Goal: Task Accomplishment & Management: Manage account settings

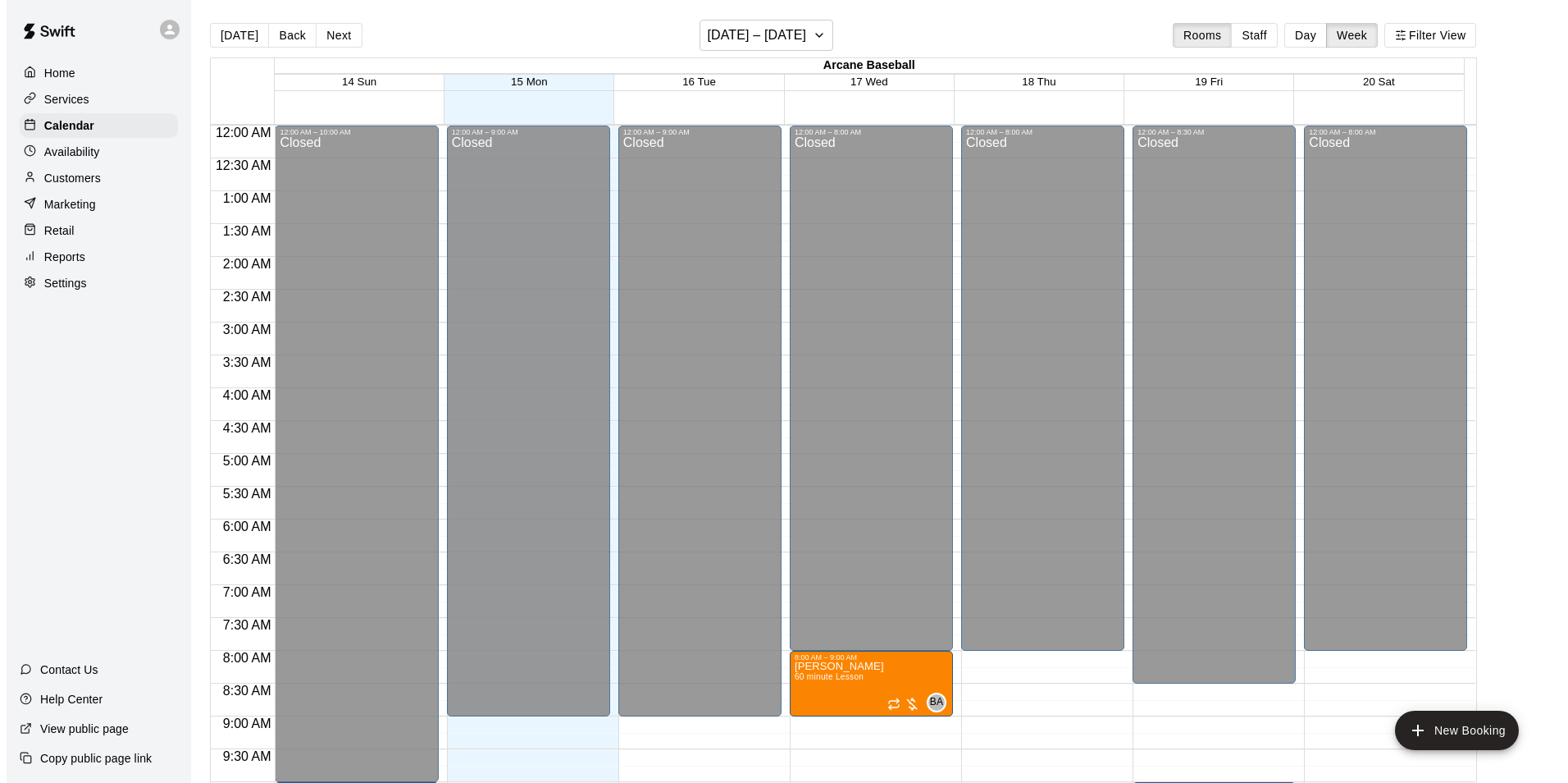
scroll to position [737, 0]
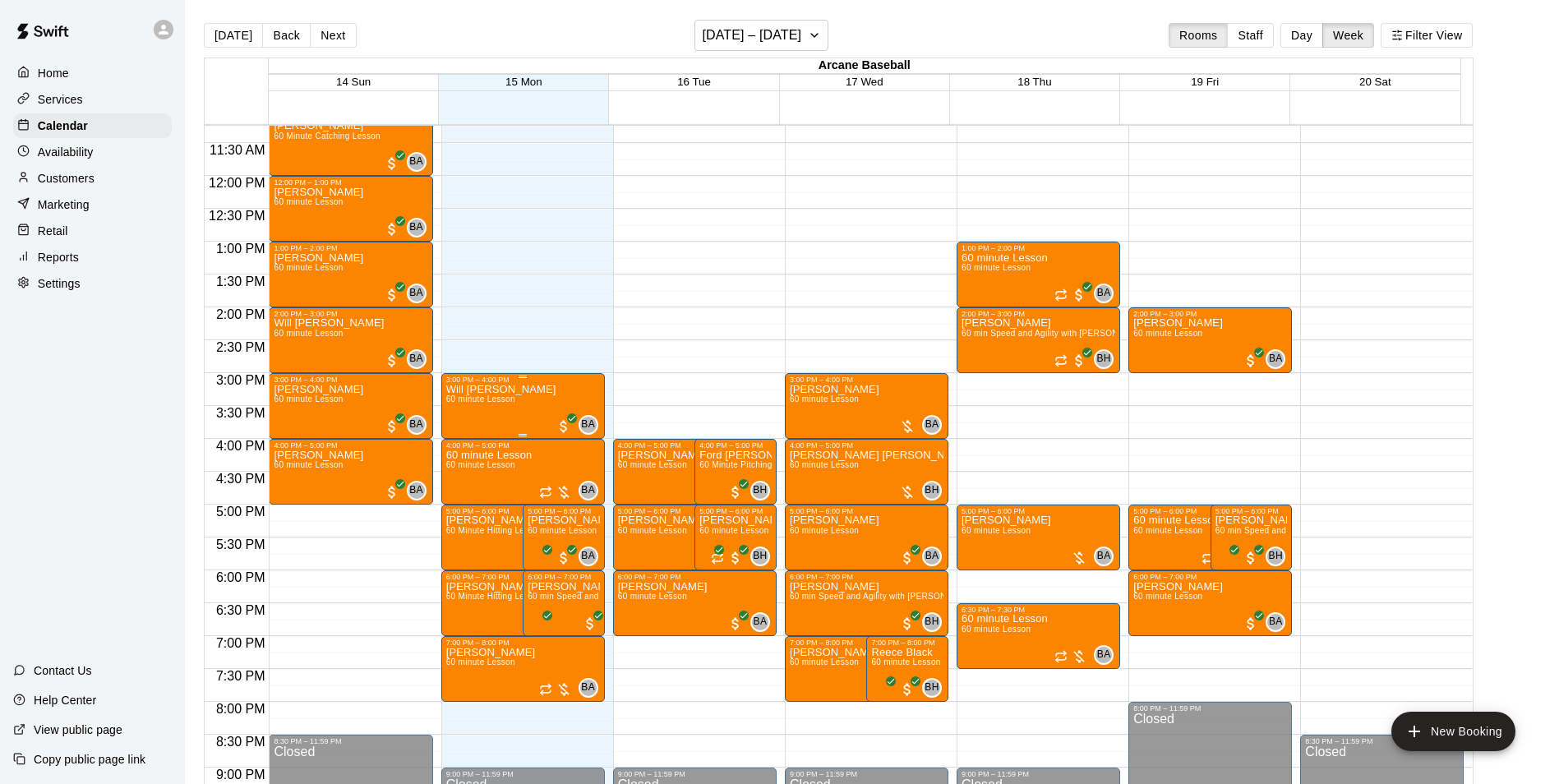
click at [499, 403] on span "60 minute Lesson" at bounding box center [481, 399] width 69 height 9
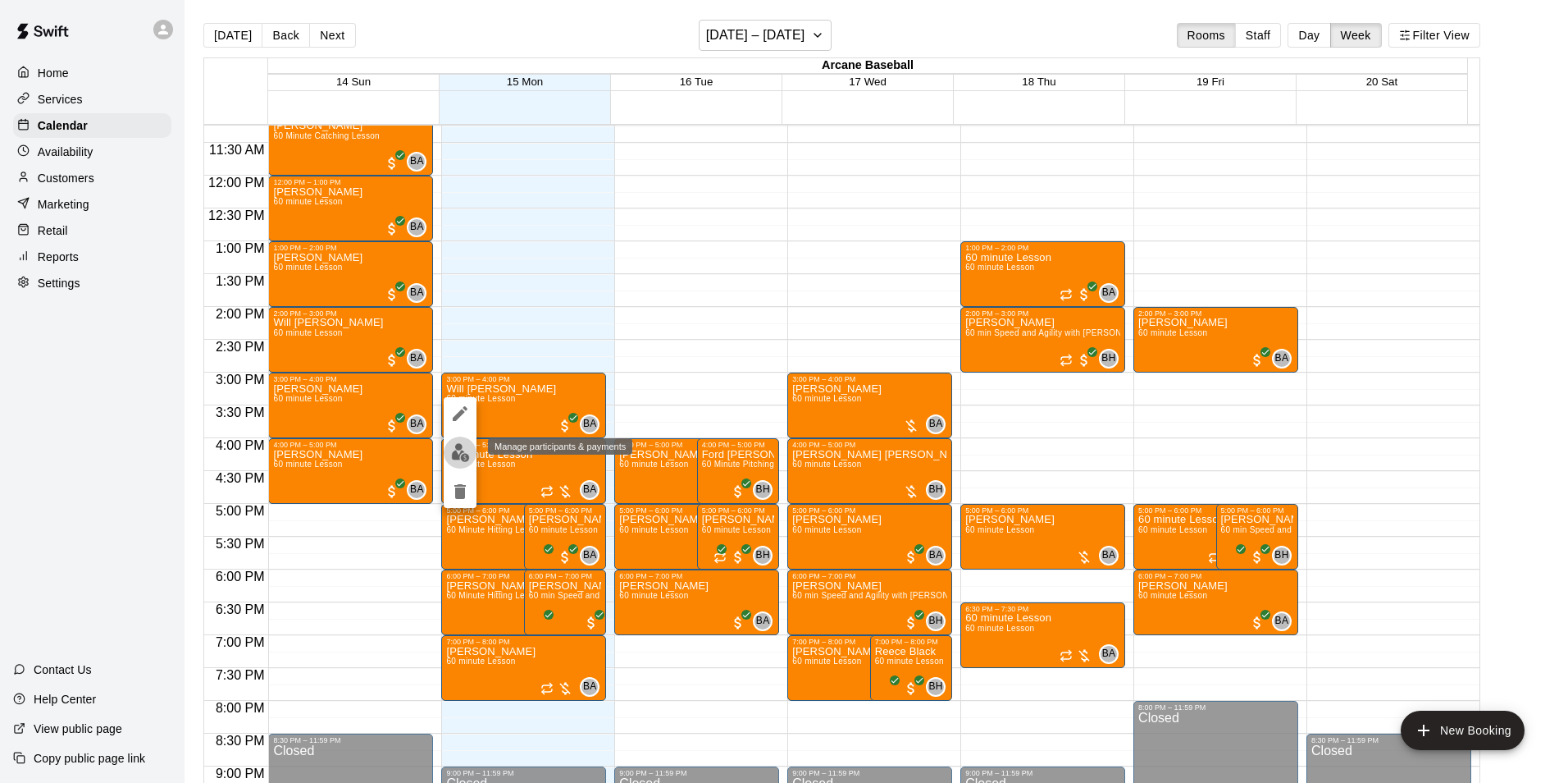
click at [460, 454] on img "edit" at bounding box center [460, 452] width 19 height 19
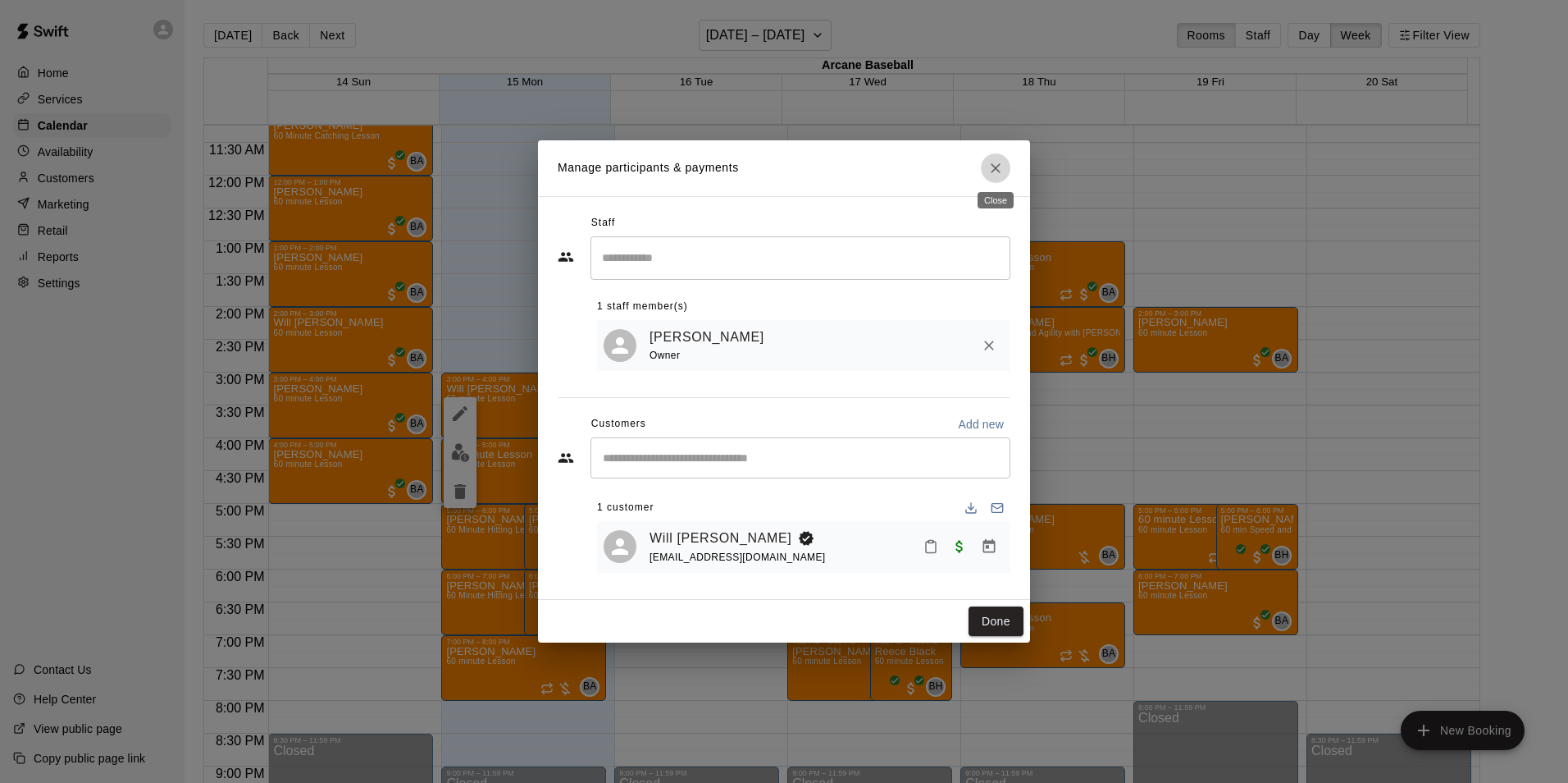
click at [996, 163] on icon "Close" at bounding box center [996, 169] width 17 height 17
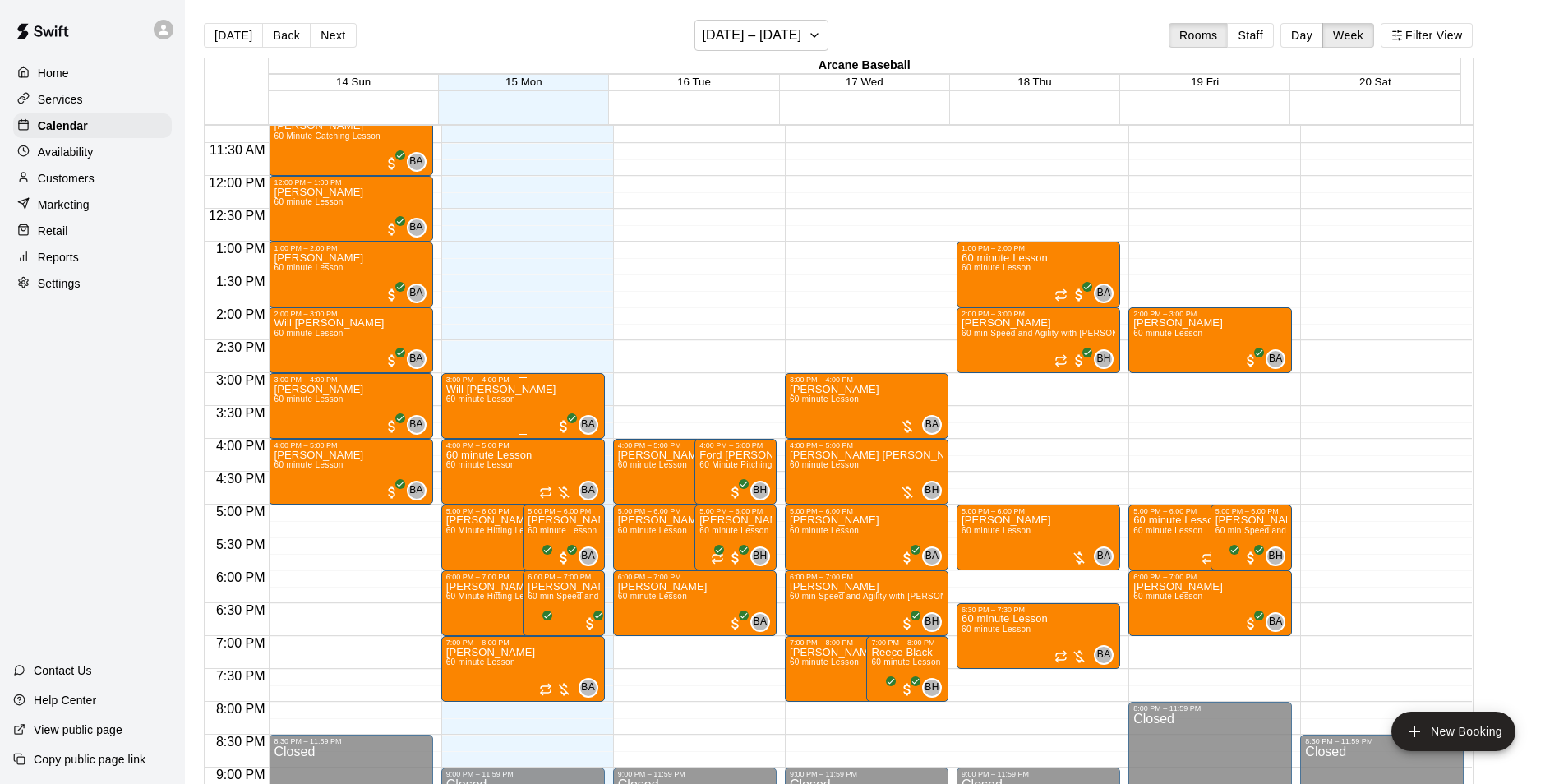
click at [493, 410] on div "Will Spotts 60 minute Lesson" at bounding box center [501, 776] width 110 height 784
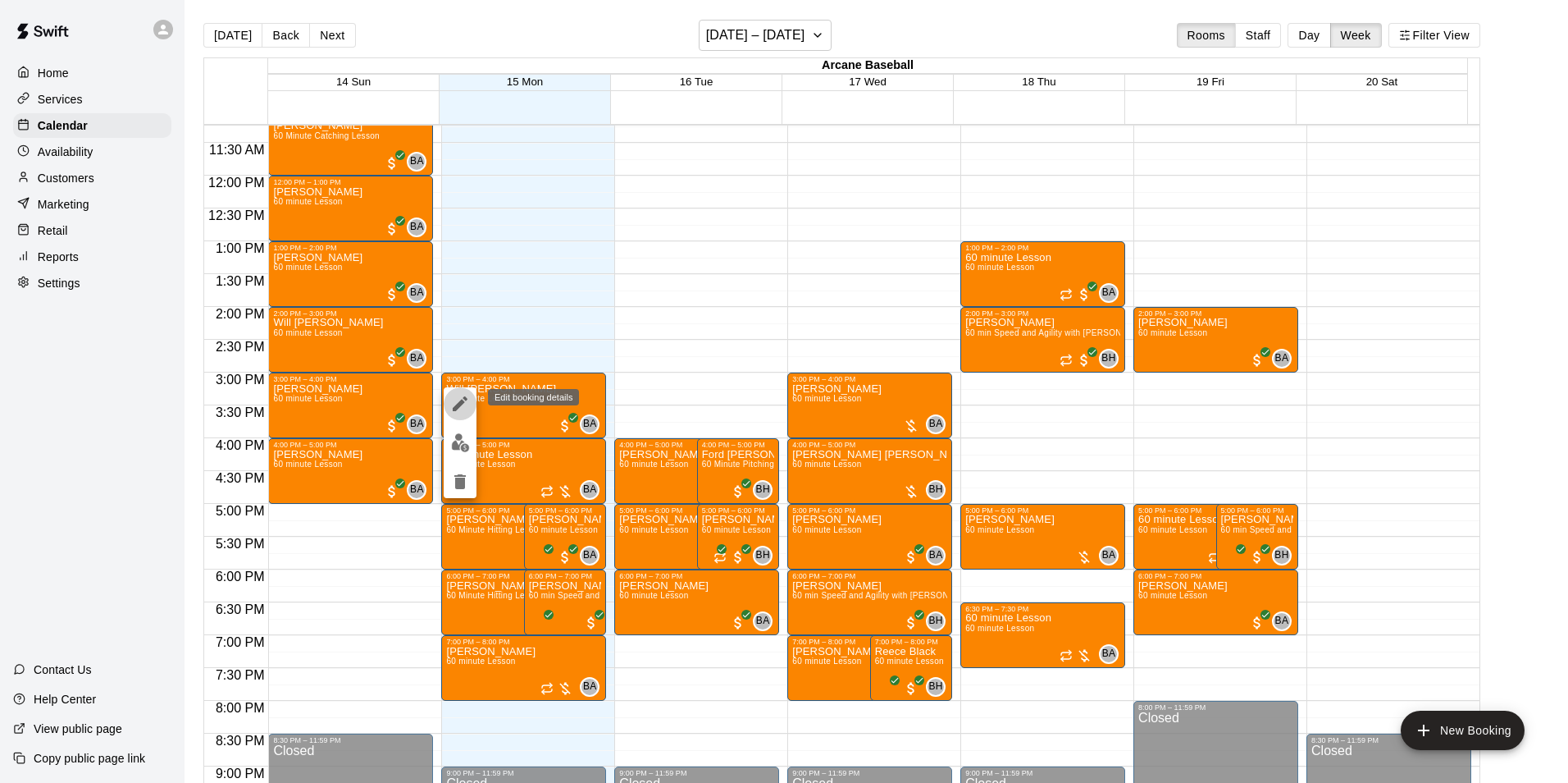
click at [457, 397] on icon "edit" at bounding box center [459, 403] width 20 height 20
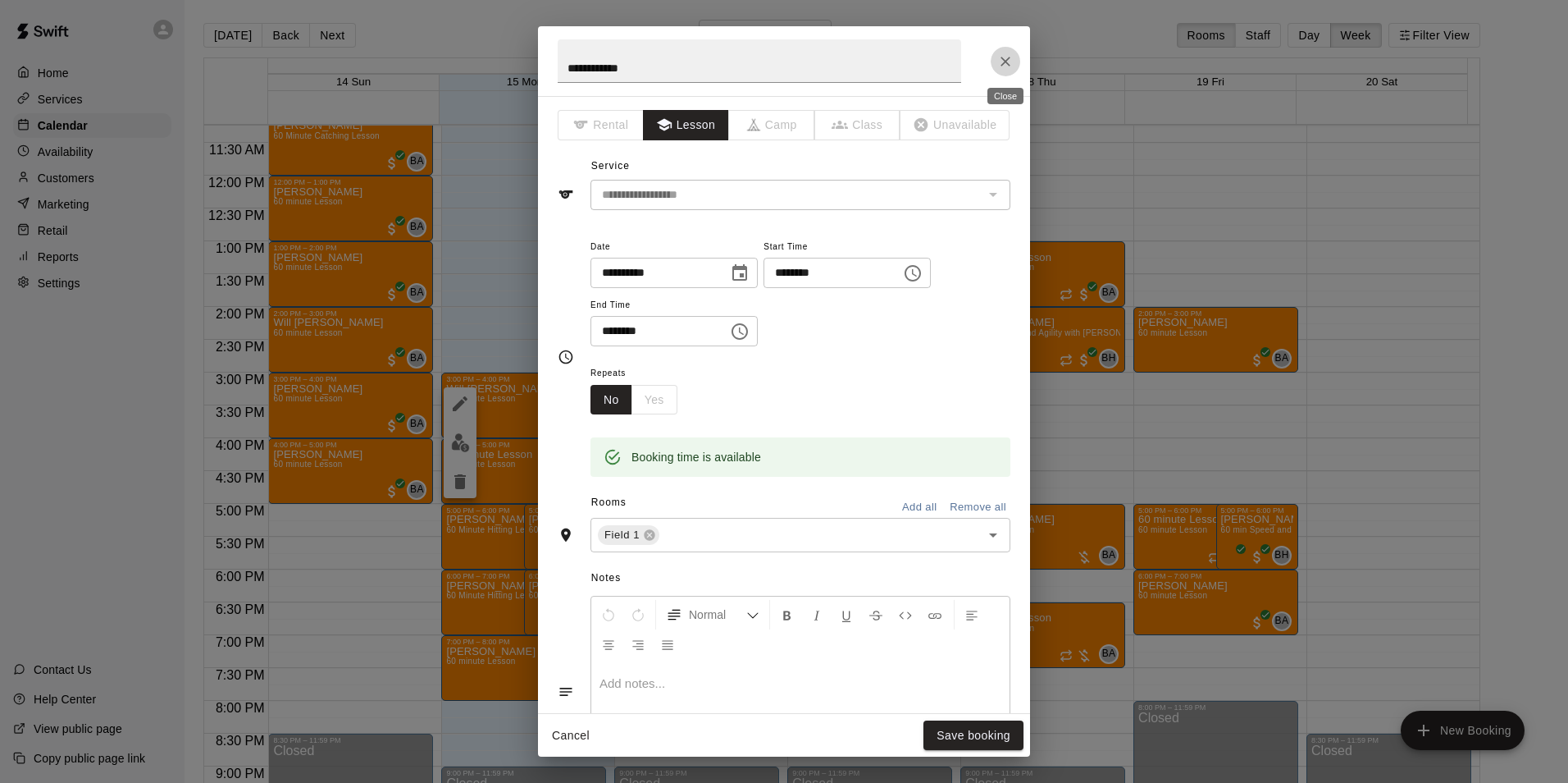
click at [1011, 65] on icon "Close" at bounding box center [1005, 62] width 17 height 17
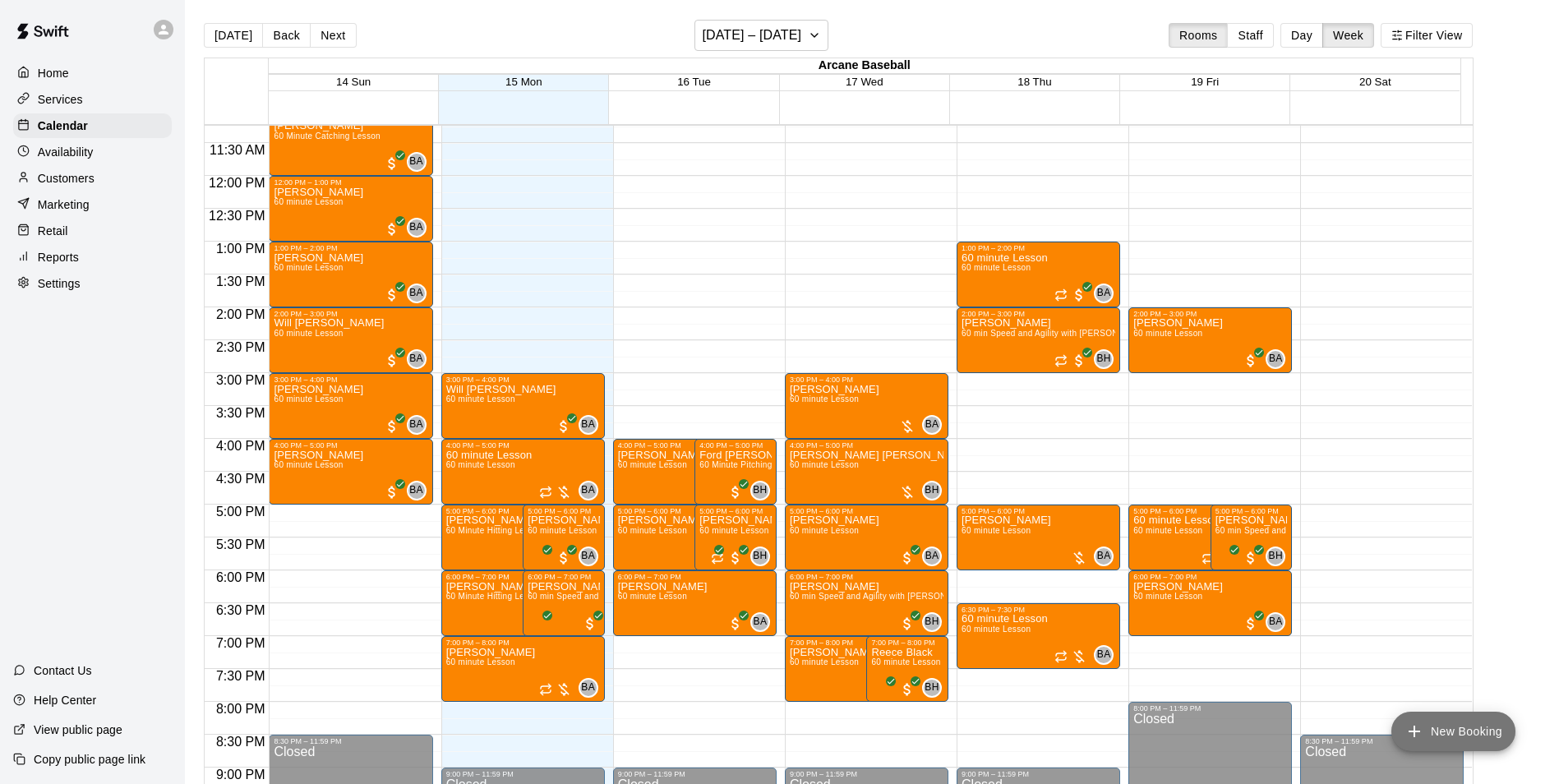
click at [1437, 725] on button "New Booking" at bounding box center [1453, 731] width 124 height 39
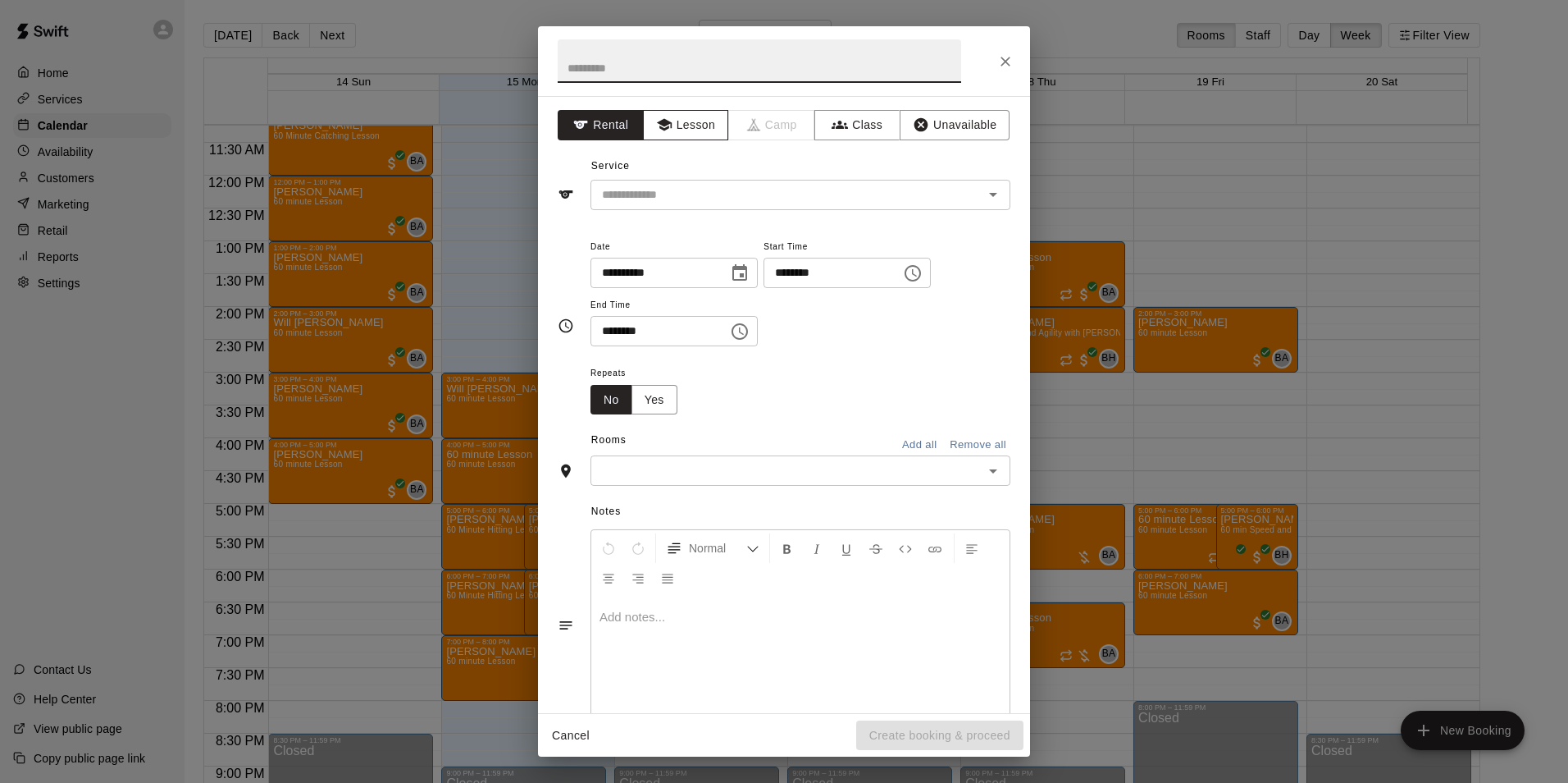
click at [687, 127] on button "Lesson" at bounding box center [686, 125] width 86 height 31
click at [698, 195] on input "text" at bounding box center [776, 195] width 361 height 21
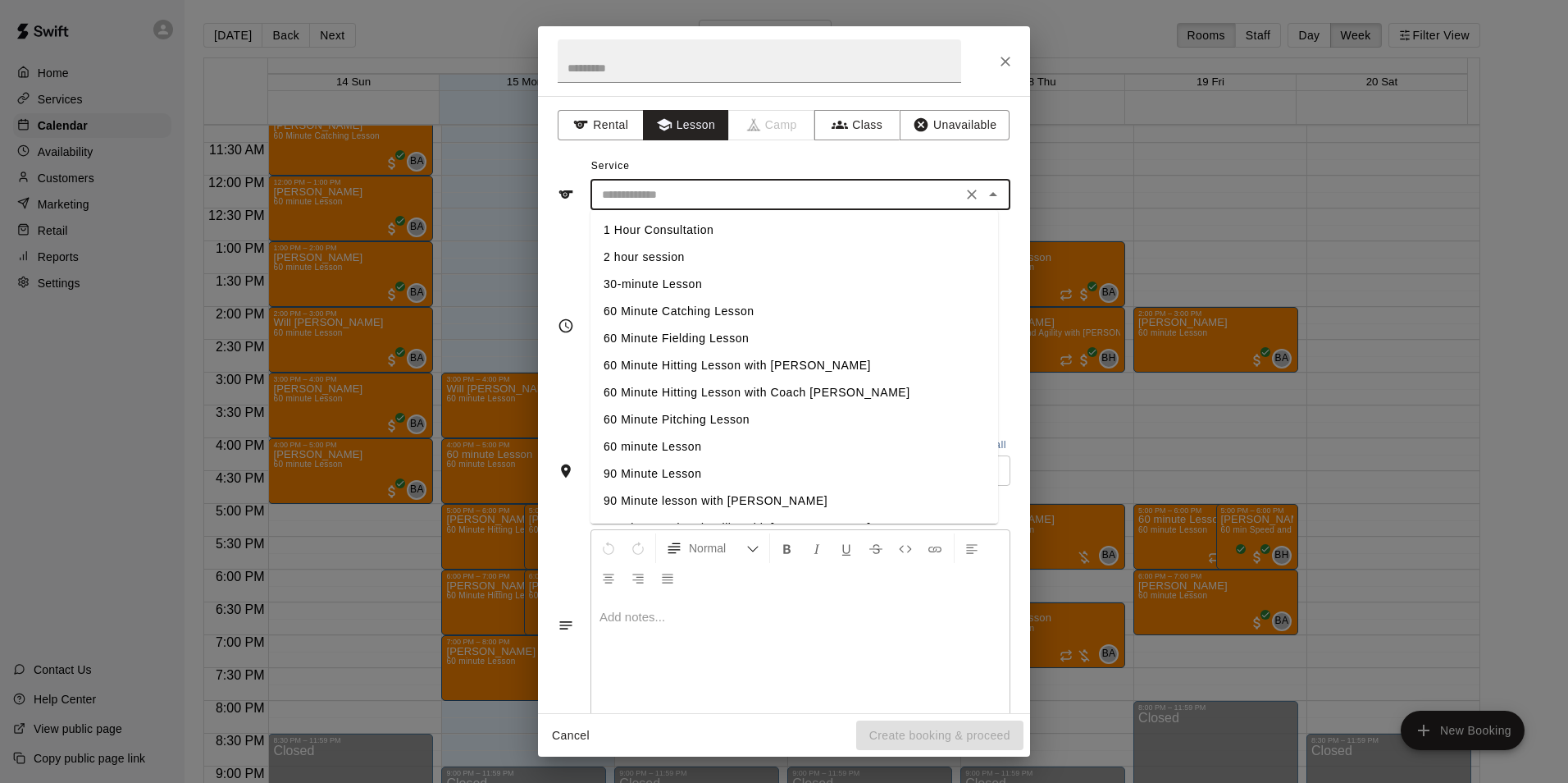
click at [629, 450] on li "60 minute Lesson" at bounding box center [794, 446] width 407 height 27
type input "**********"
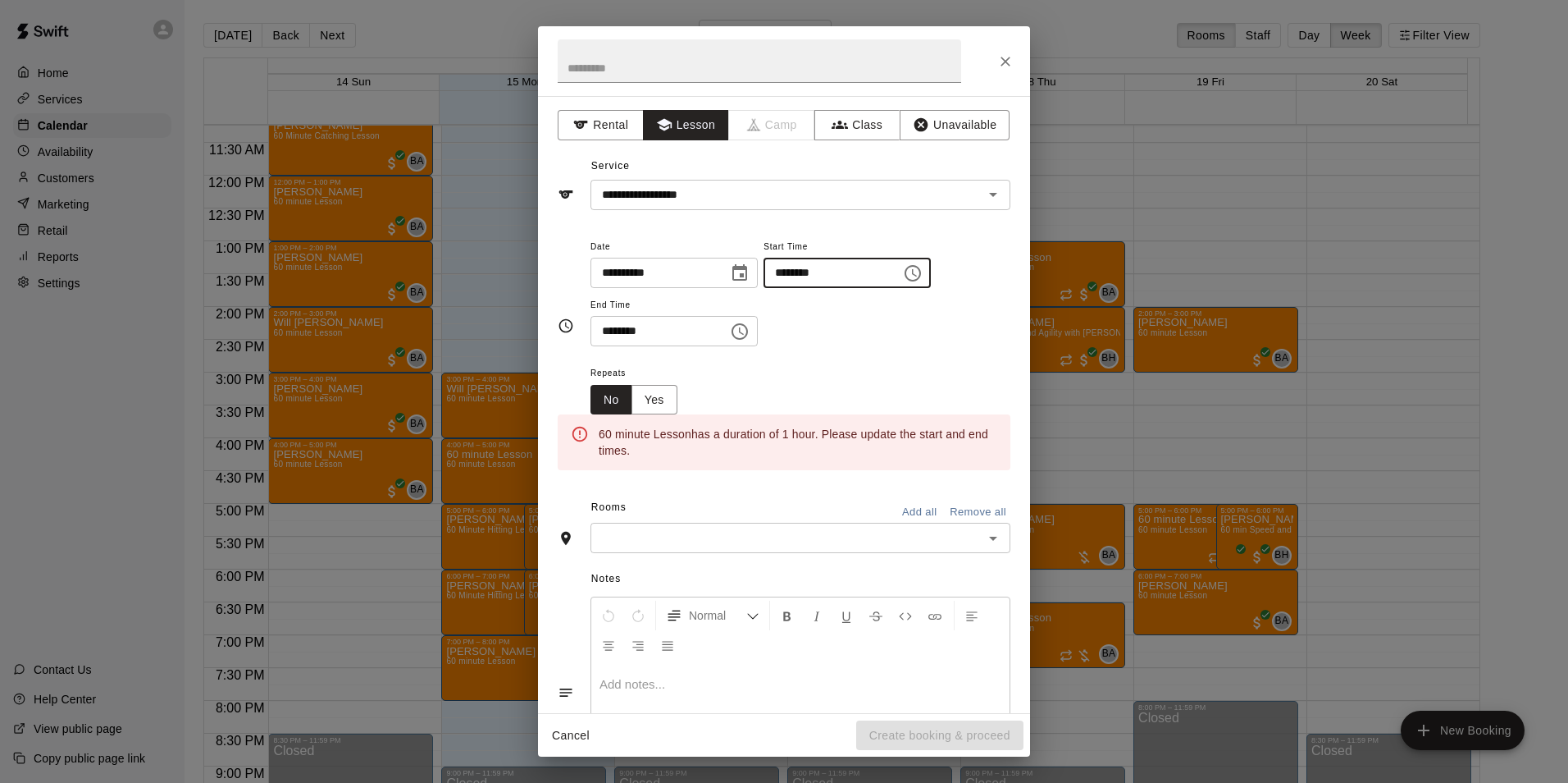
click at [800, 267] on input "********" at bounding box center [826, 272] width 127 height 31
type input "********"
click at [607, 328] on input "********" at bounding box center [654, 331] width 127 height 31
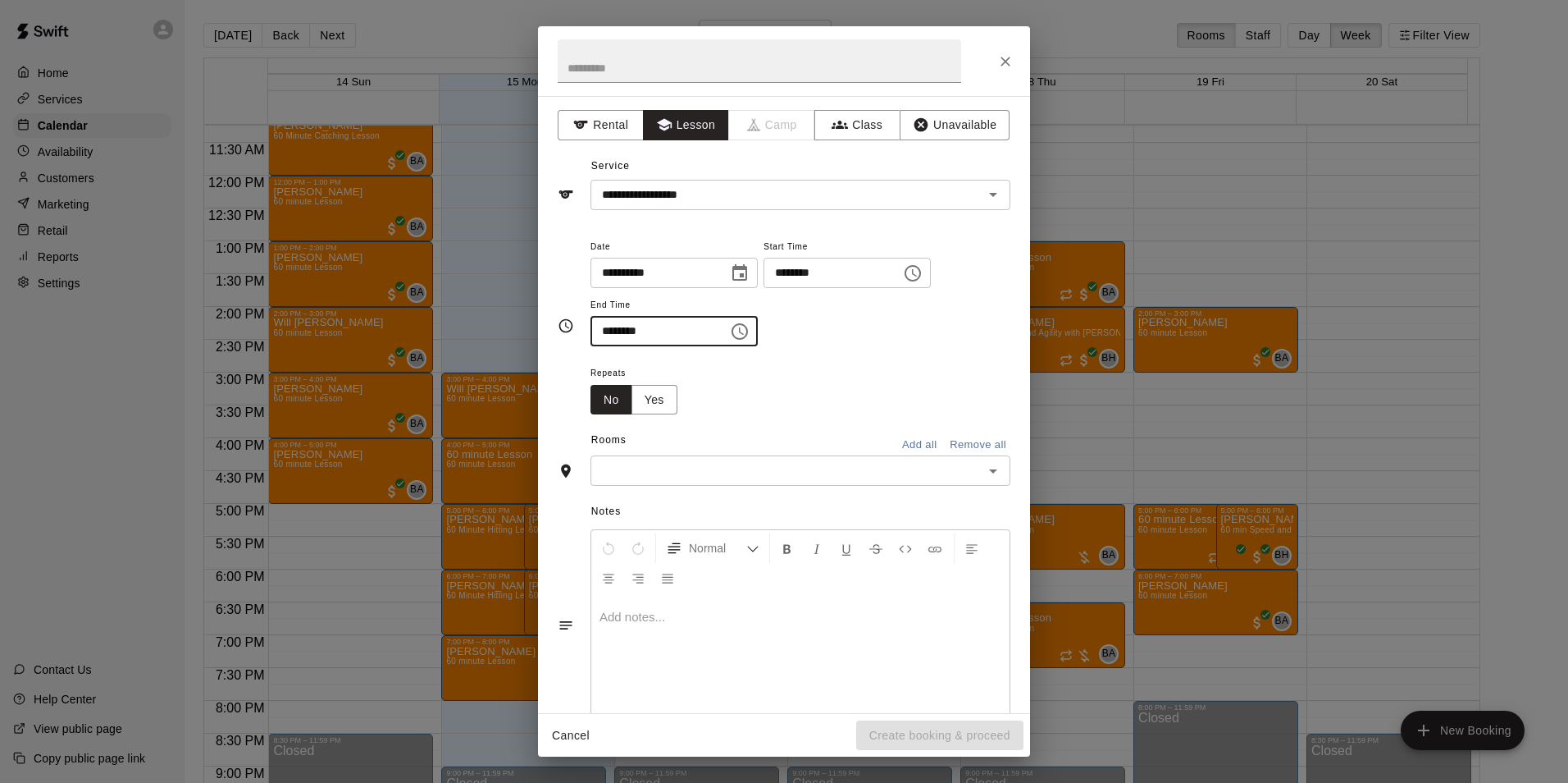
click at [672, 457] on div "​" at bounding box center [800, 470] width 420 height 31
type input "********"
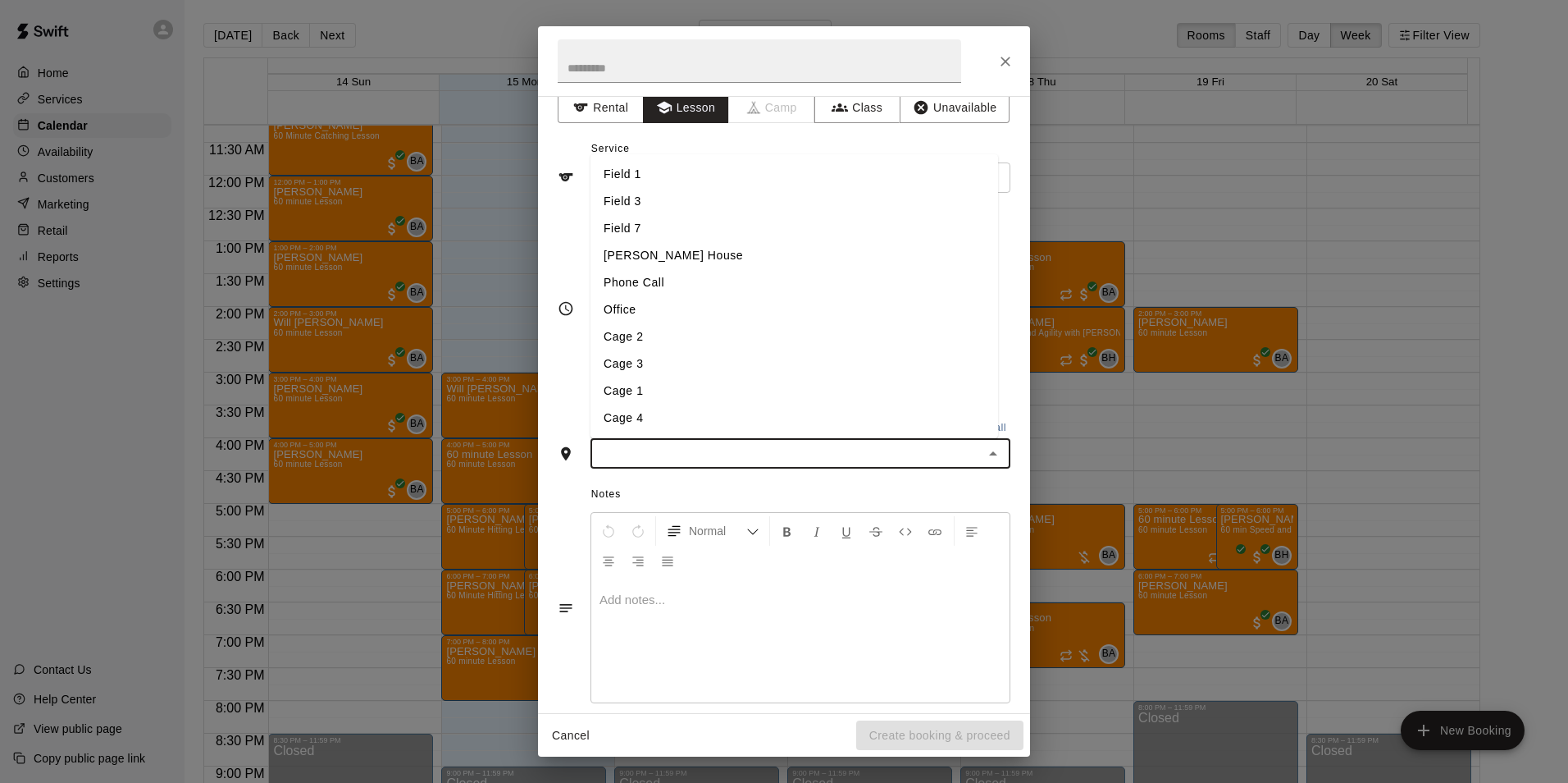
scroll to position [0, 0]
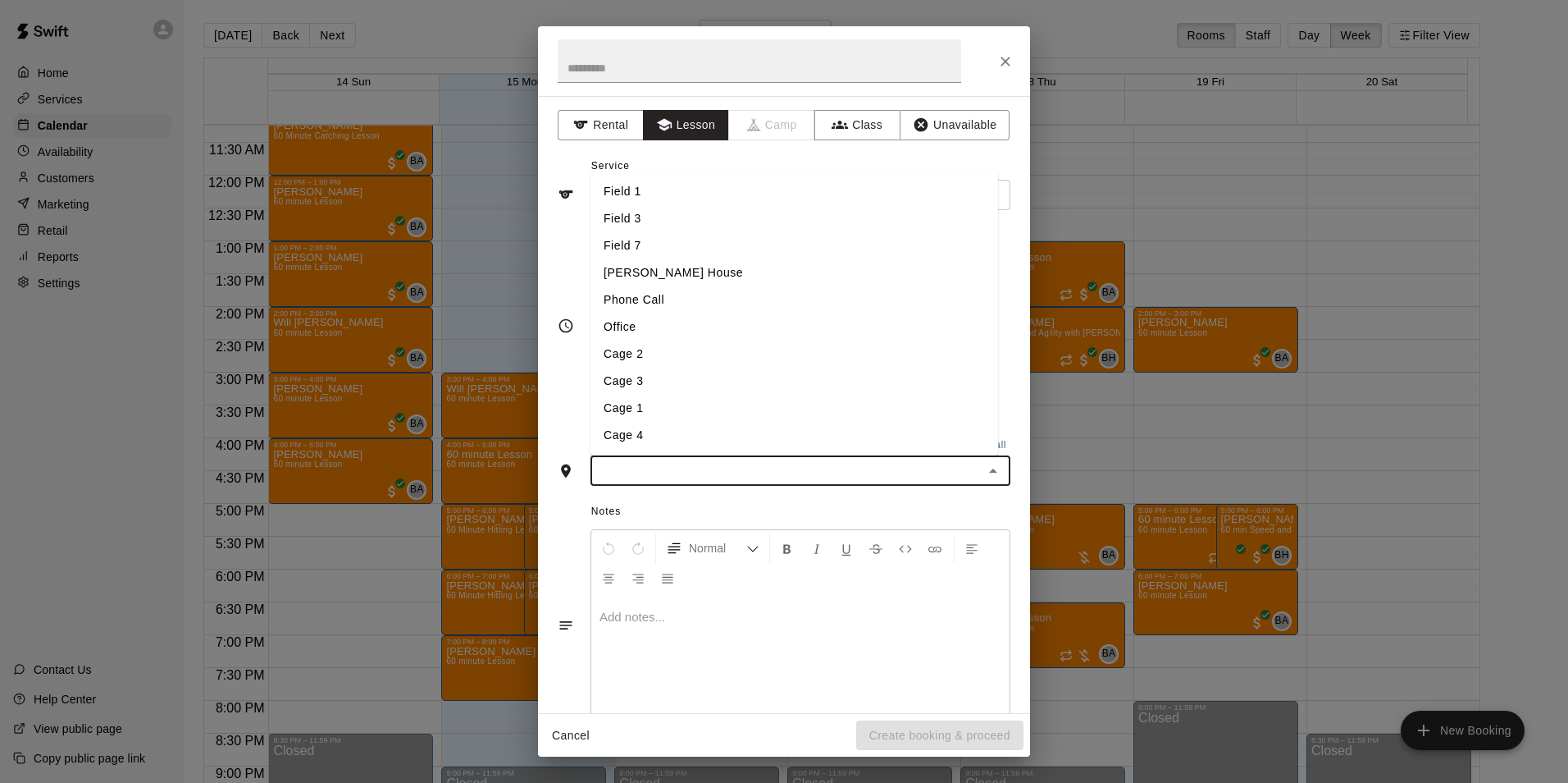
click at [622, 218] on li "Field 3" at bounding box center [794, 218] width 407 height 27
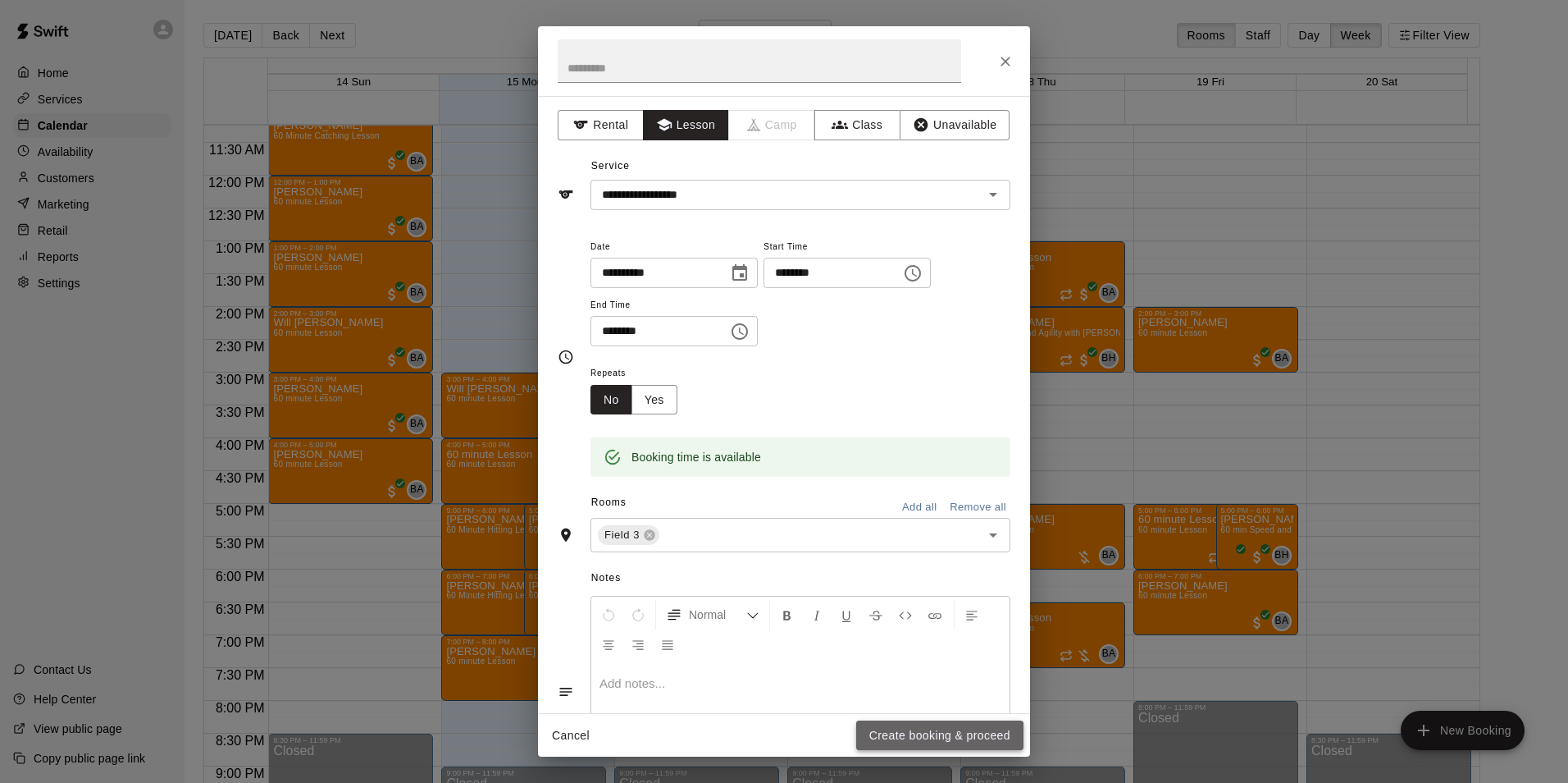
click at [933, 736] on button "Create booking & proceed" at bounding box center [940, 735] width 168 height 31
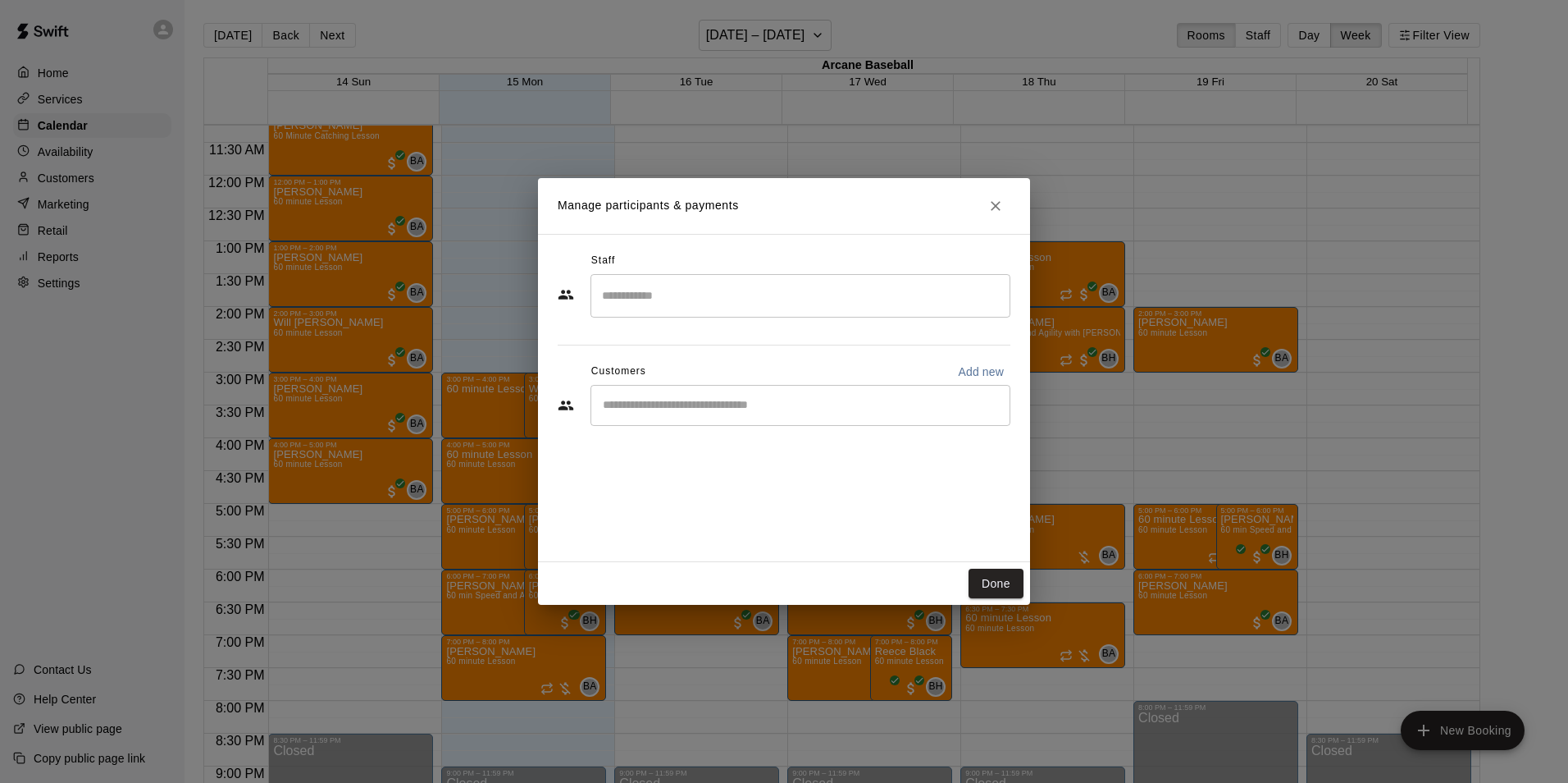
click at [687, 297] on input "Search staff" at bounding box center [800, 295] width 405 height 29
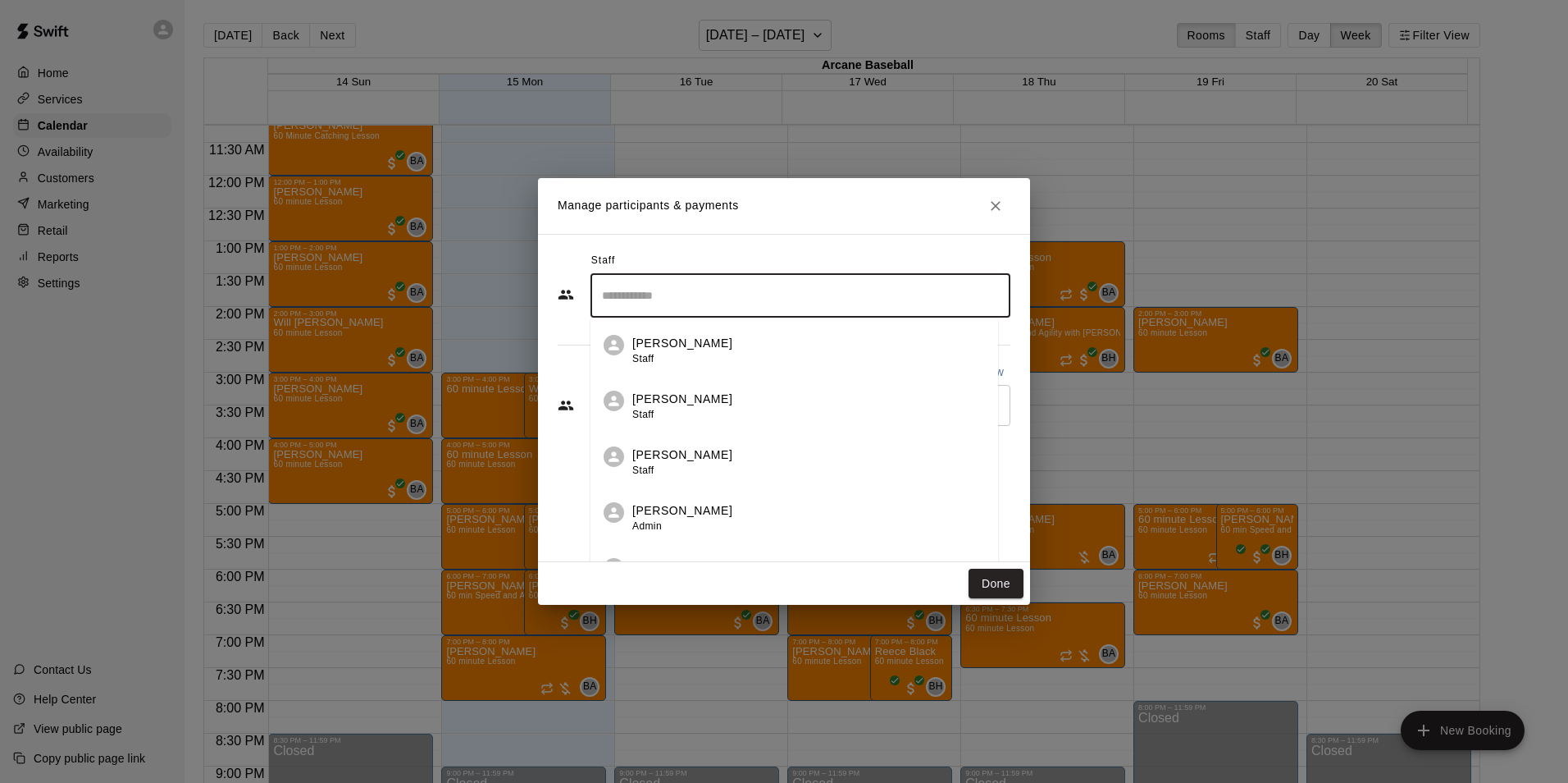
scroll to position [29, 0]
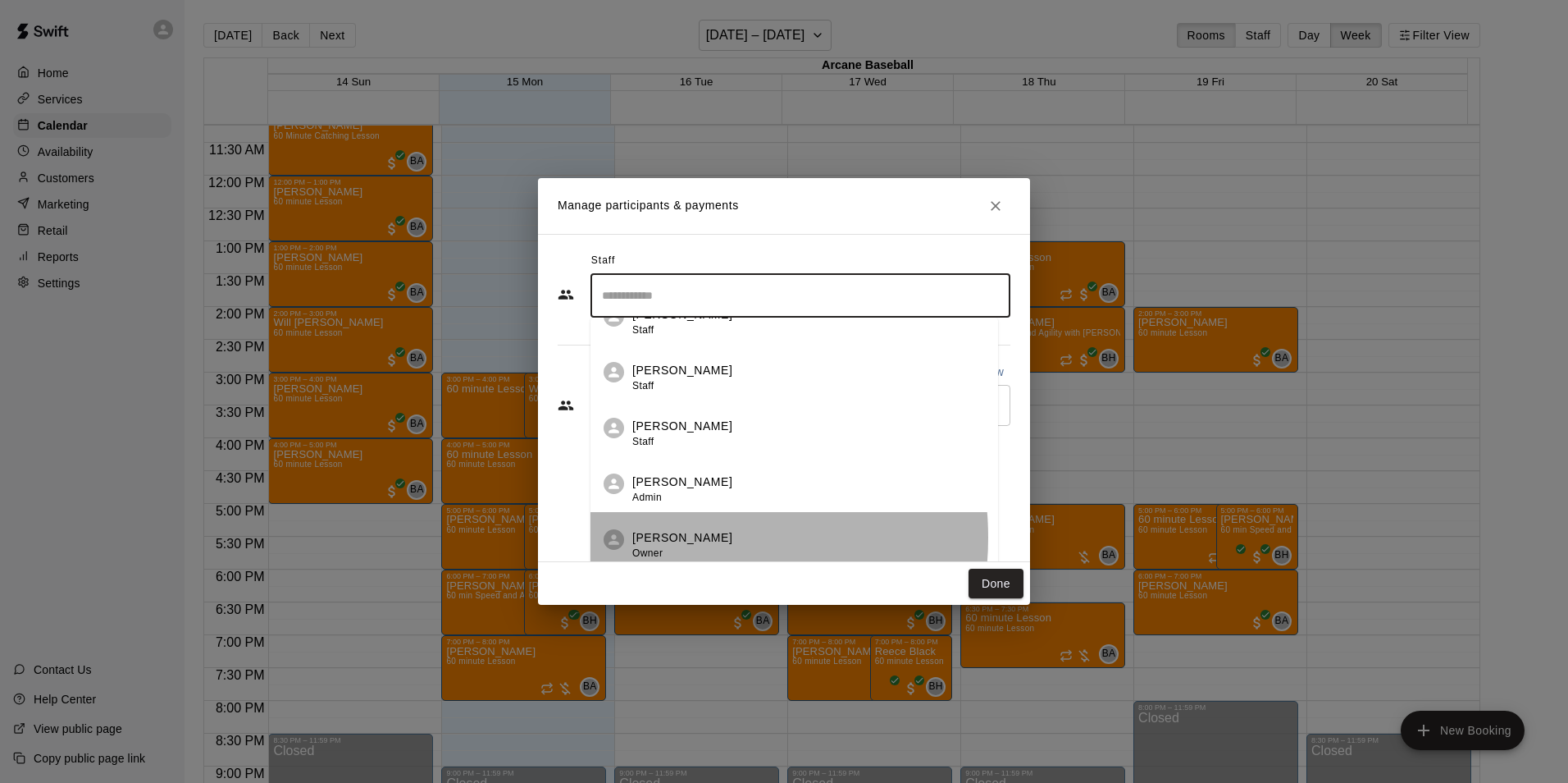
click at [673, 538] on p "Bryan Anderson" at bounding box center [682, 538] width 100 height 17
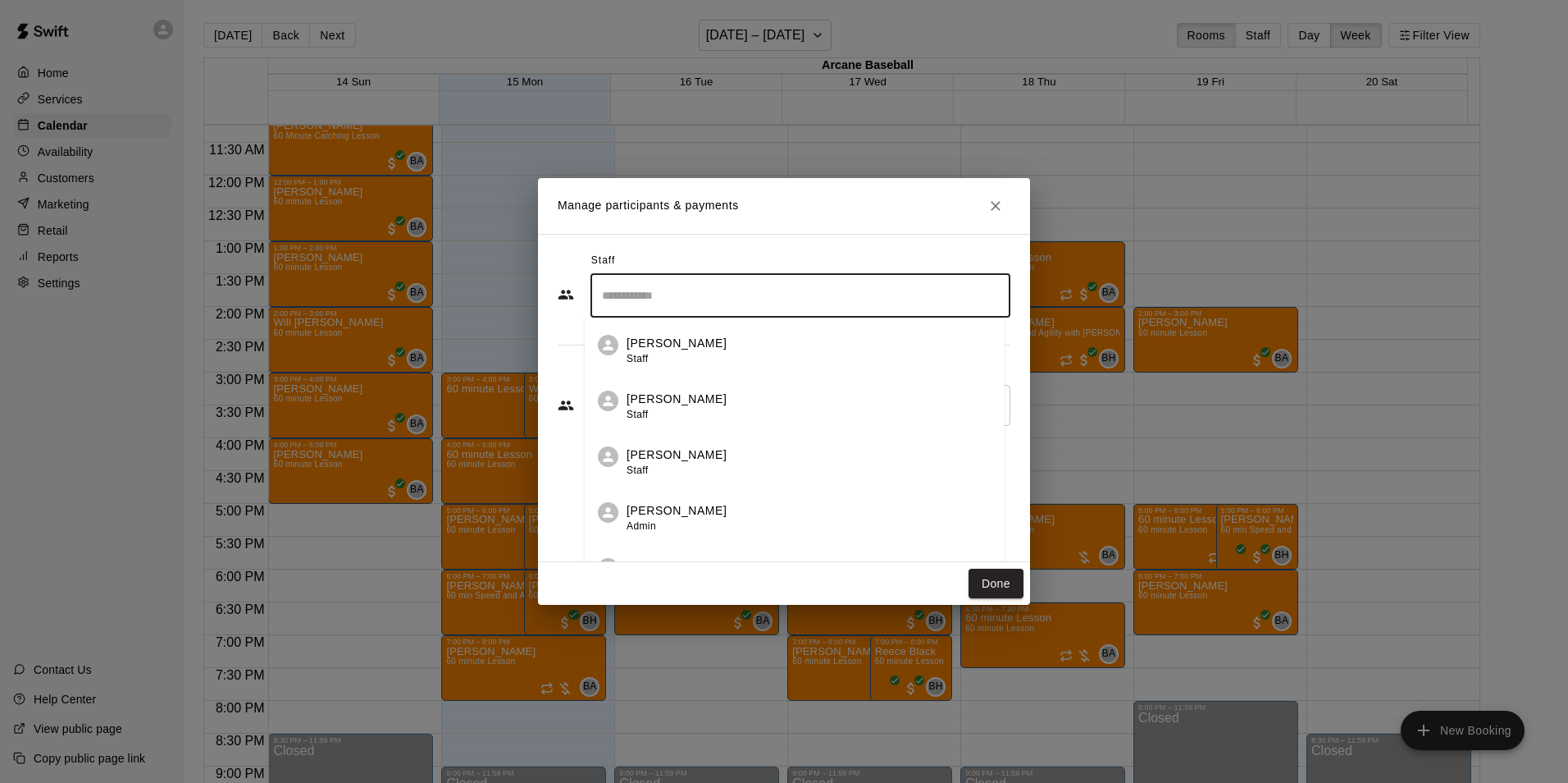
click at [640, 301] on input "Search staff" at bounding box center [800, 295] width 405 height 29
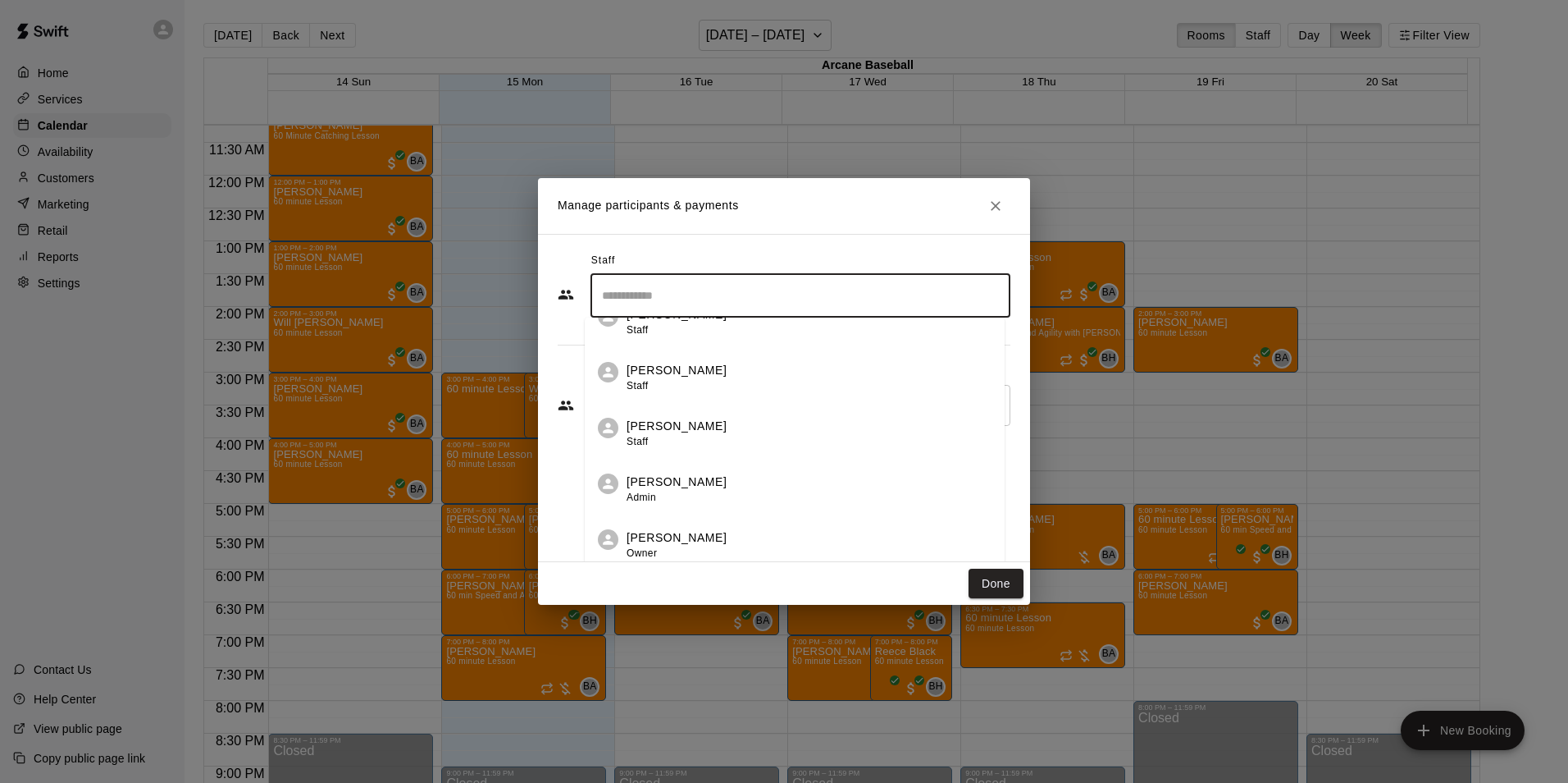
click at [653, 543] on div "Bryan Anderson Owner" at bounding box center [675, 545] width 100 height 32
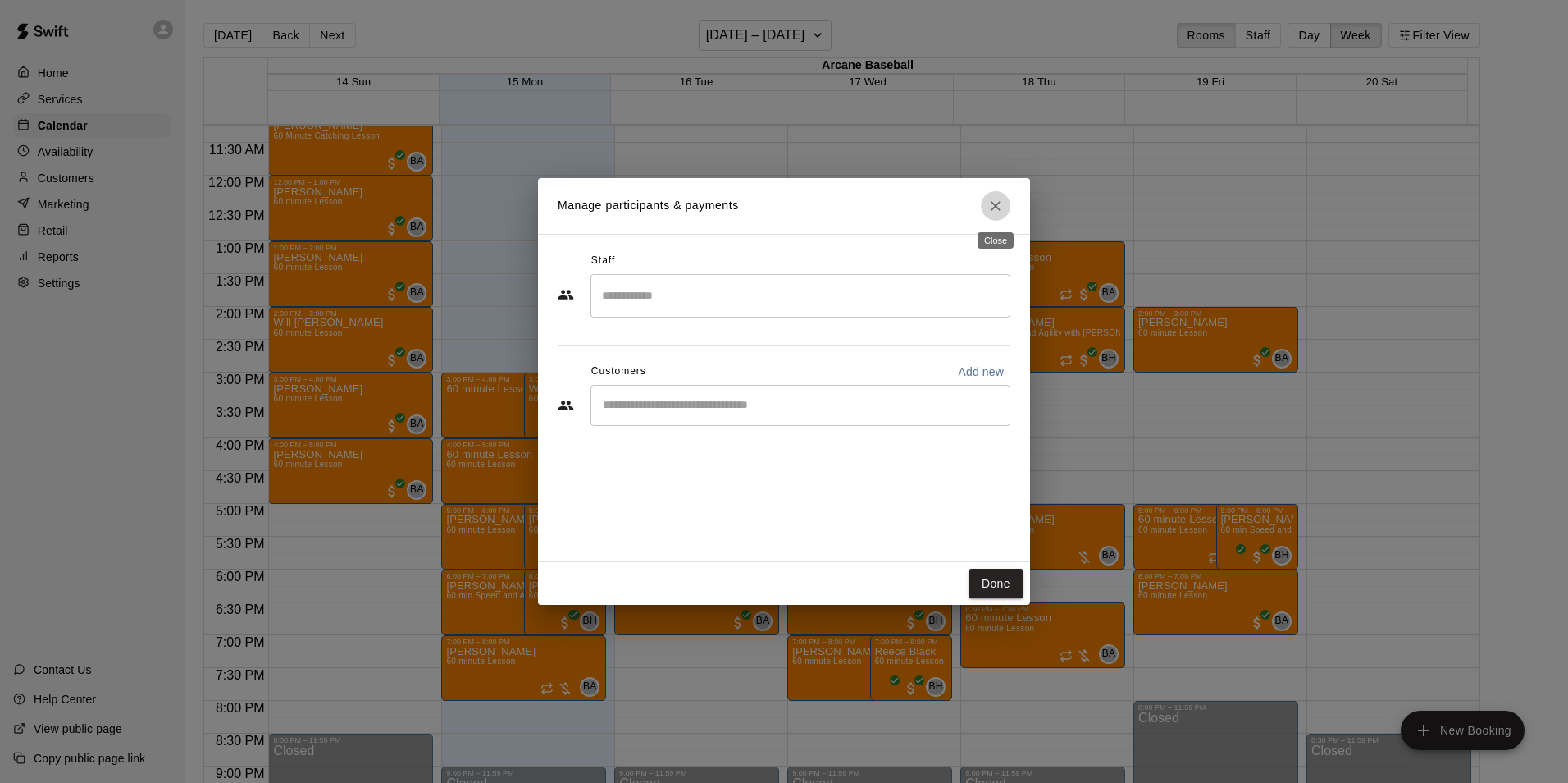
click at [1001, 199] on icon "Close" at bounding box center [996, 206] width 17 height 17
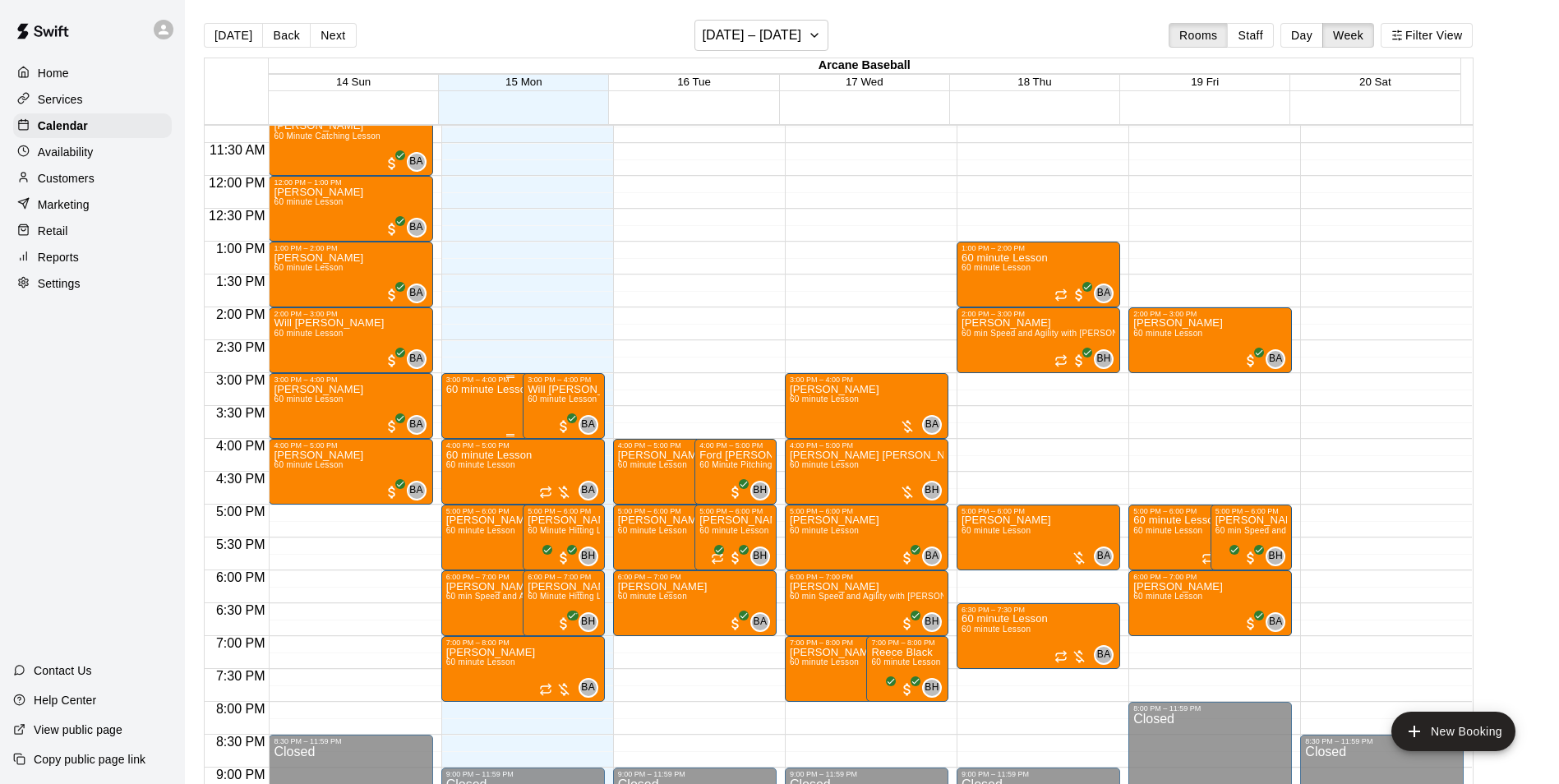
click at [498, 389] on p "60 minute Lesson" at bounding box center [489, 389] width 86 height 0
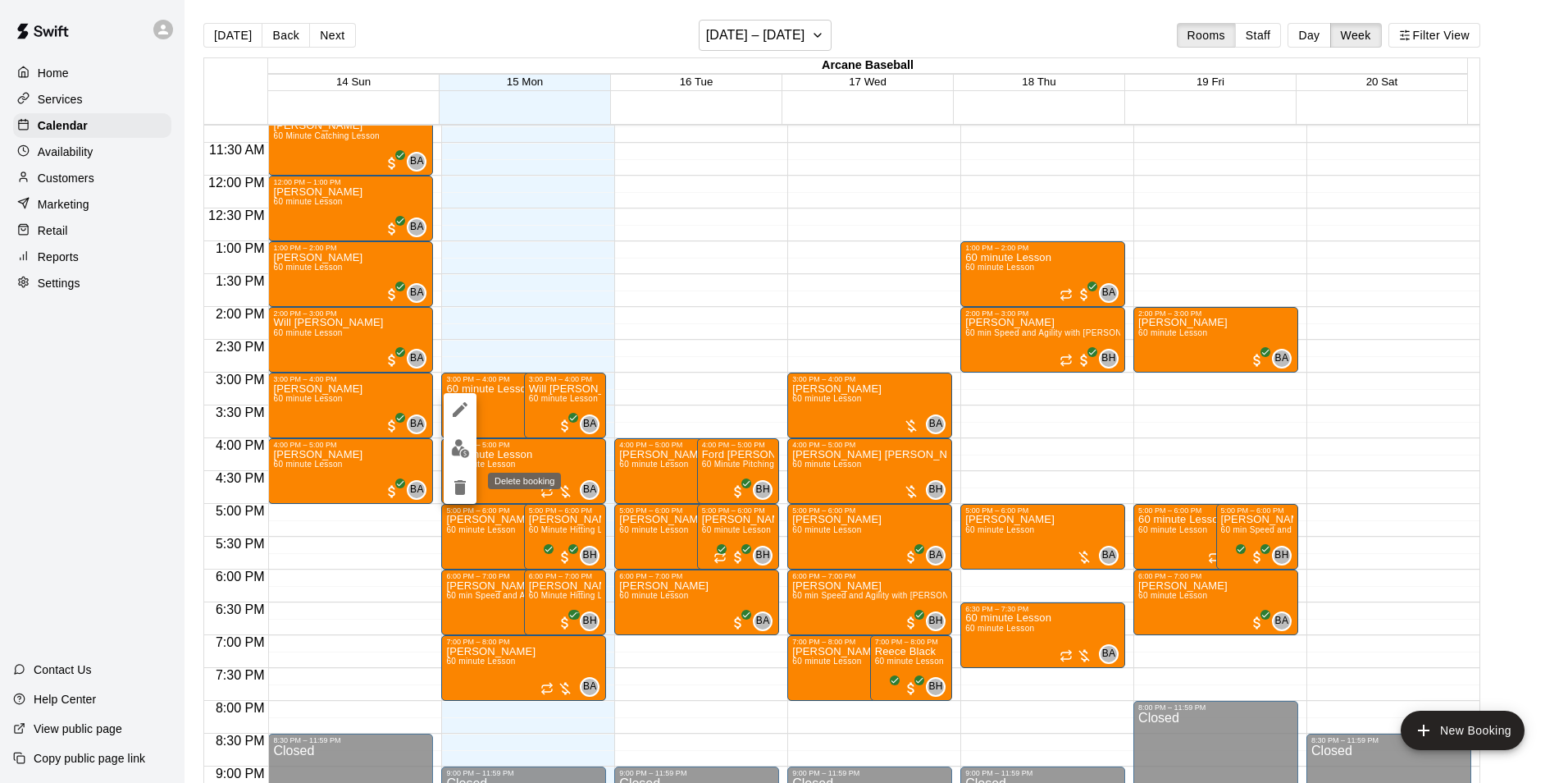
click at [454, 486] on icon "delete" at bounding box center [459, 487] width 20 height 20
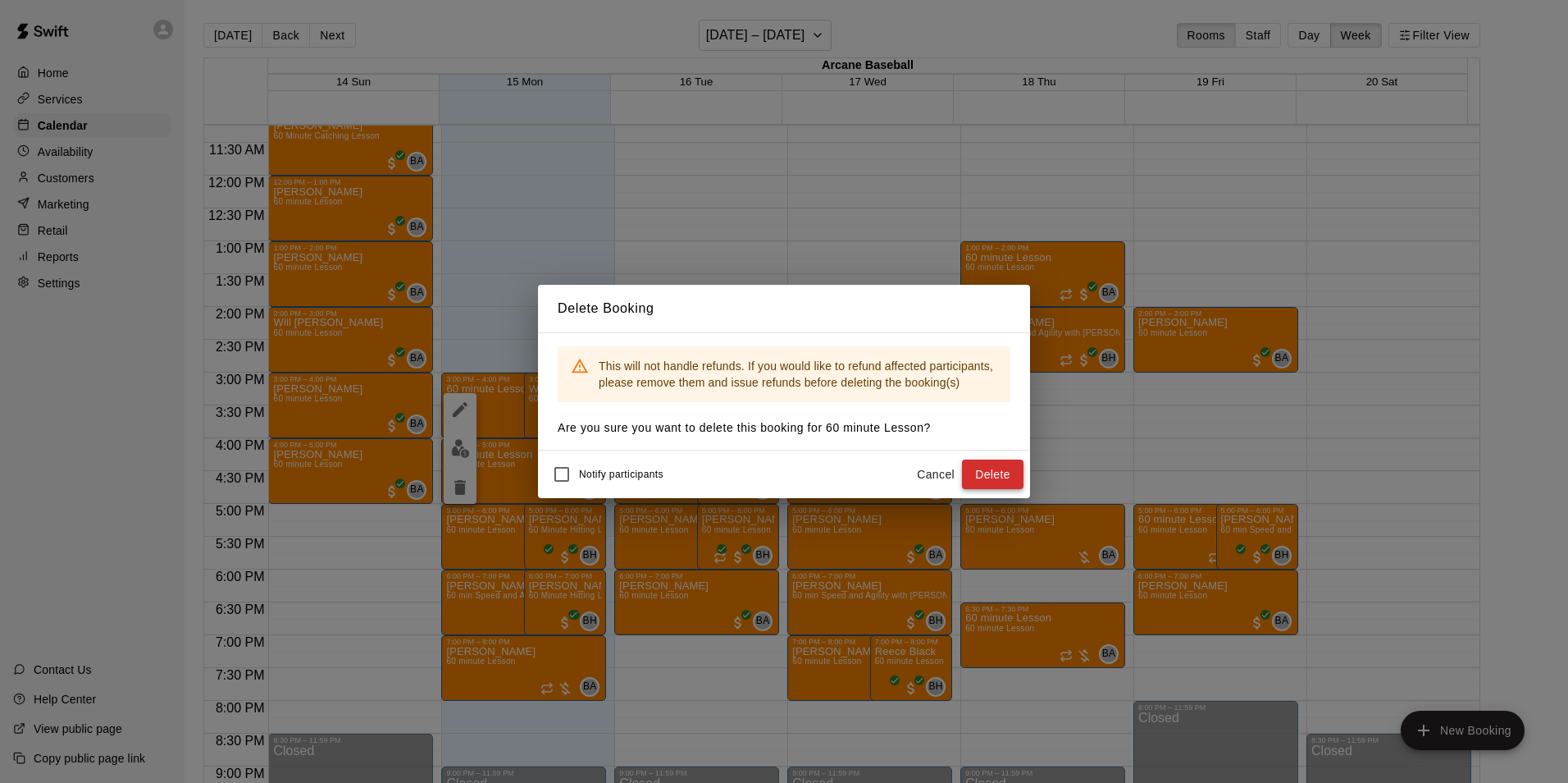
click at [996, 471] on button "Delete" at bounding box center [992, 474] width 61 height 31
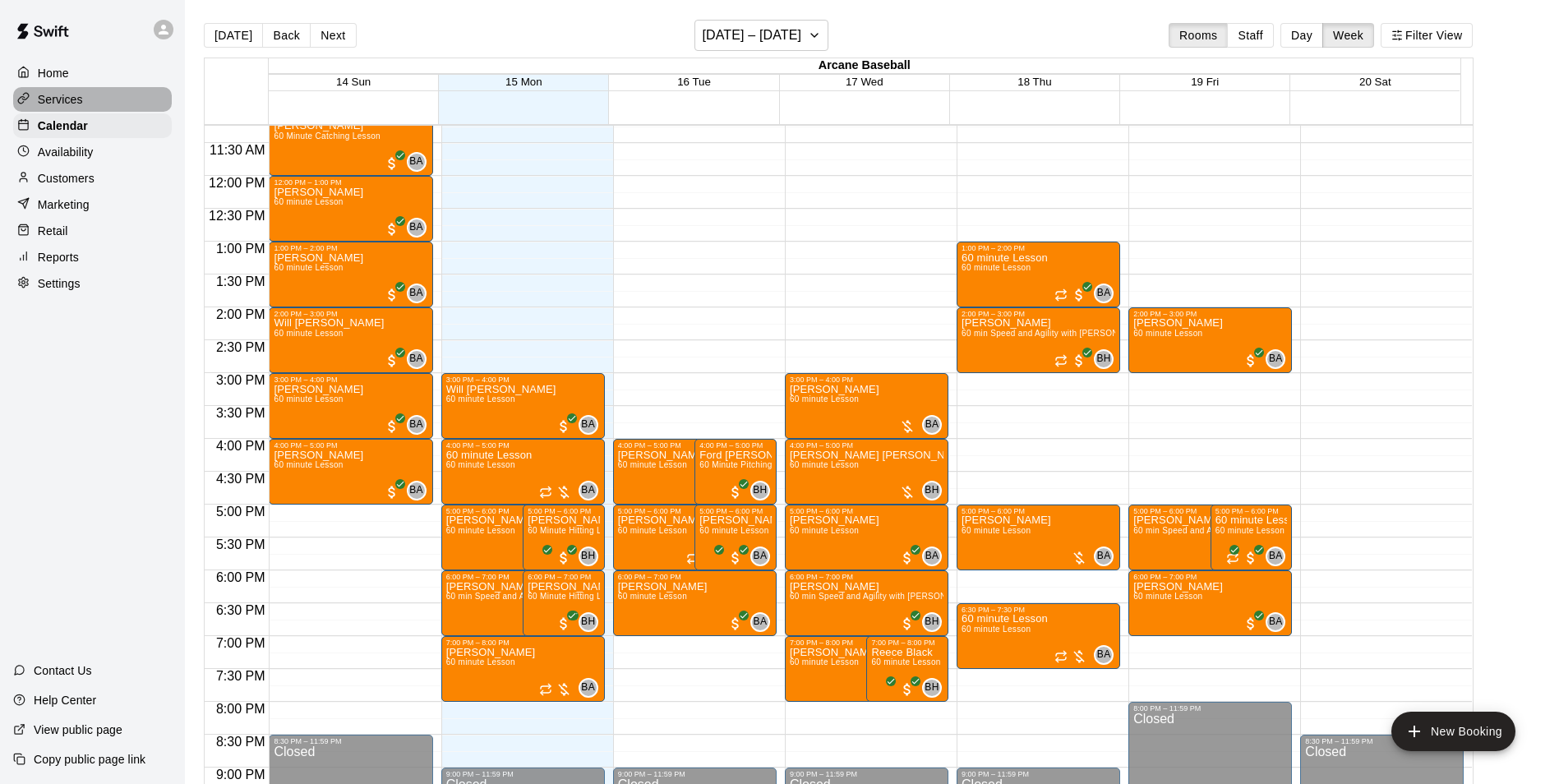
click at [68, 91] on div "Services" at bounding box center [92, 99] width 159 height 24
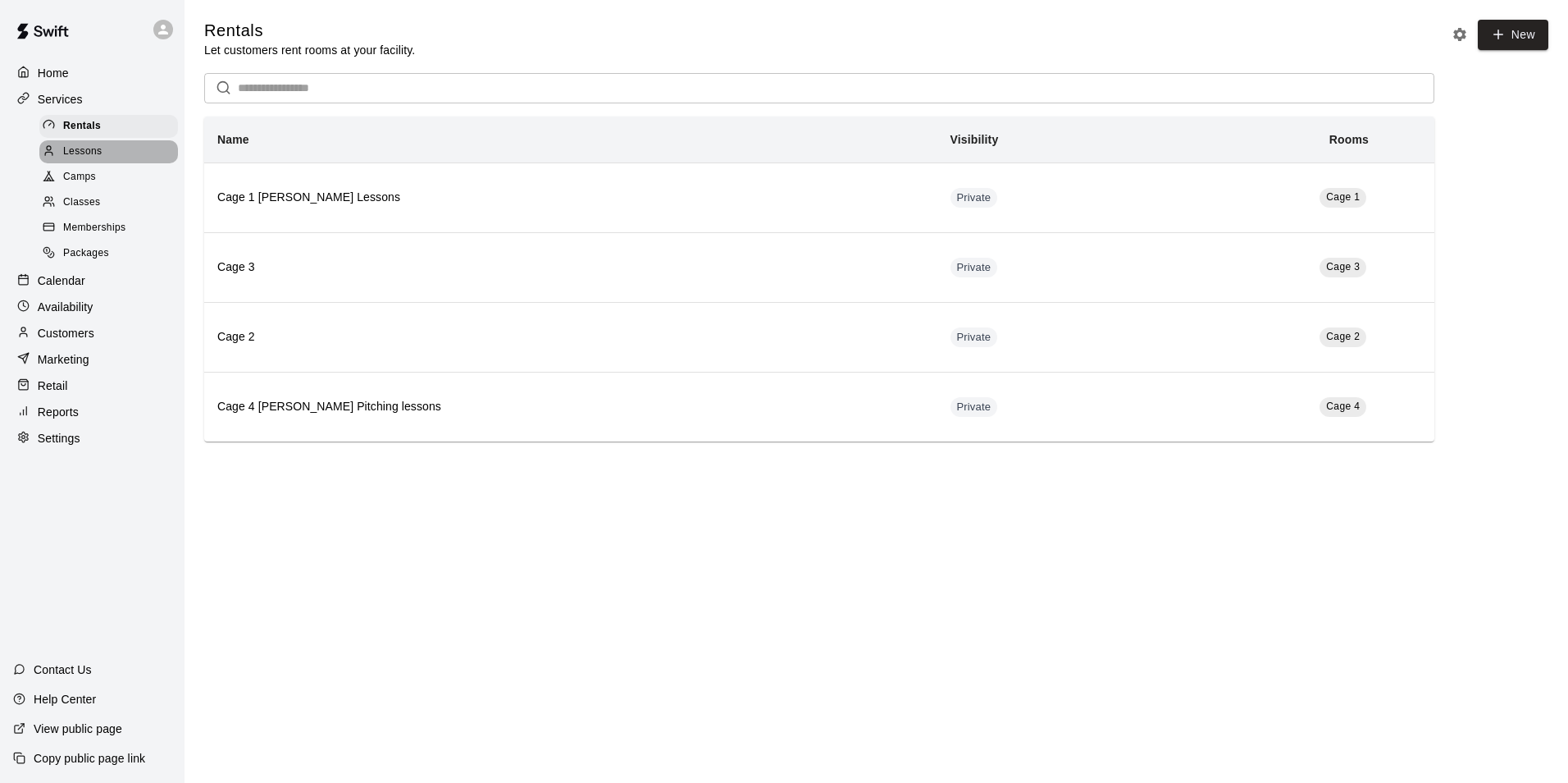
click at [71, 152] on span "Lessons" at bounding box center [83, 152] width 39 height 17
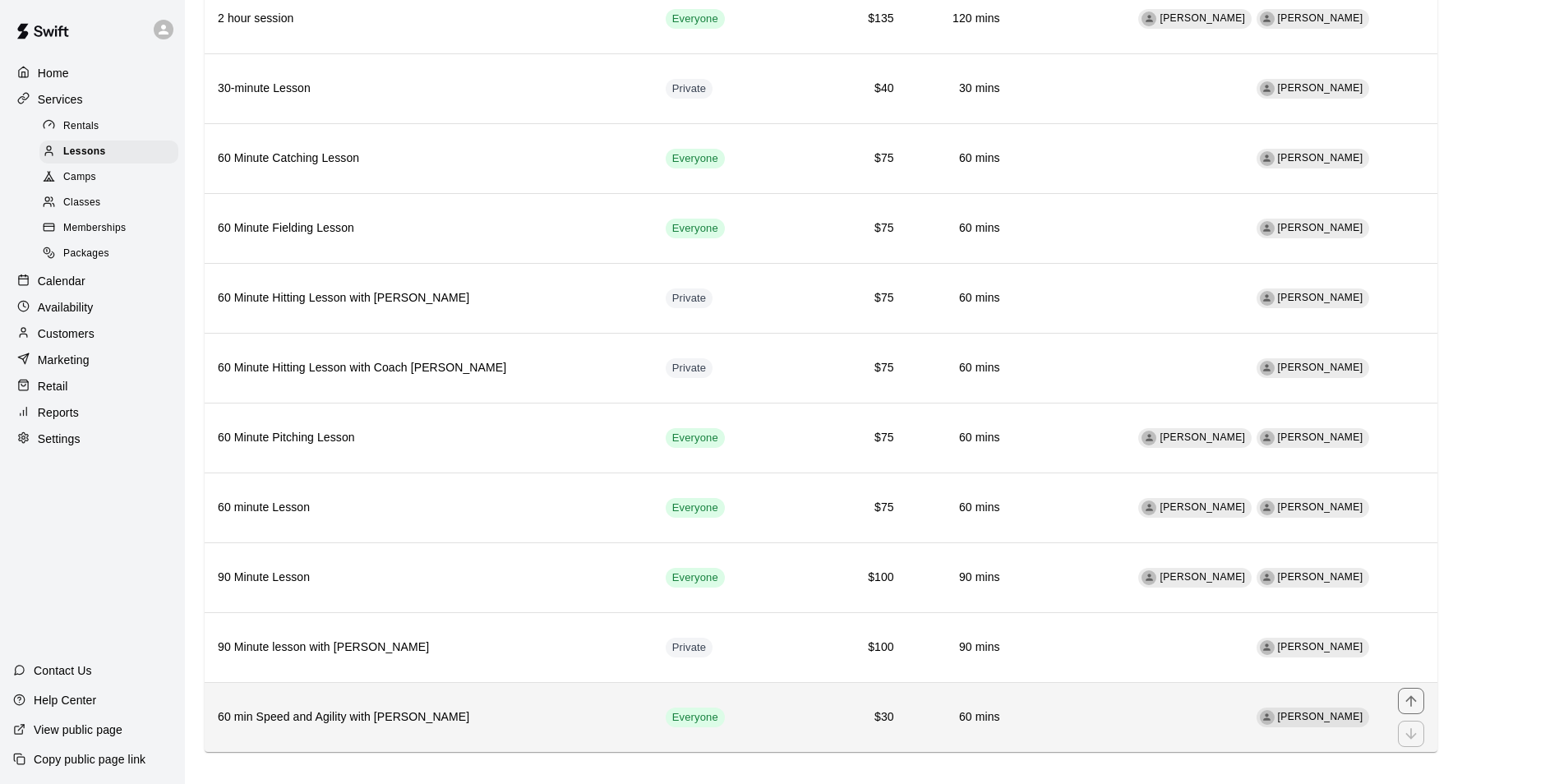
scroll to position [265, 0]
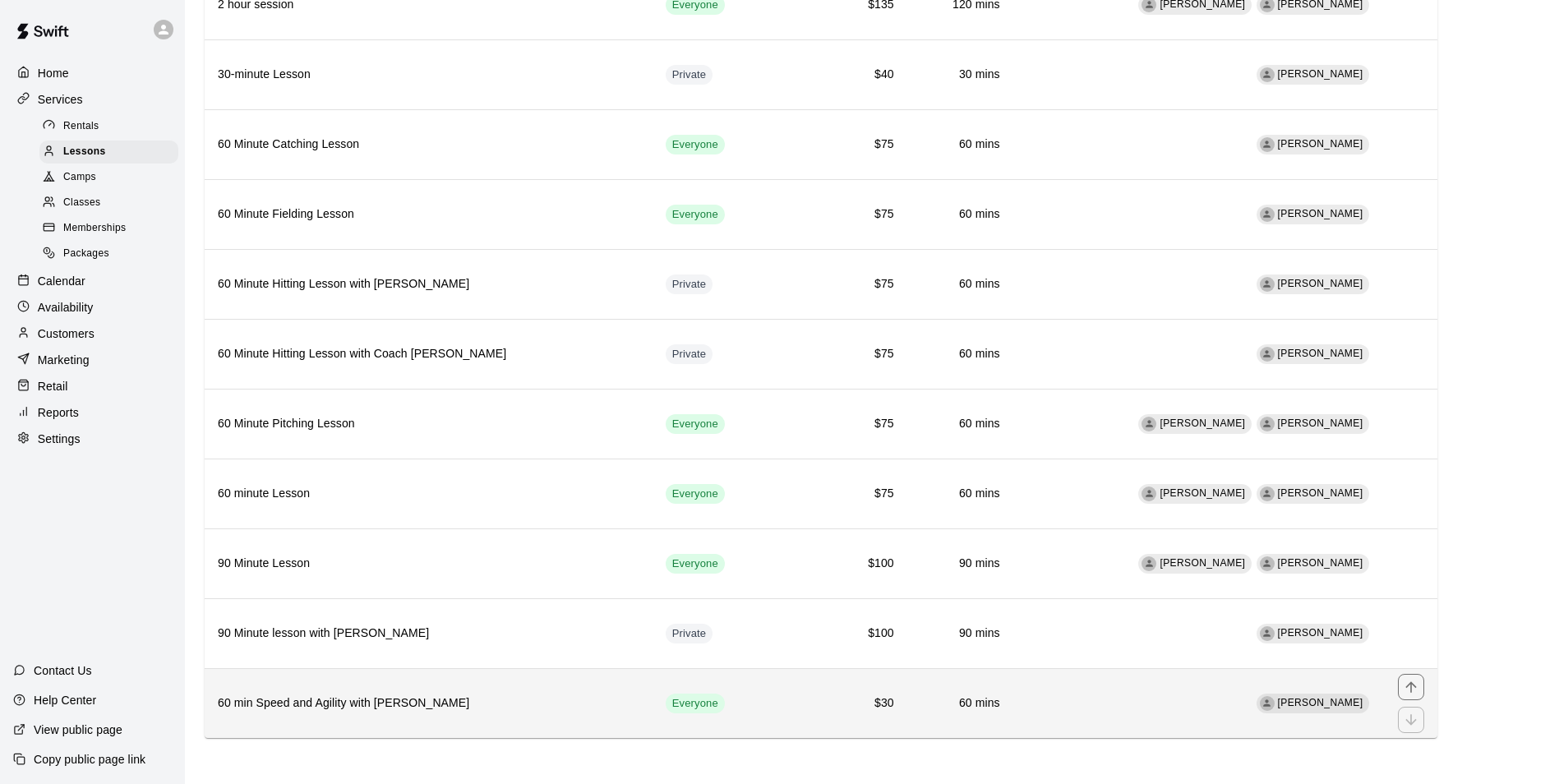
click at [335, 687] on th "60 min Speed and Agility with [PERSON_NAME]" at bounding box center [428, 703] width 448 height 70
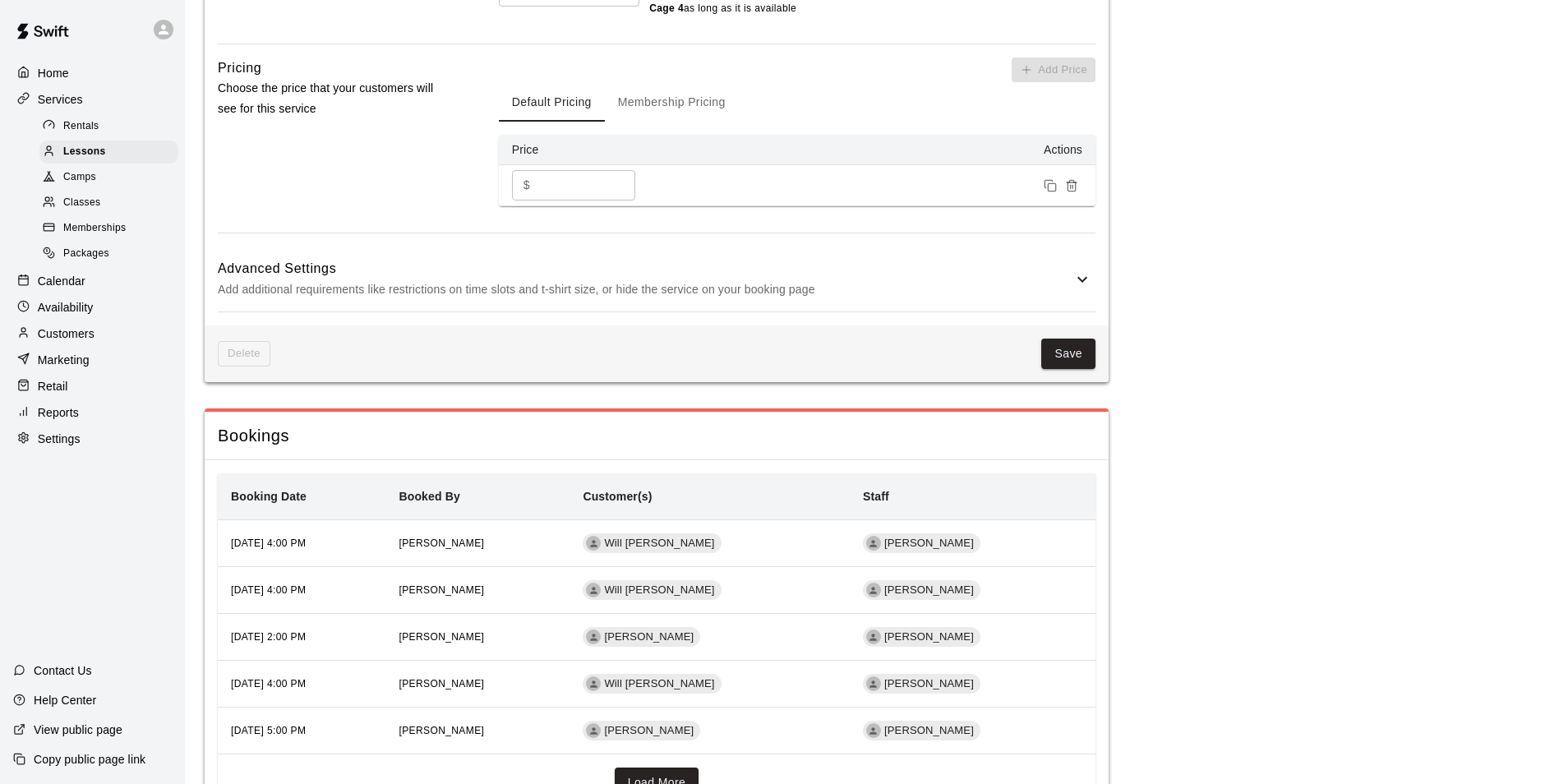
scroll to position [1232, 0]
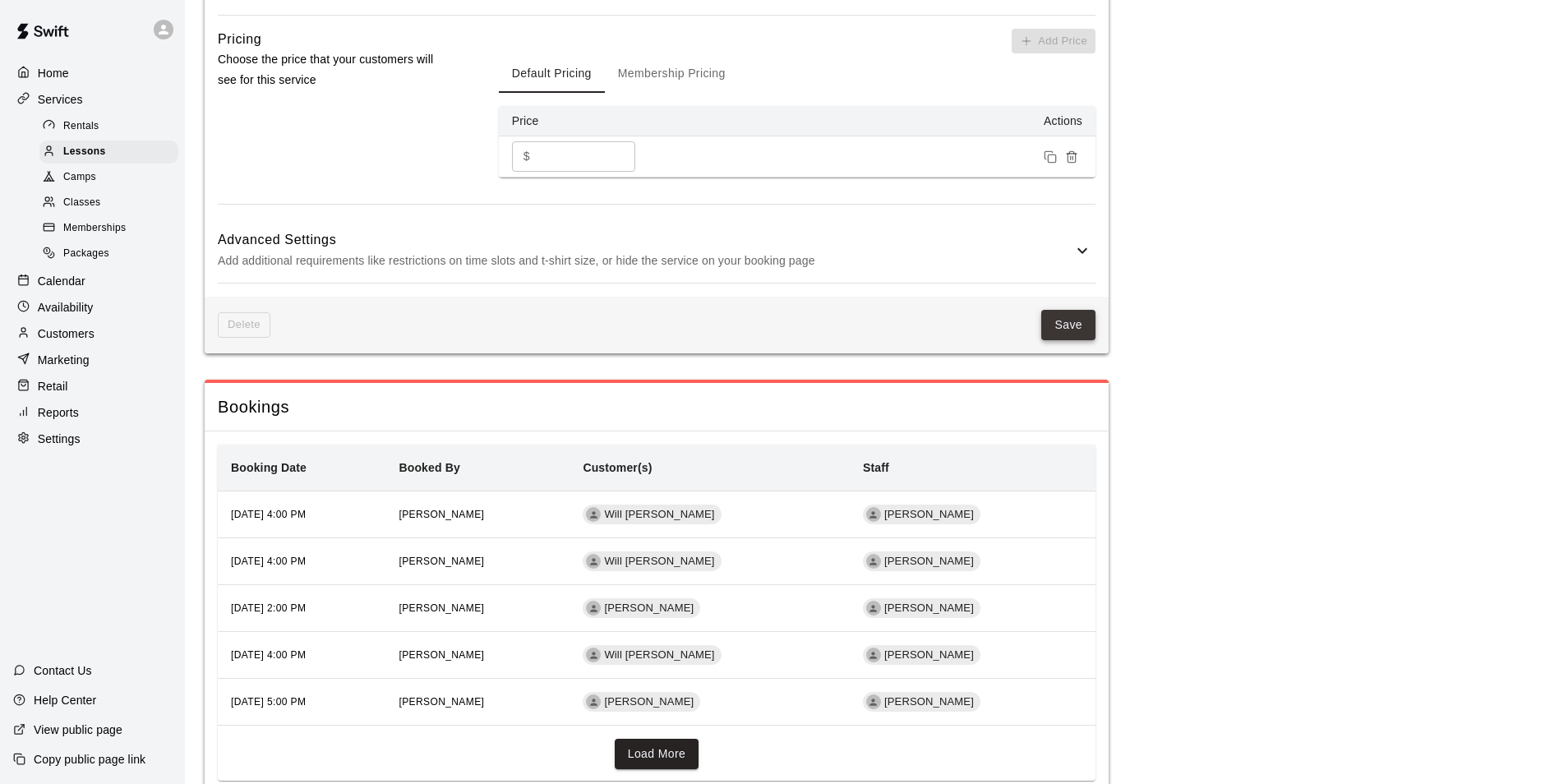
click at [1074, 326] on button "Save" at bounding box center [1068, 325] width 54 height 31
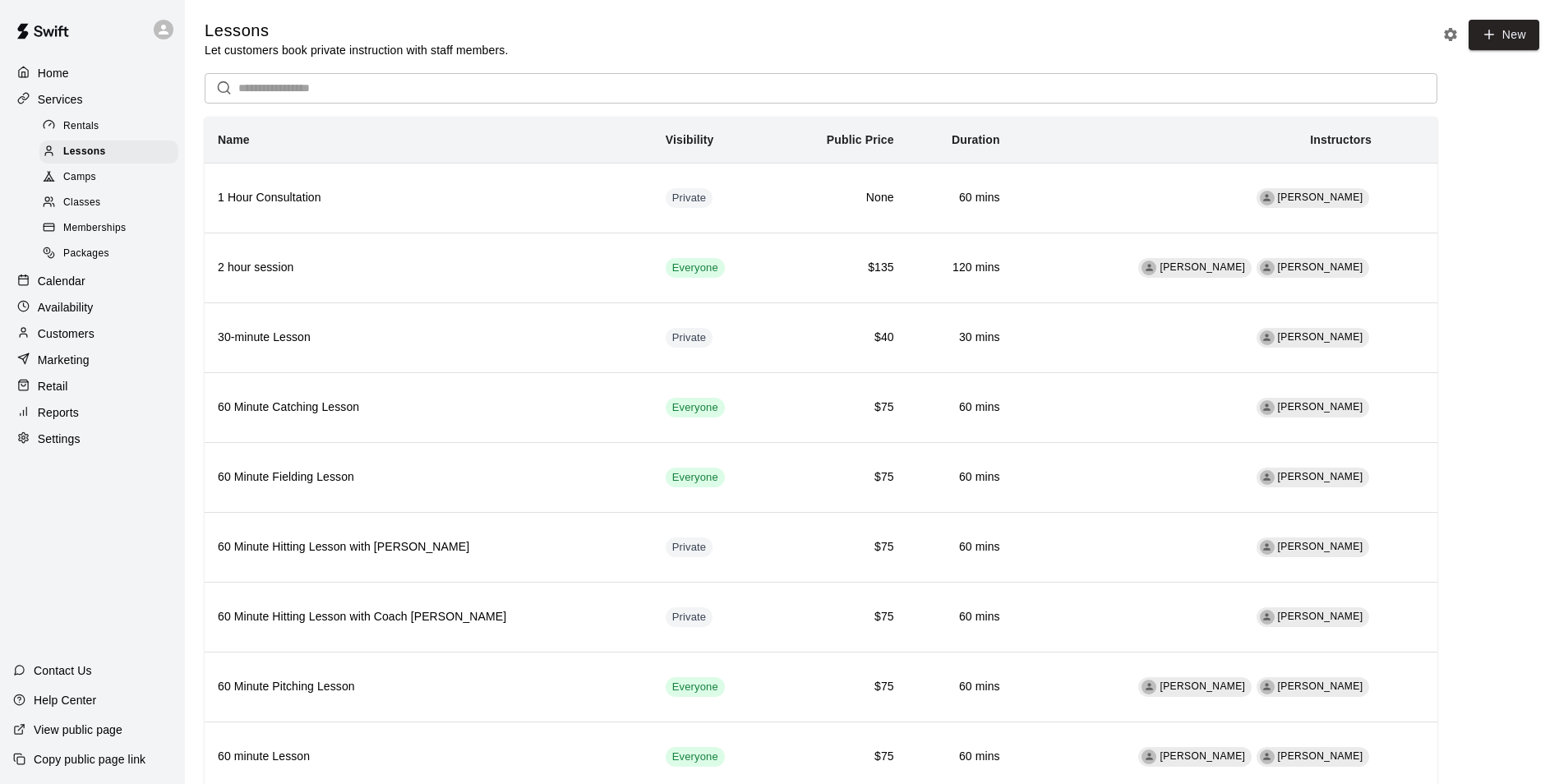
click at [63, 67] on p "Home" at bounding box center [52, 74] width 31 height 17
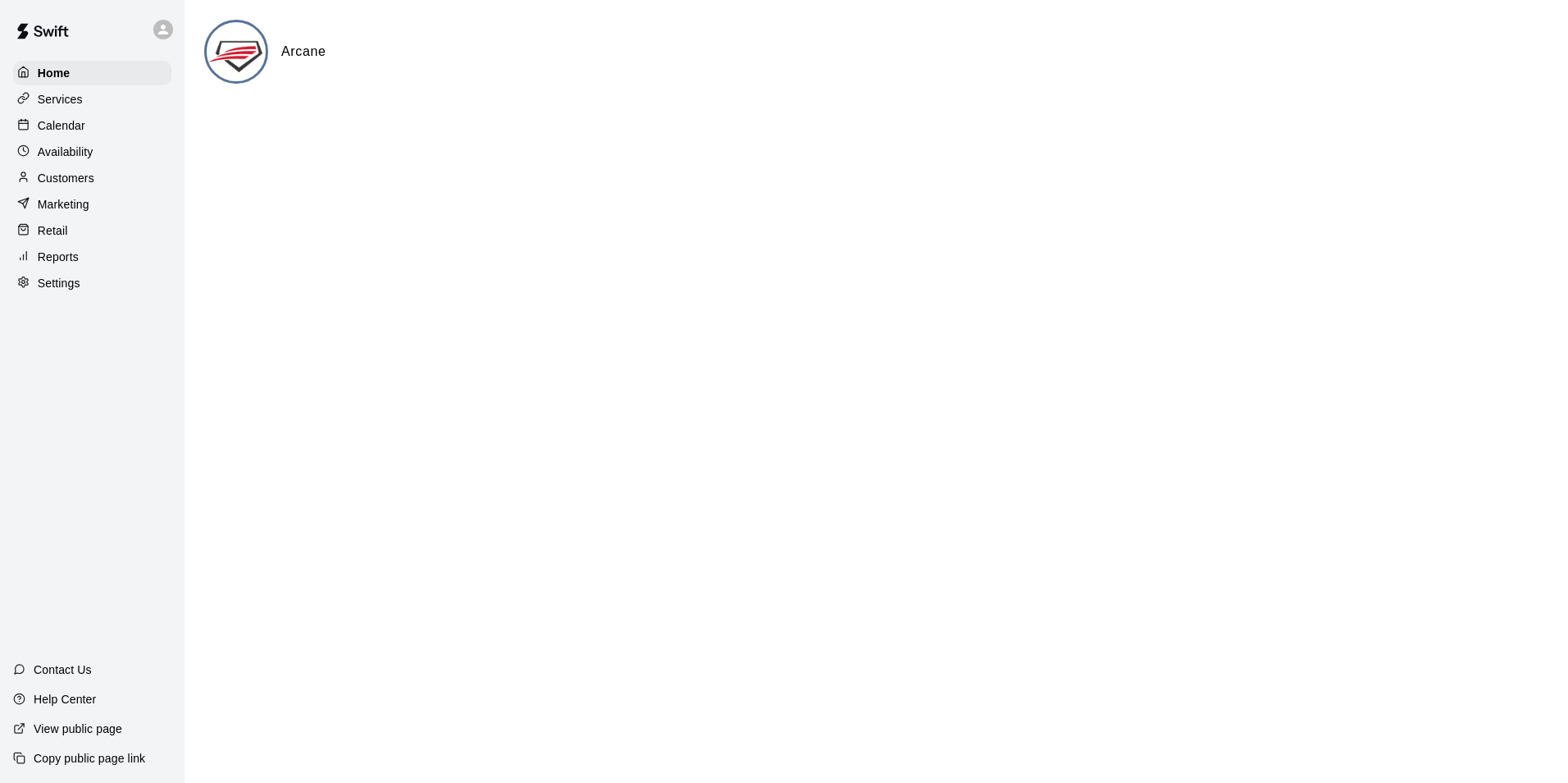
click at [78, 121] on p "Calendar" at bounding box center [61, 126] width 48 height 17
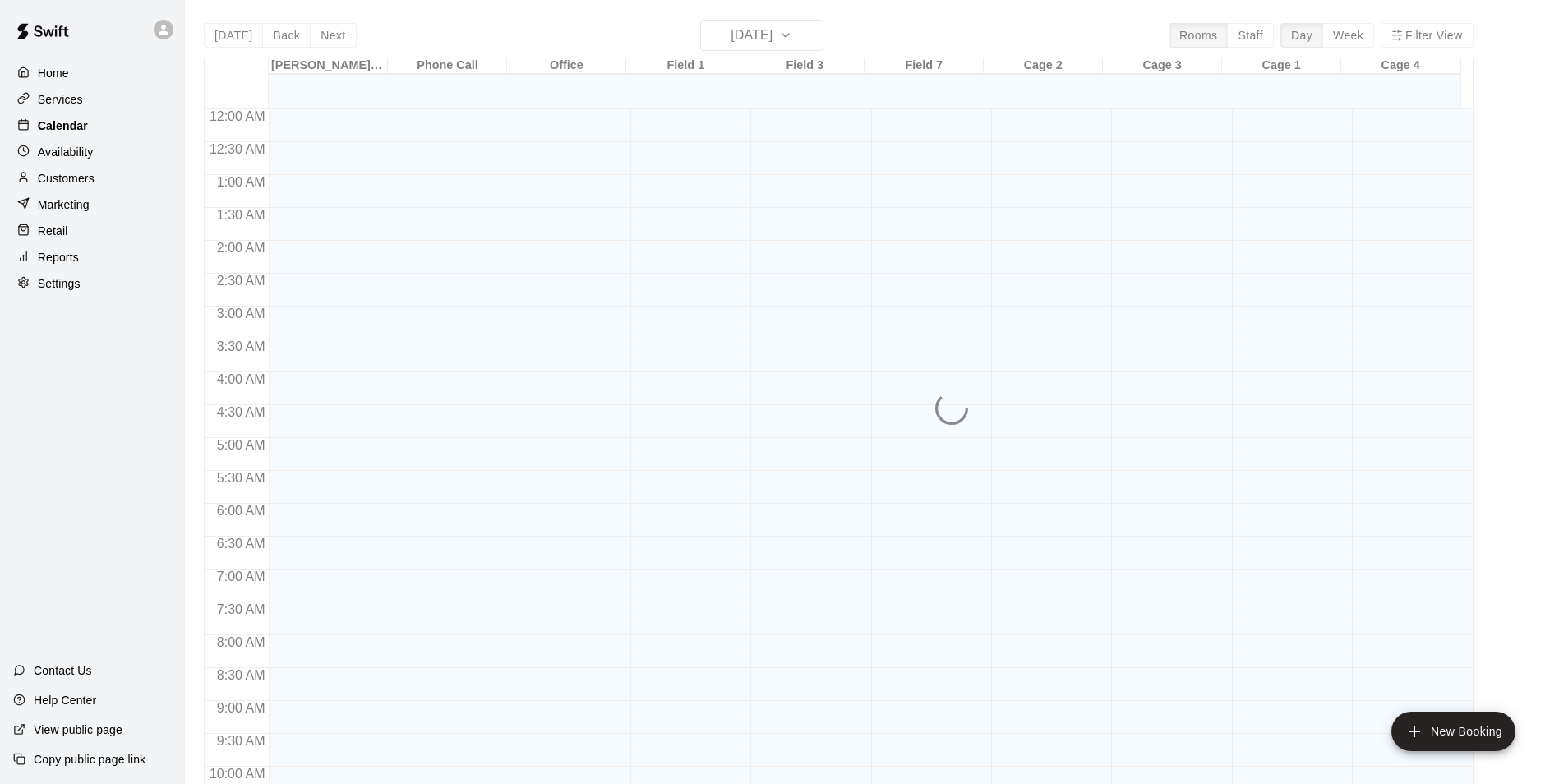
scroll to position [683, 0]
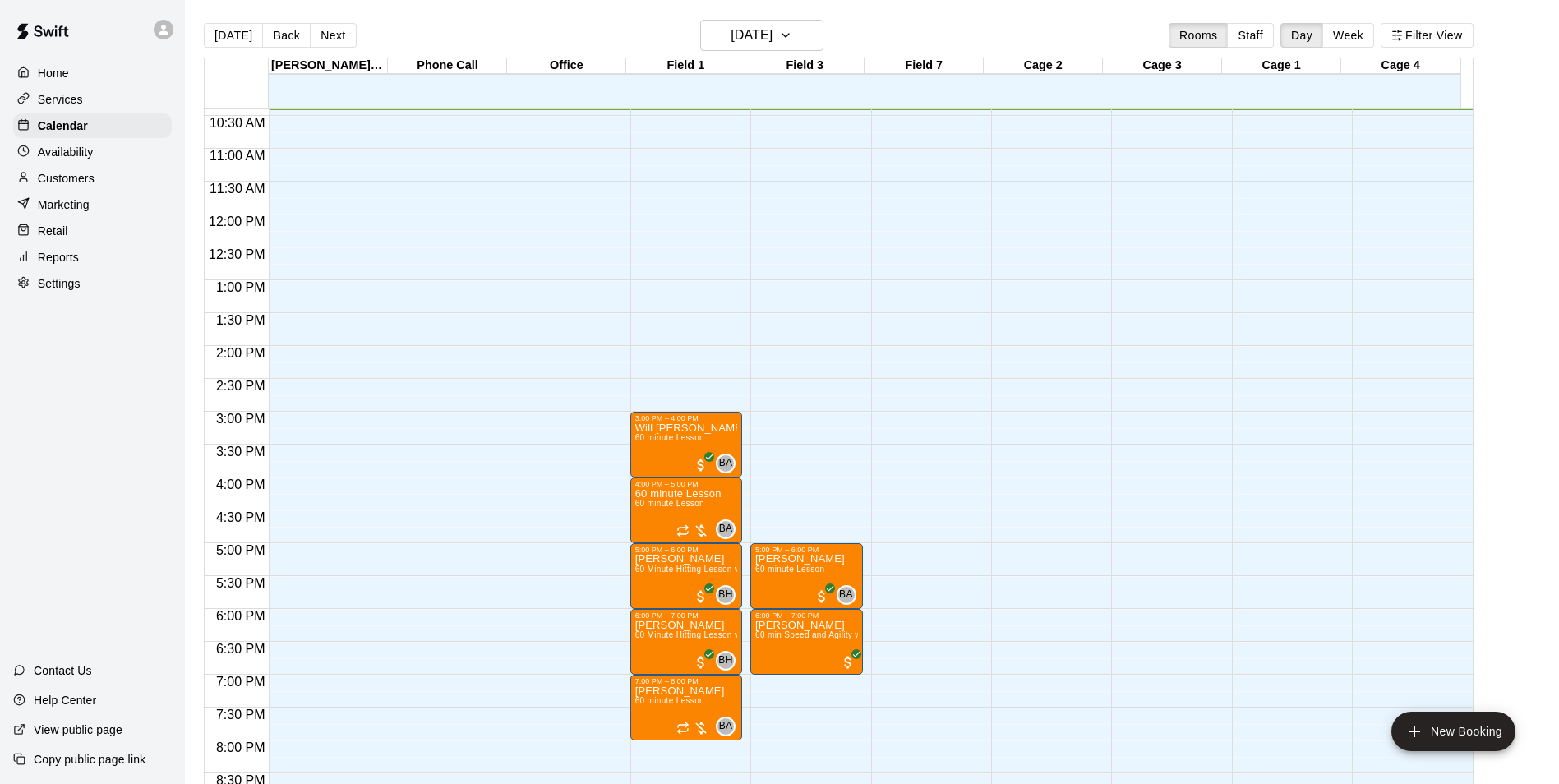
click at [56, 149] on p "Availability" at bounding box center [65, 152] width 56 height 17
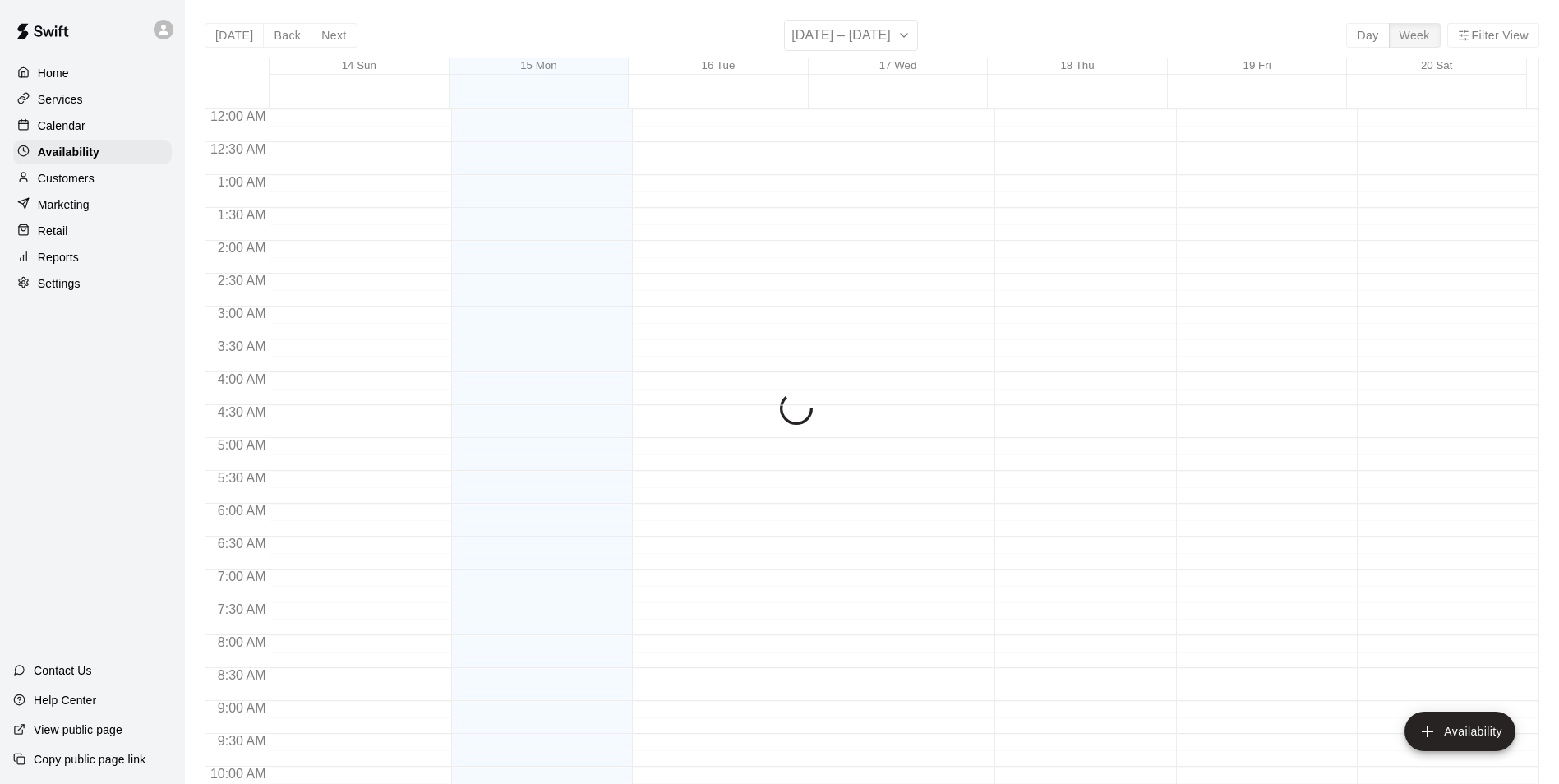
scroll to position [684, 0]
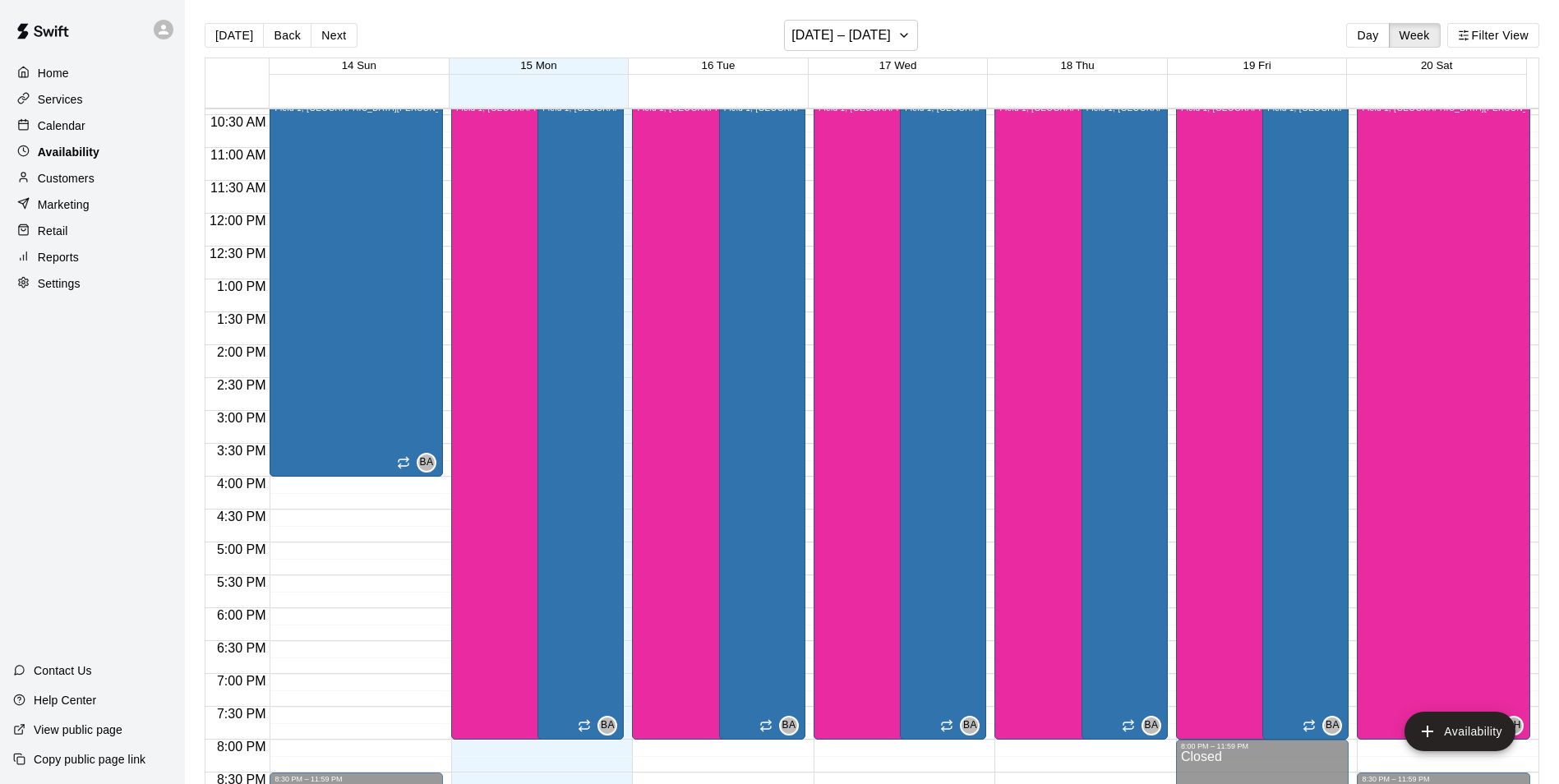
drag, startPoint x: 53, startPoint y: 121, endPoint x: 60, endPoint y: 164, distance: 43.6
click at [53, 121] on p "Calendar" at bounding box center [61, 126] width 48 height 17
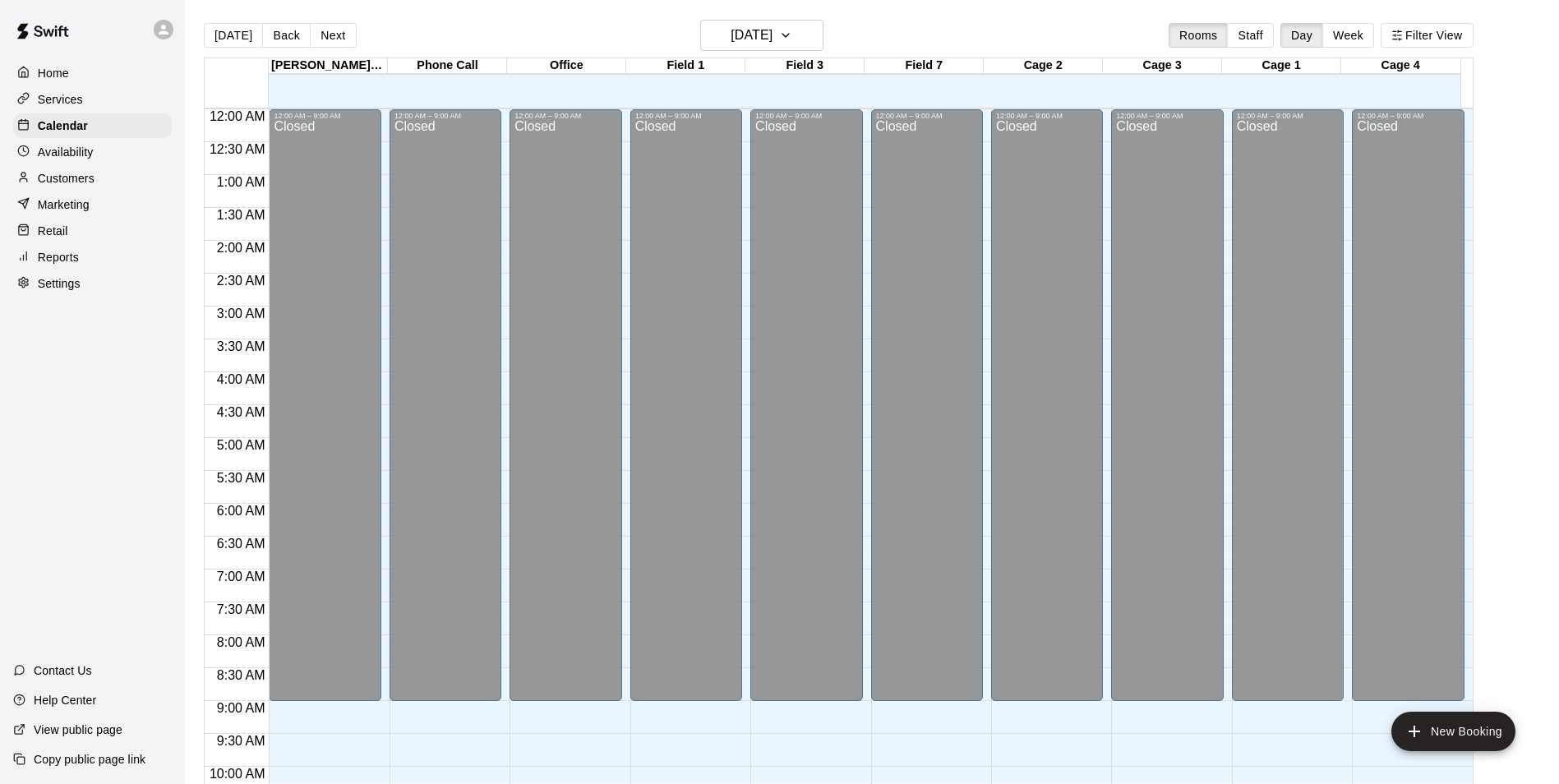
scroll to position [684, 0]
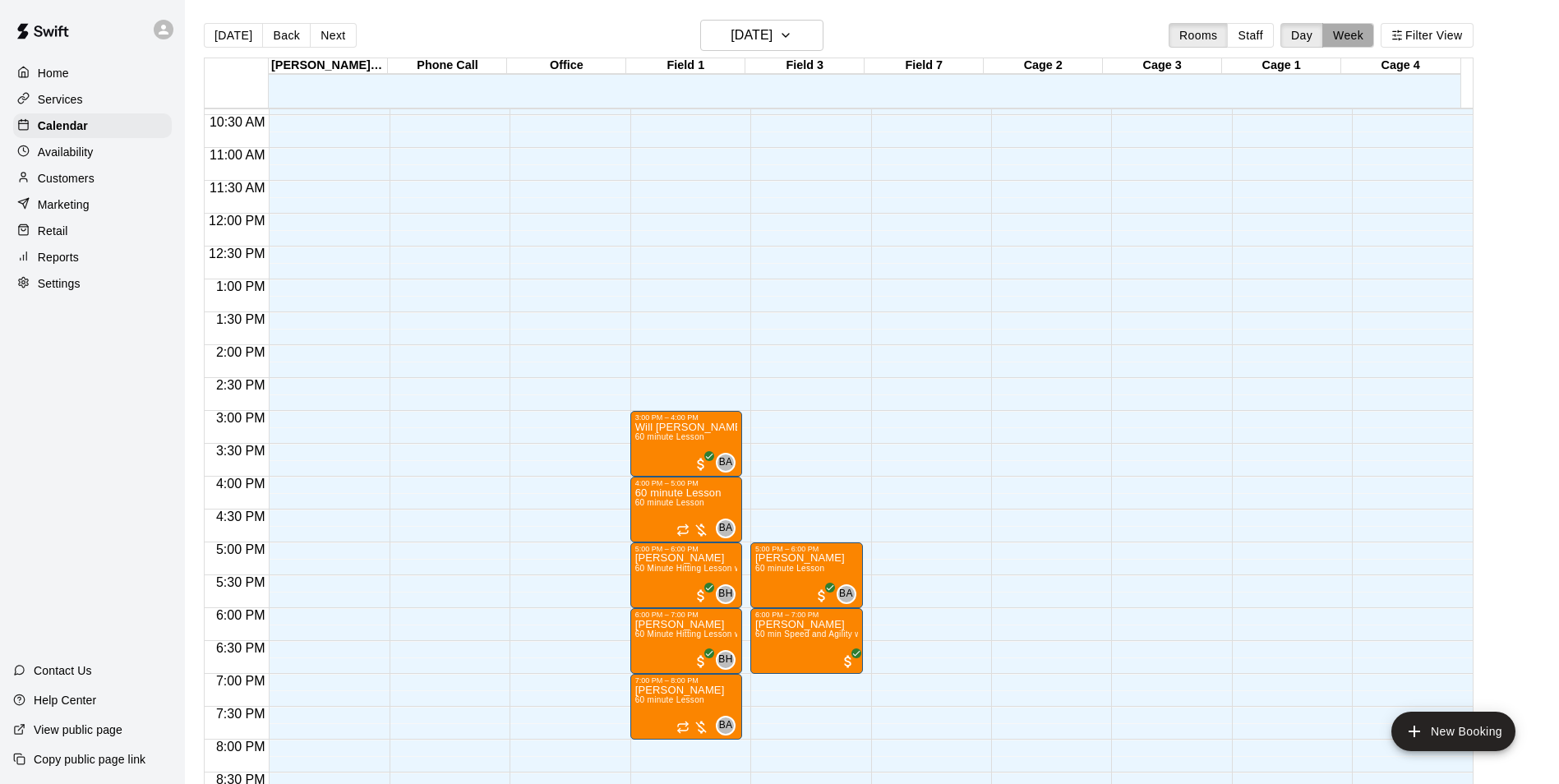
click at [1363, 33] on button "Week" at bounding box center [1347, 35] width 51 height 24
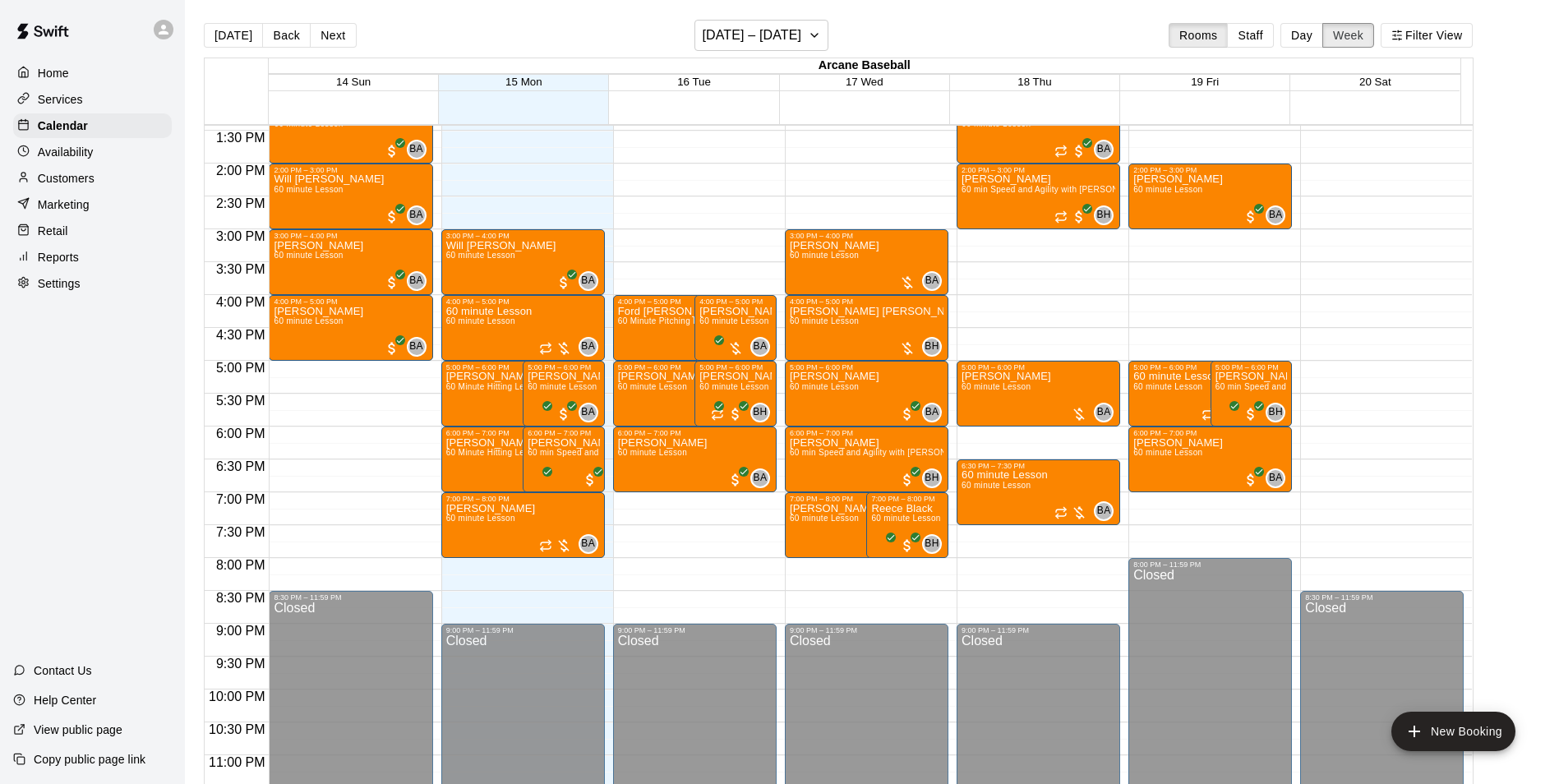
scroll to position [903, 0]
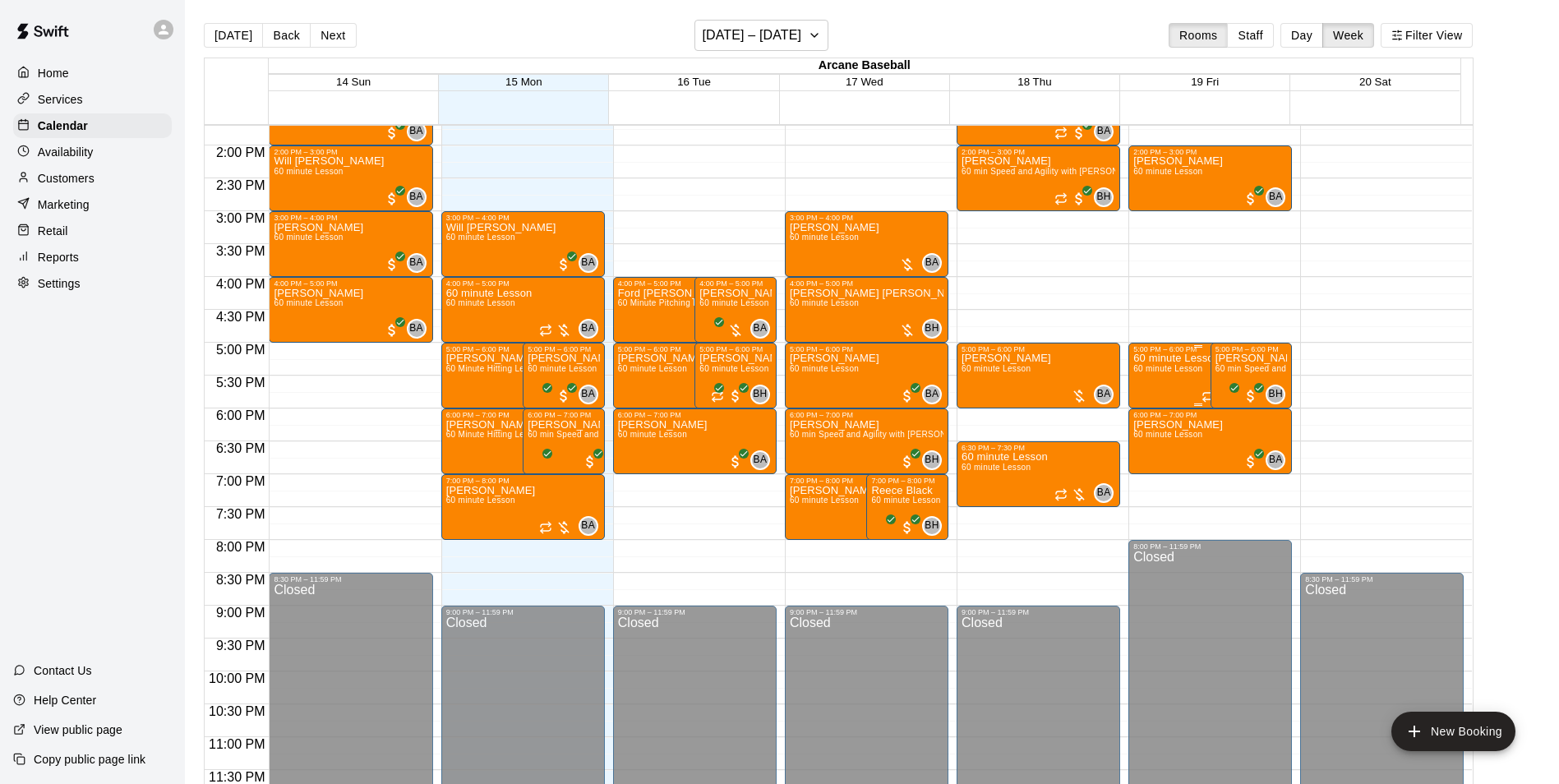
click at [1177, 377] on div "60 minute Lesson 60 minute Lesson" at bounding box center [1176, 745] width 86 height 784
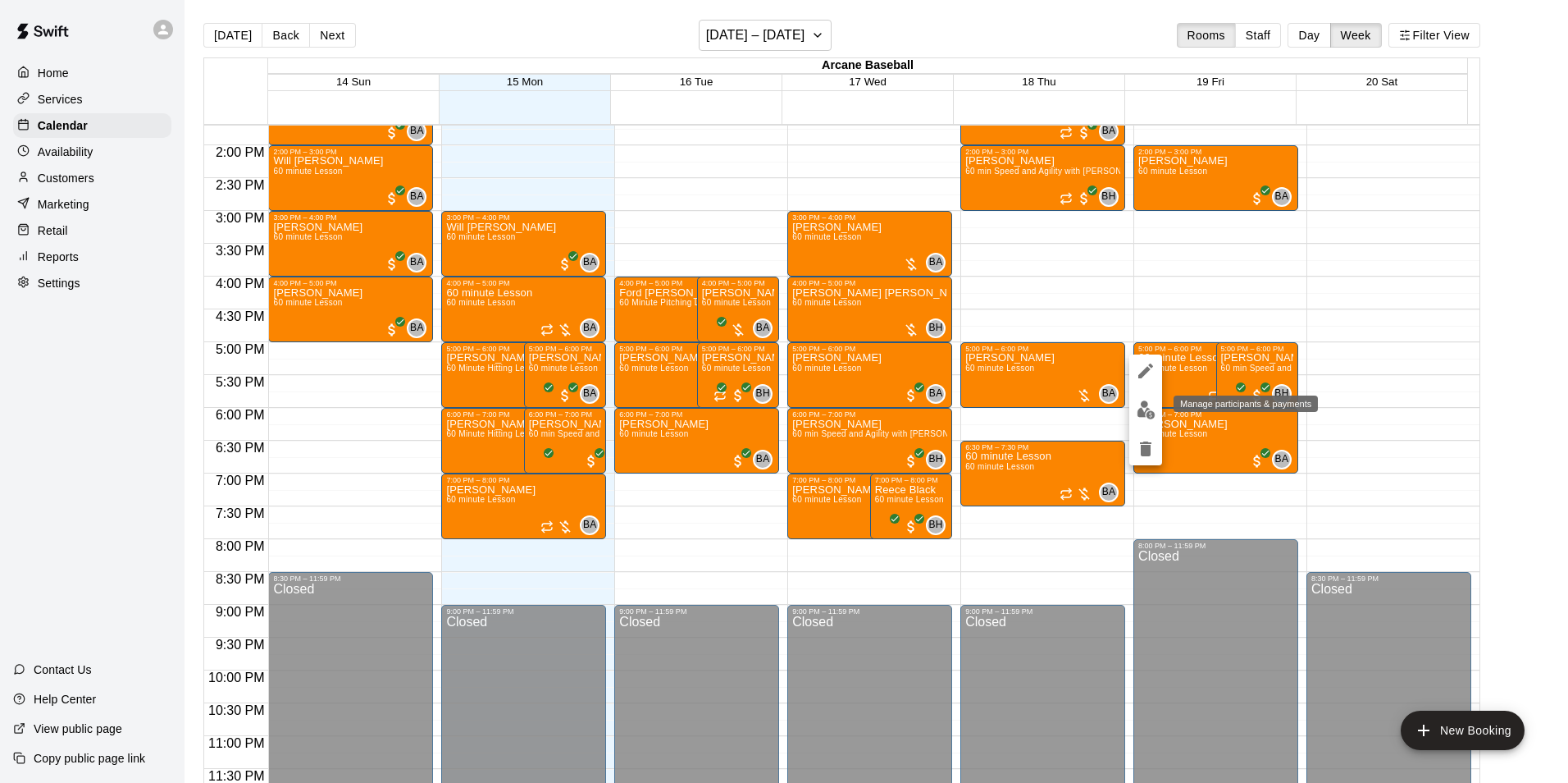
click at [1147, 414] on img "edit" at bounding box center [1146, 410] width 19 height 19
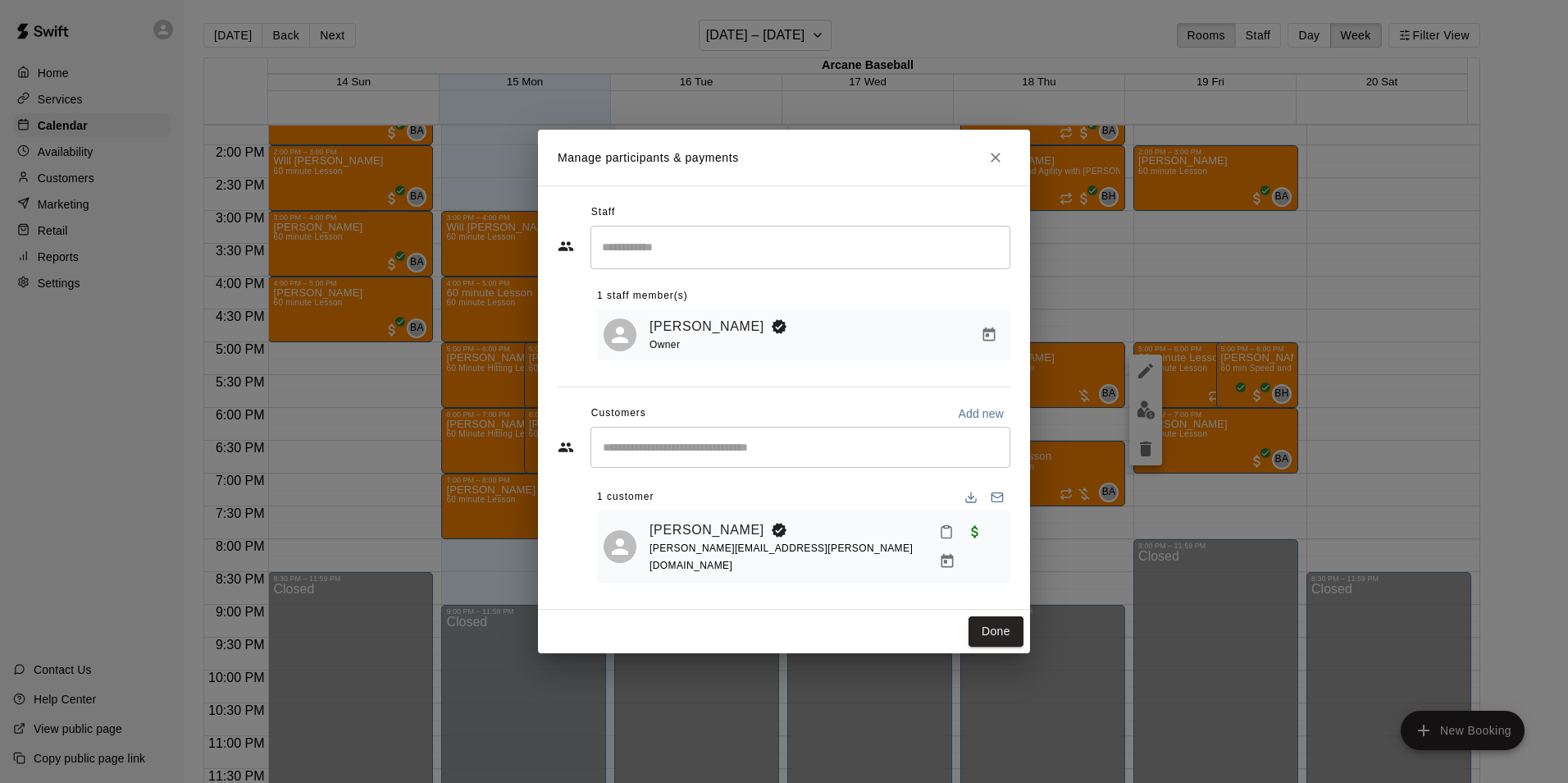
click at [996, 144] on h2 "Manage participants & payments" at bounding box center [784, 158] width 492 height 56
click at [994, 156] on button "Close" at bounding box center [996, 158] width 30 height 30
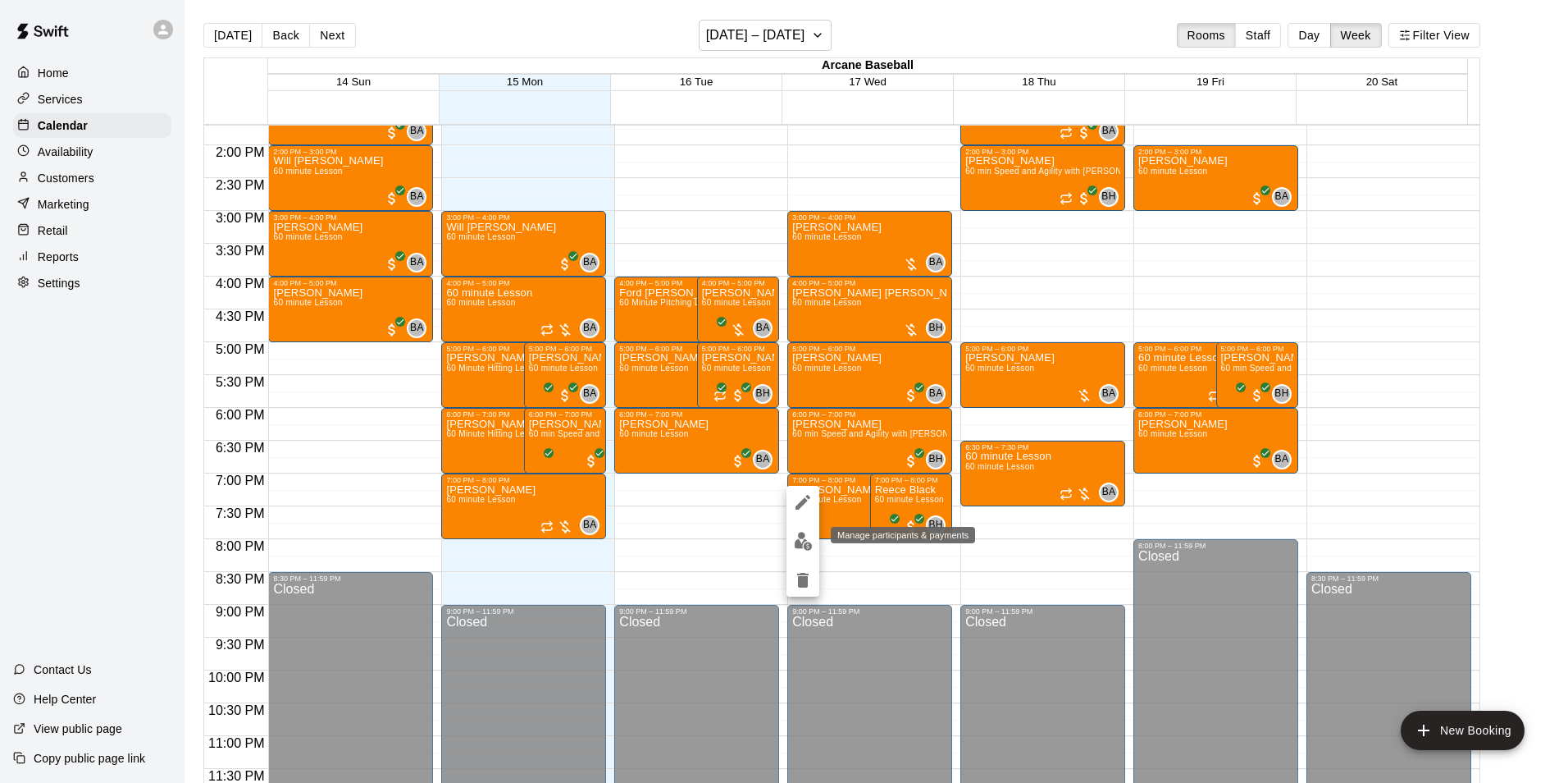
click at [795, 543] on img "edit" at bounding box center [803, 541] width 19 height 19
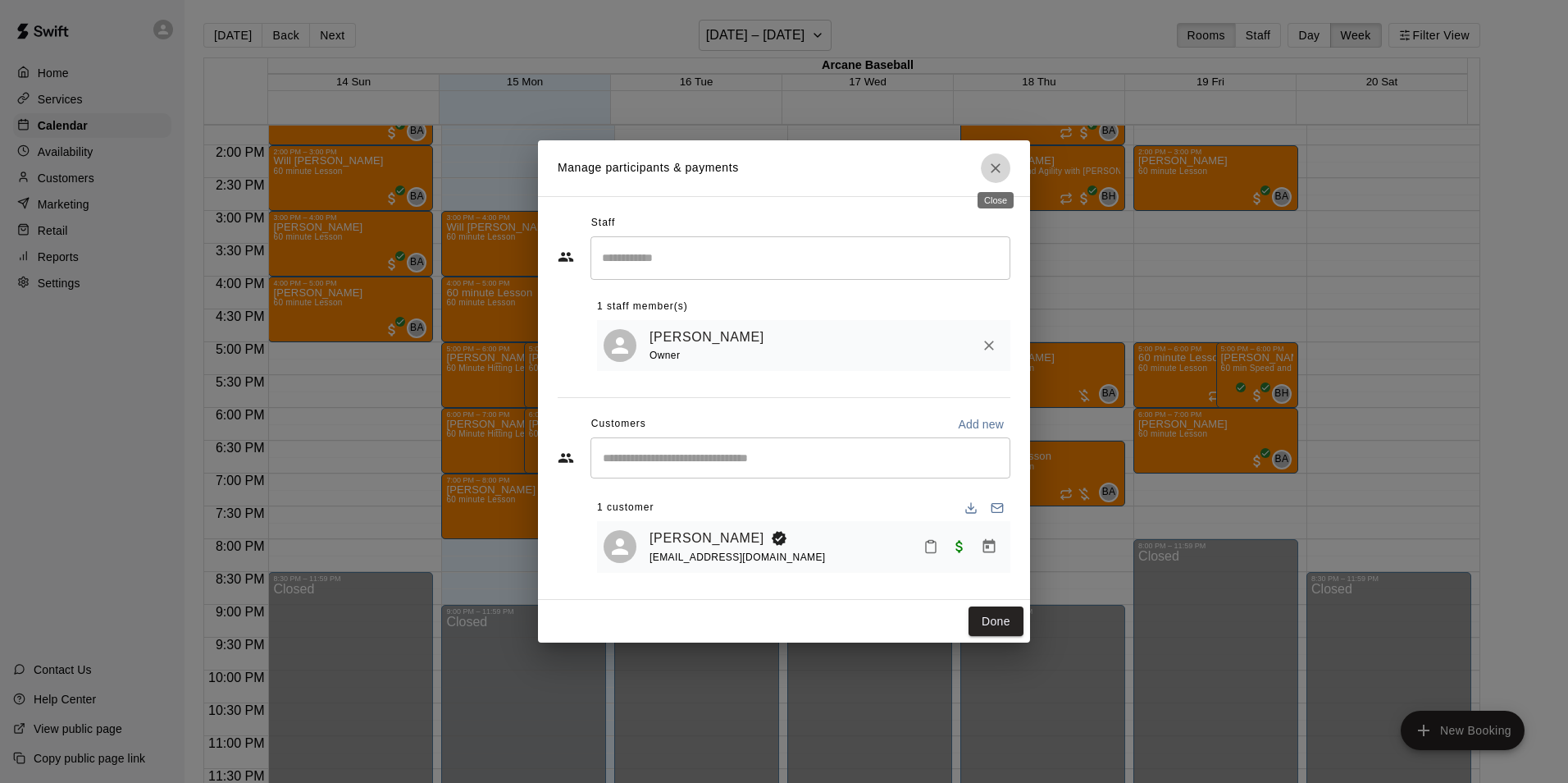
click at [998, 166] on icon "Close" at bounding box center [996, 169] width 17 height 17
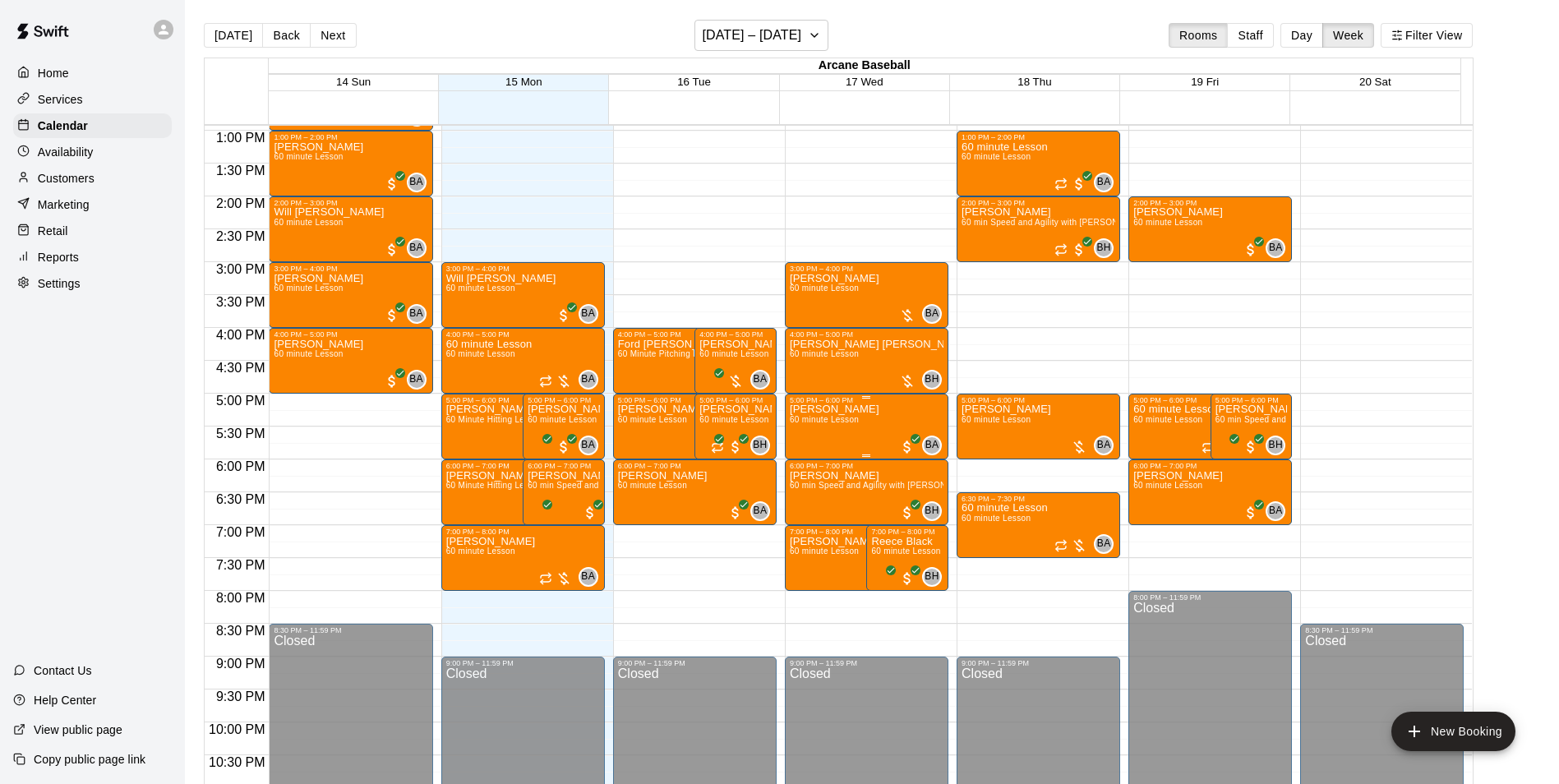
scroll to position [820, 0]
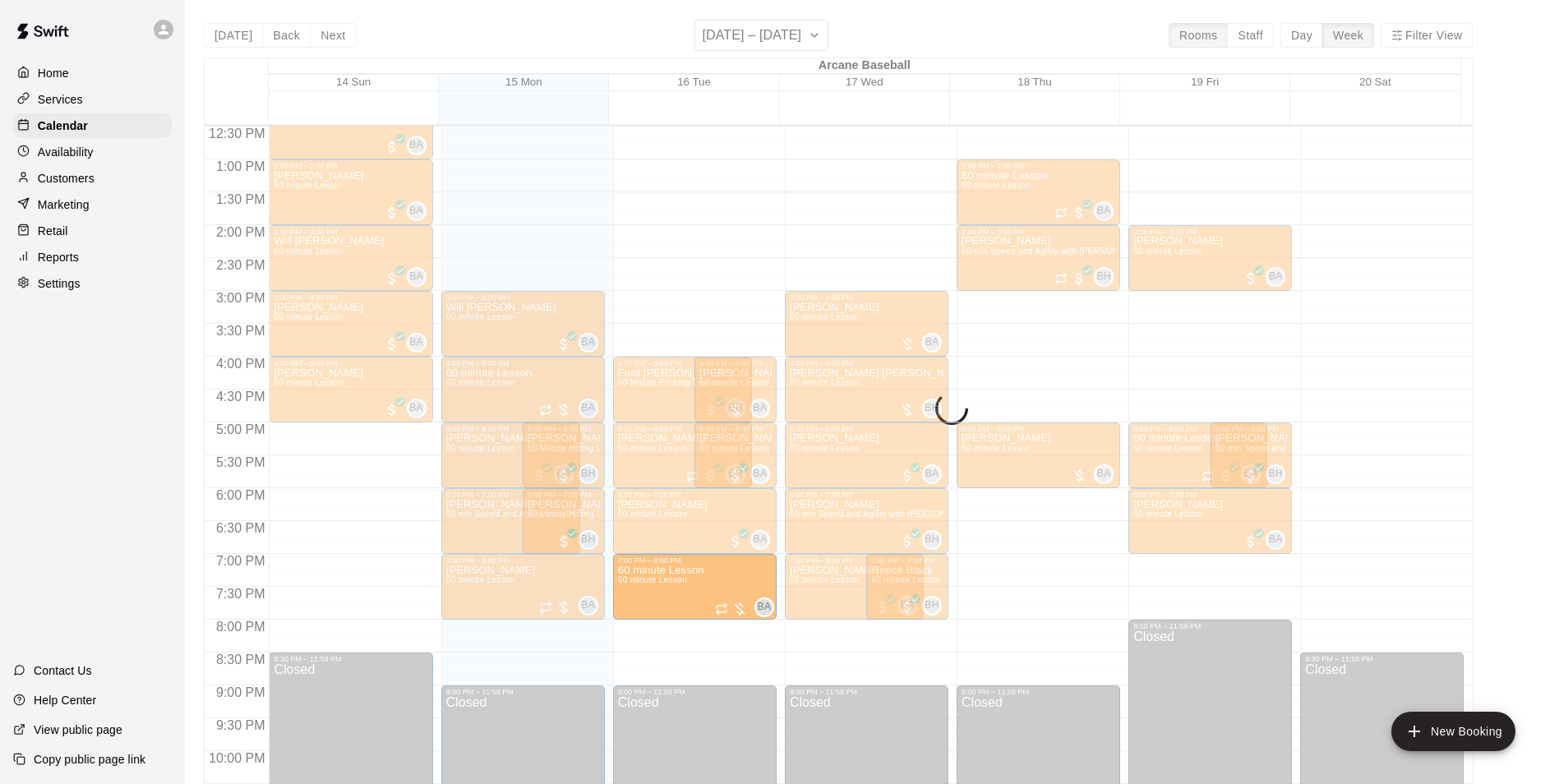
drag, startPoint x: 1006, startPoint y: 553, endPoint x: 635, endPoint y: 592, distance: 373.0
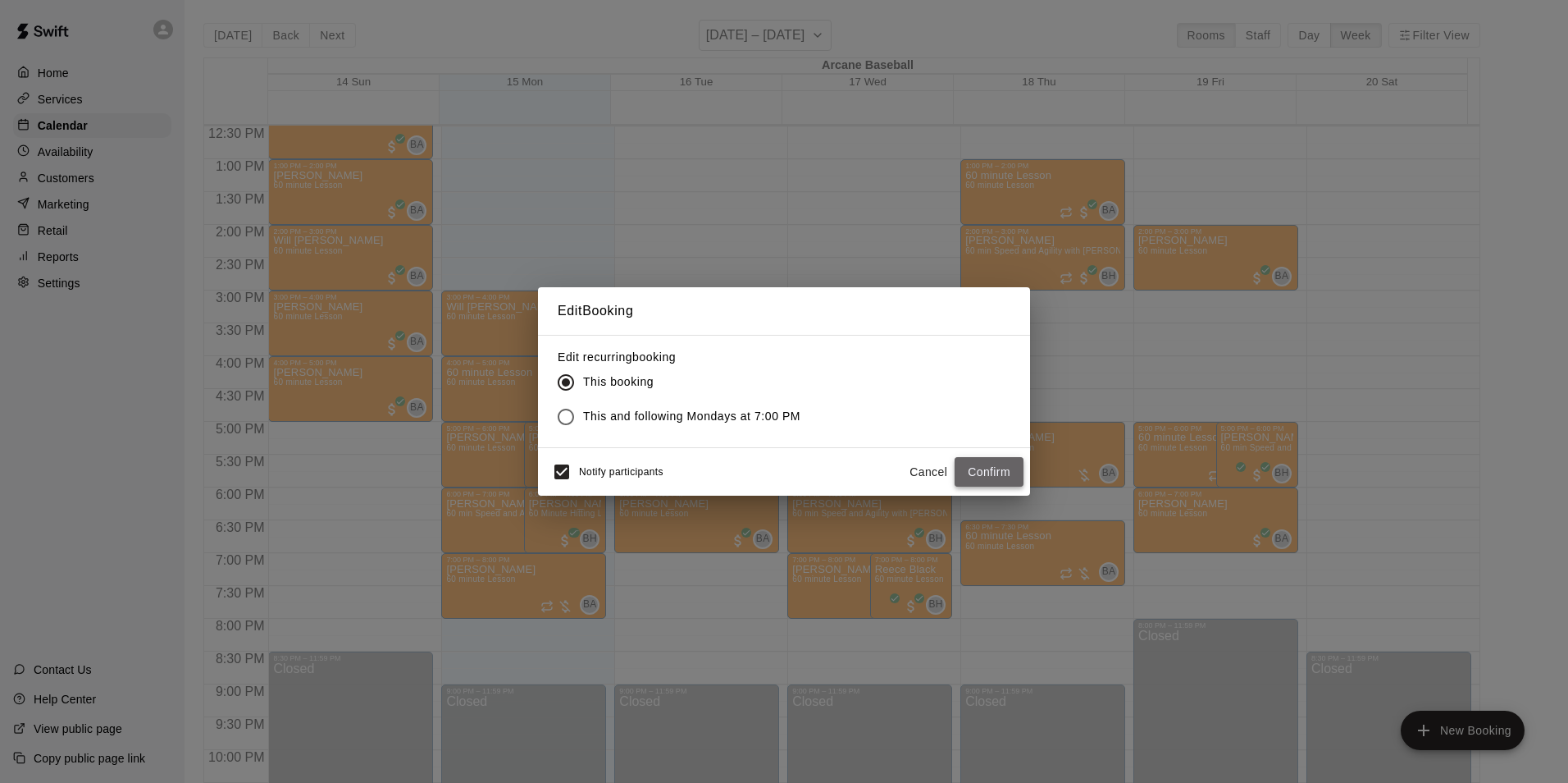
click at [955, 469] on button "Confirm" at bounding box center [989, 472] width 69 height 31
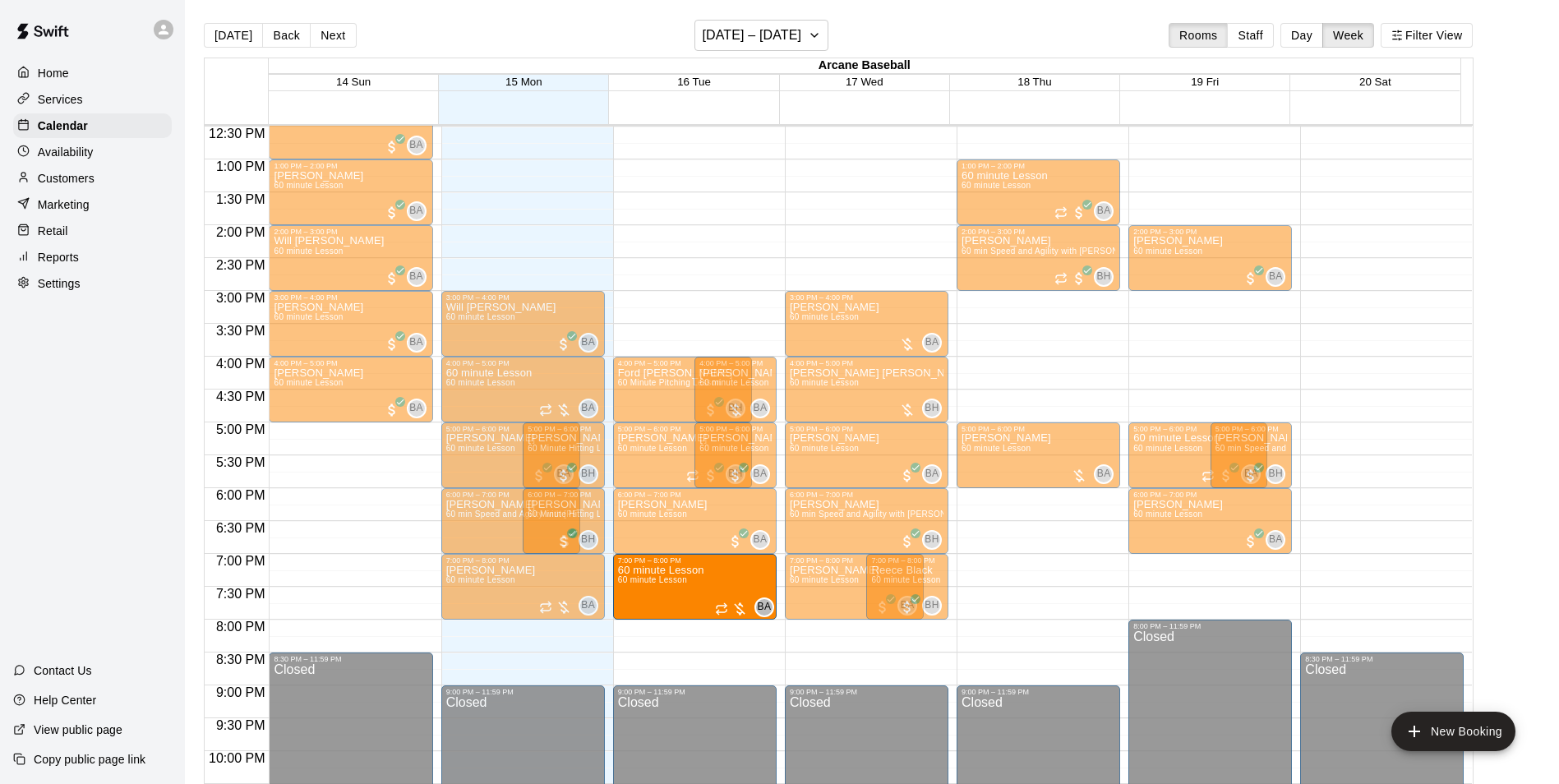
drag, startPoint x: 1004, startPoint y: 547, endPoint x: 701, endPoint y: 592, distance: 306.3
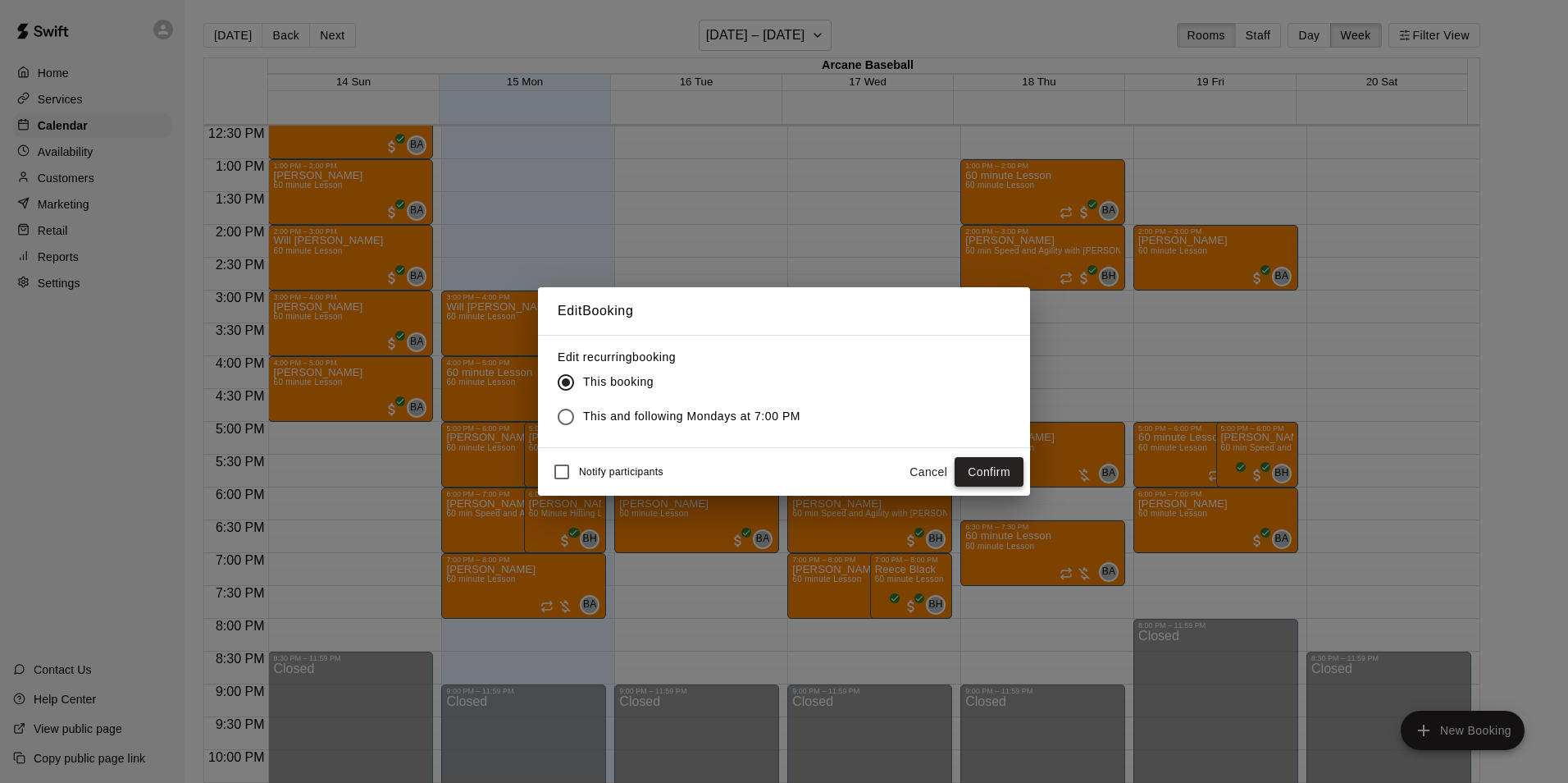
click at [980, 462] on button "Confirm" at bounding box center [989, 472] width 69 height 31
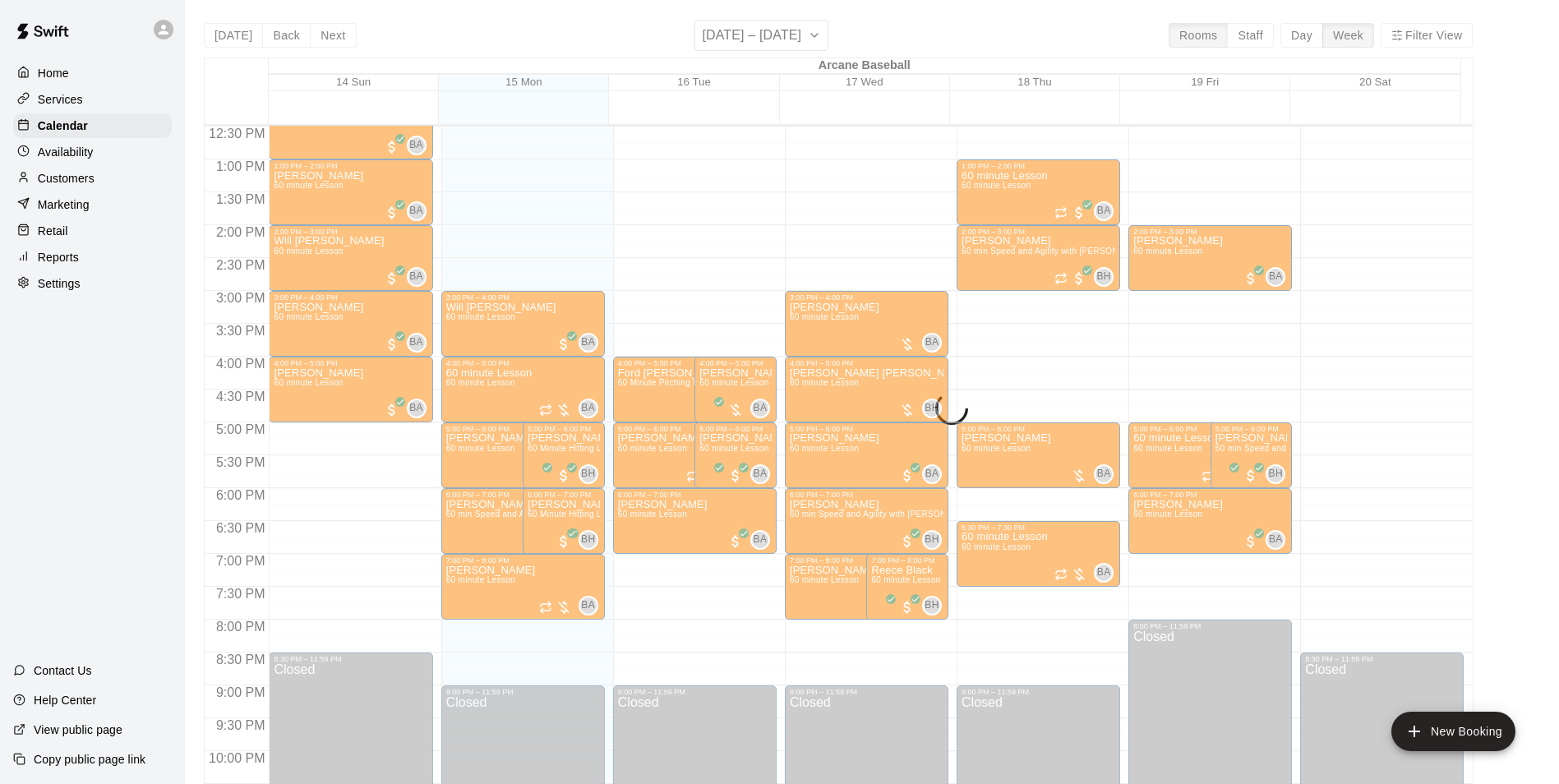
click at [1060, 609] on div "12:00 AM – 8:00 AM Closed 1:00 PM – 2:00 PM 60 minute Lesson 60 minute Lesson B…" at bounding box center [1038, 93] width 163 height 1577
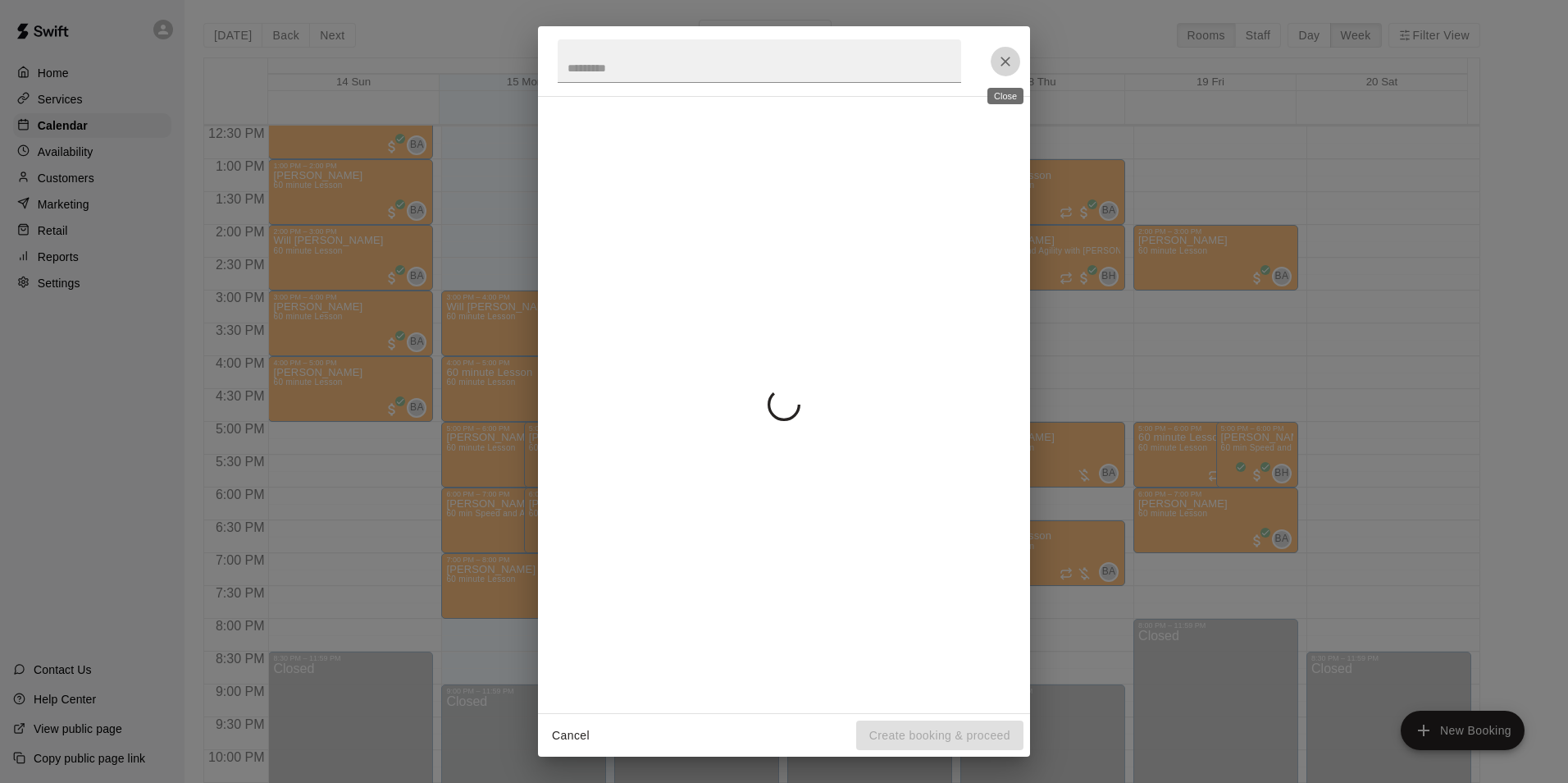
click at [1002, 63] on icon "Close" at bounding box center [1005, 62] width 17 height 17
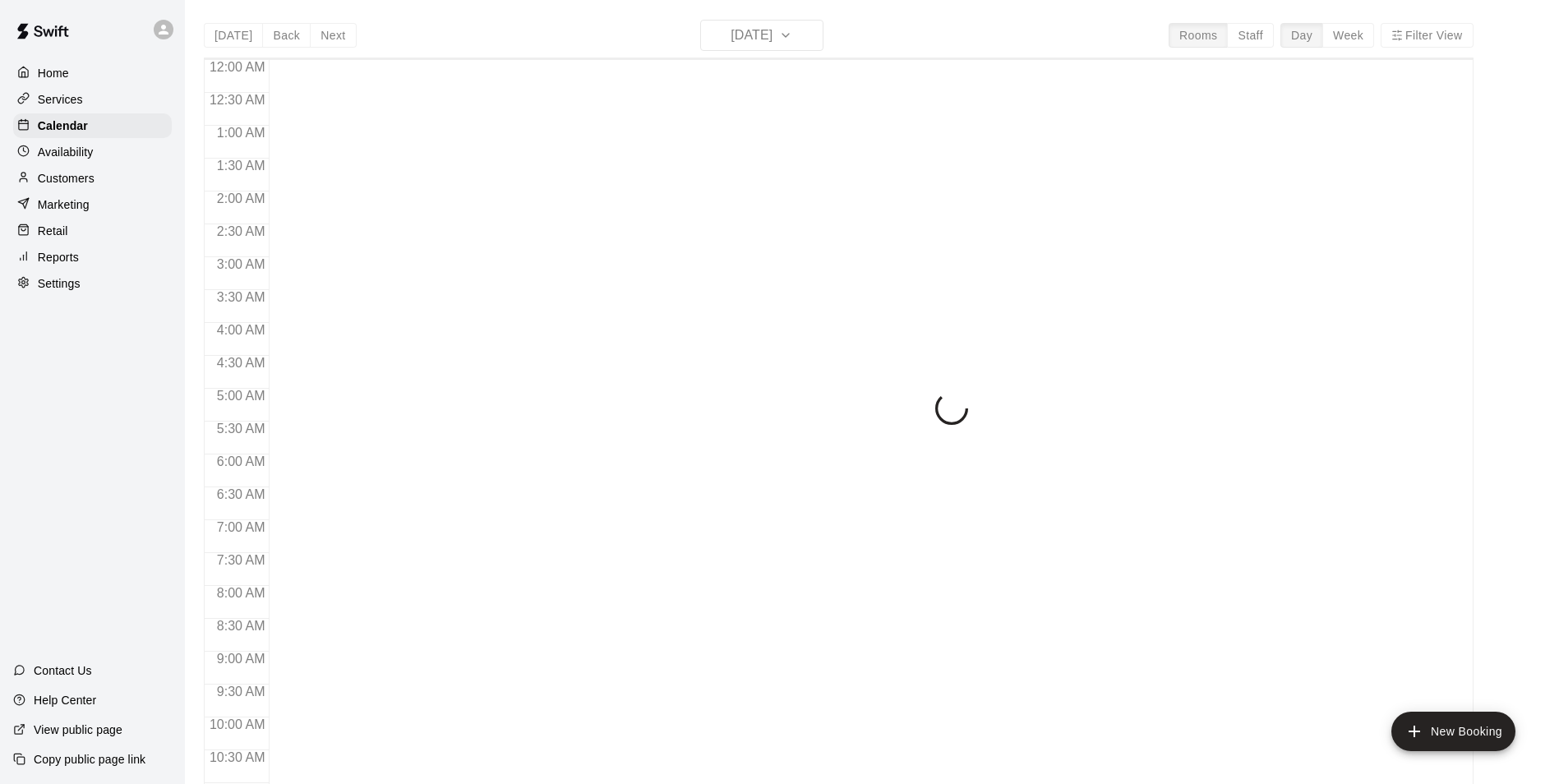
scroll to position [703, 0]
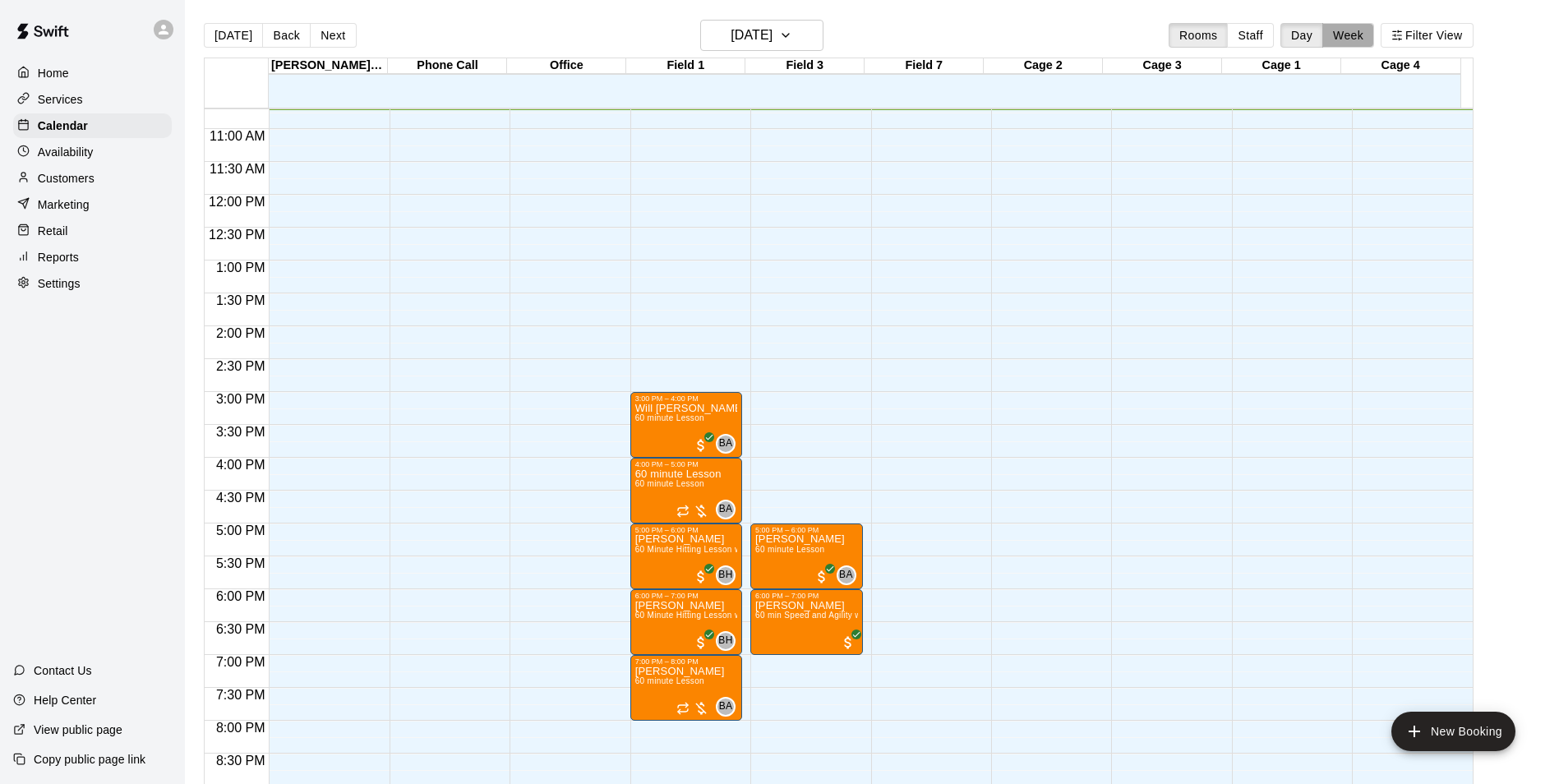
click at [1350, 37] on button "Week" at bounding box center [1347, 35] width 51 height 24
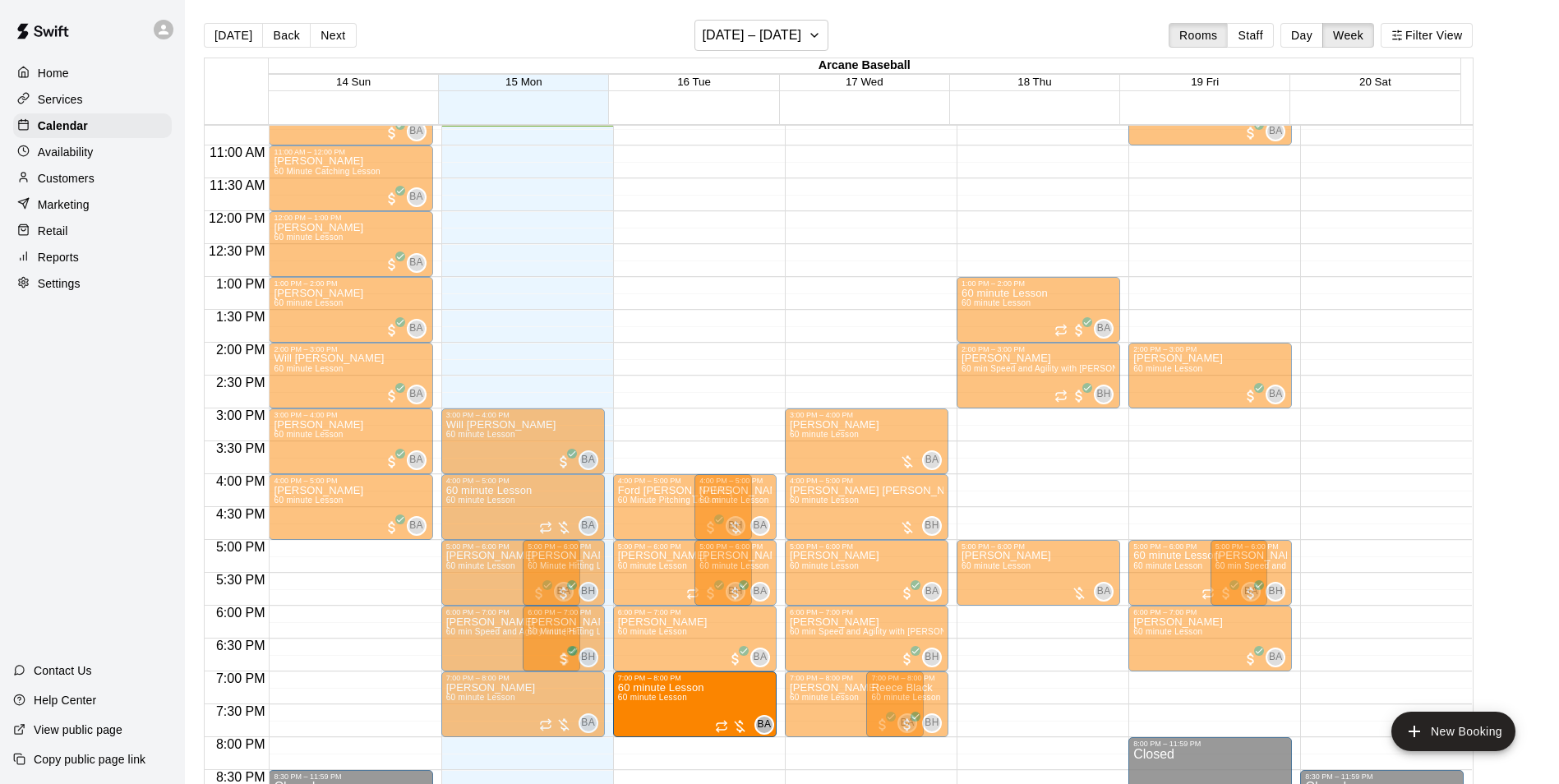
drag, startPoint x: 1031, startPoint y: 670, endPoint x: 684, endPoint y: 704, distance: 348.7
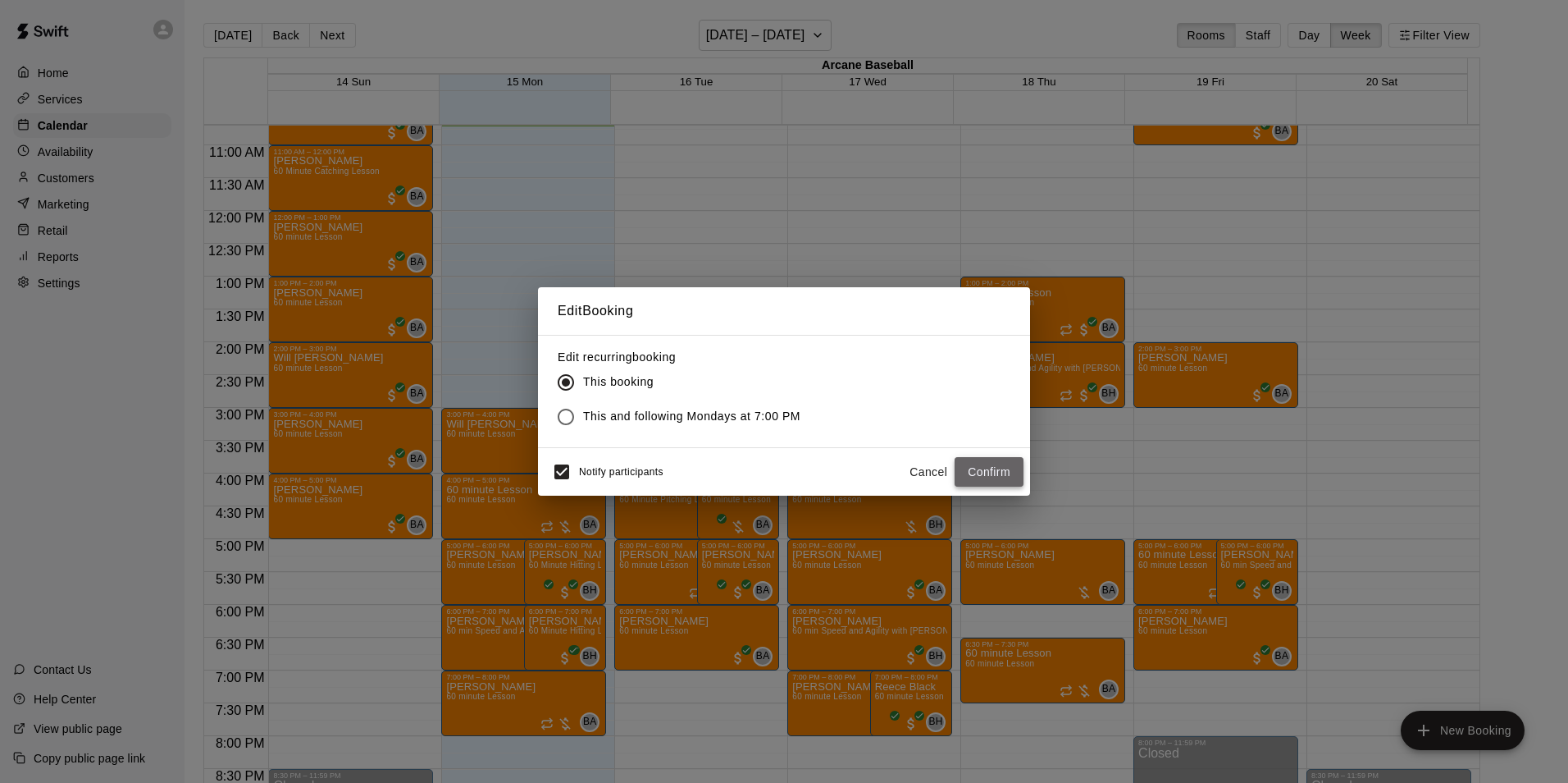
click at [1000, 467] on button "Confirm" at bounding box center [989, 472] width 69 height 31
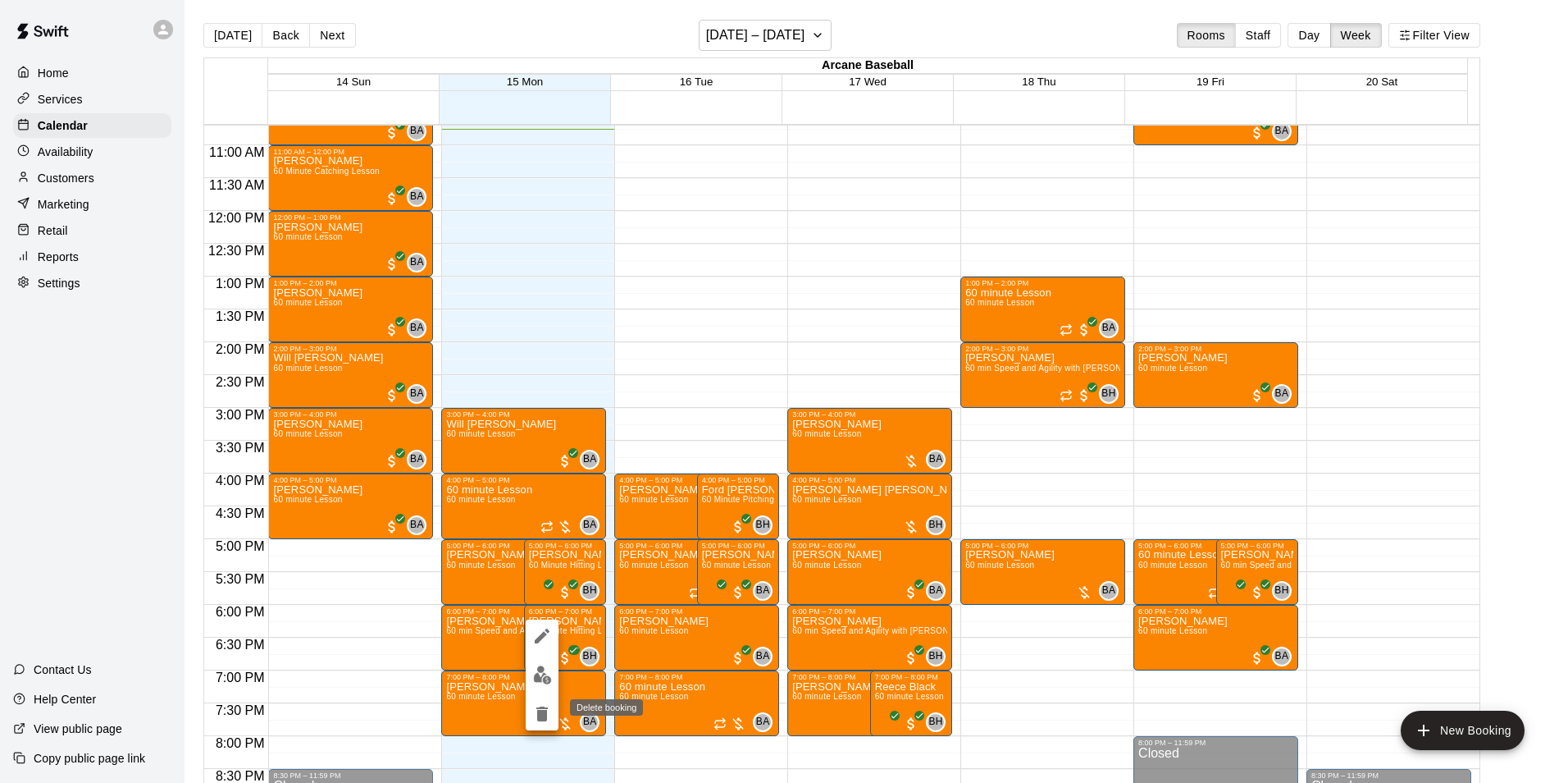
click at [538, 711] on icon "delete" at bounding box center [542, 714] width 11 height 15
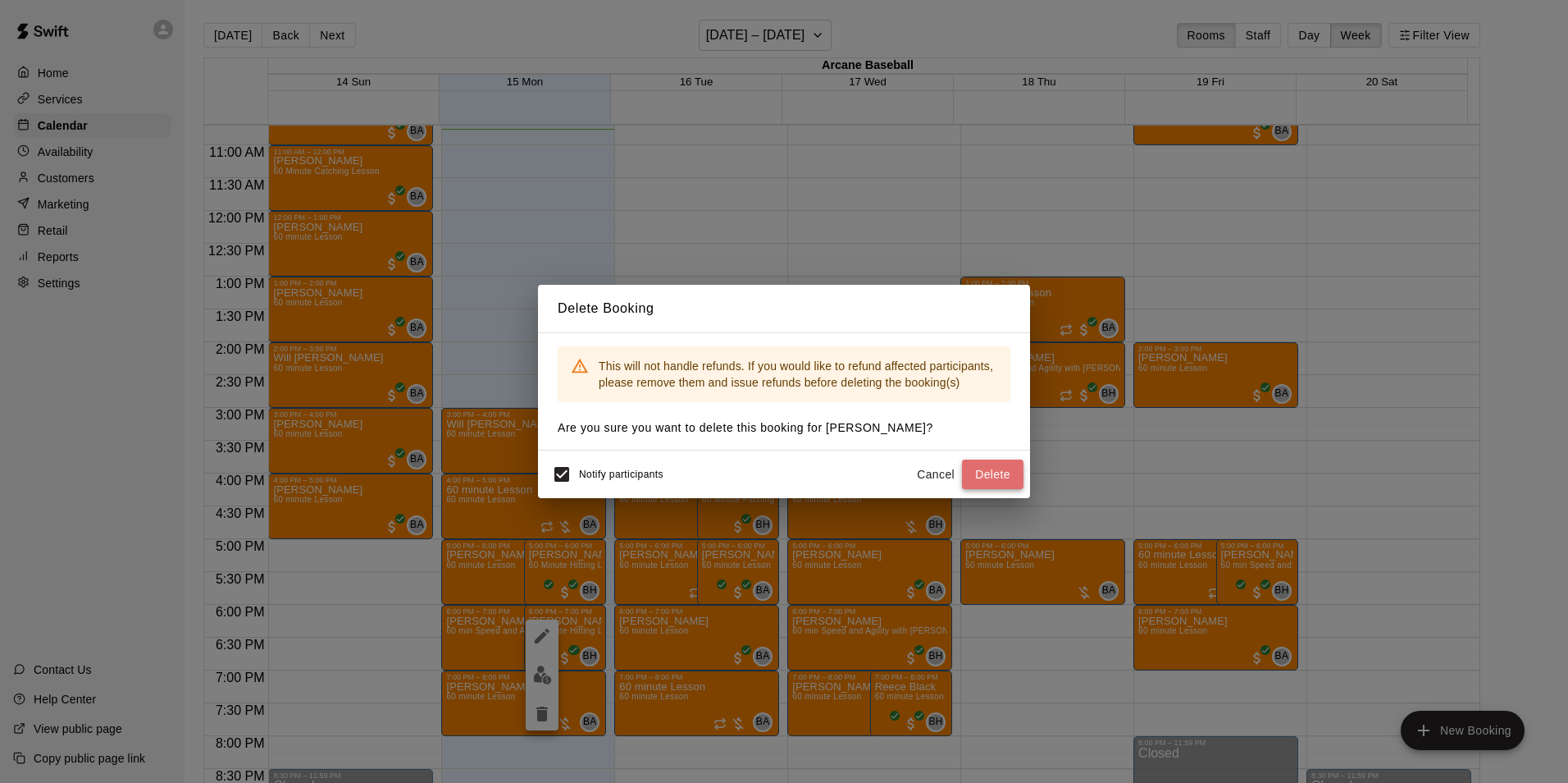
drag, startPoint x: 973, startPoint y: 462, endPoint x: 889, endPoint y: 453, distance: 84.5
click at [973, 462] on button "Delete" at bounding box center [992, 474] width 61 height 31
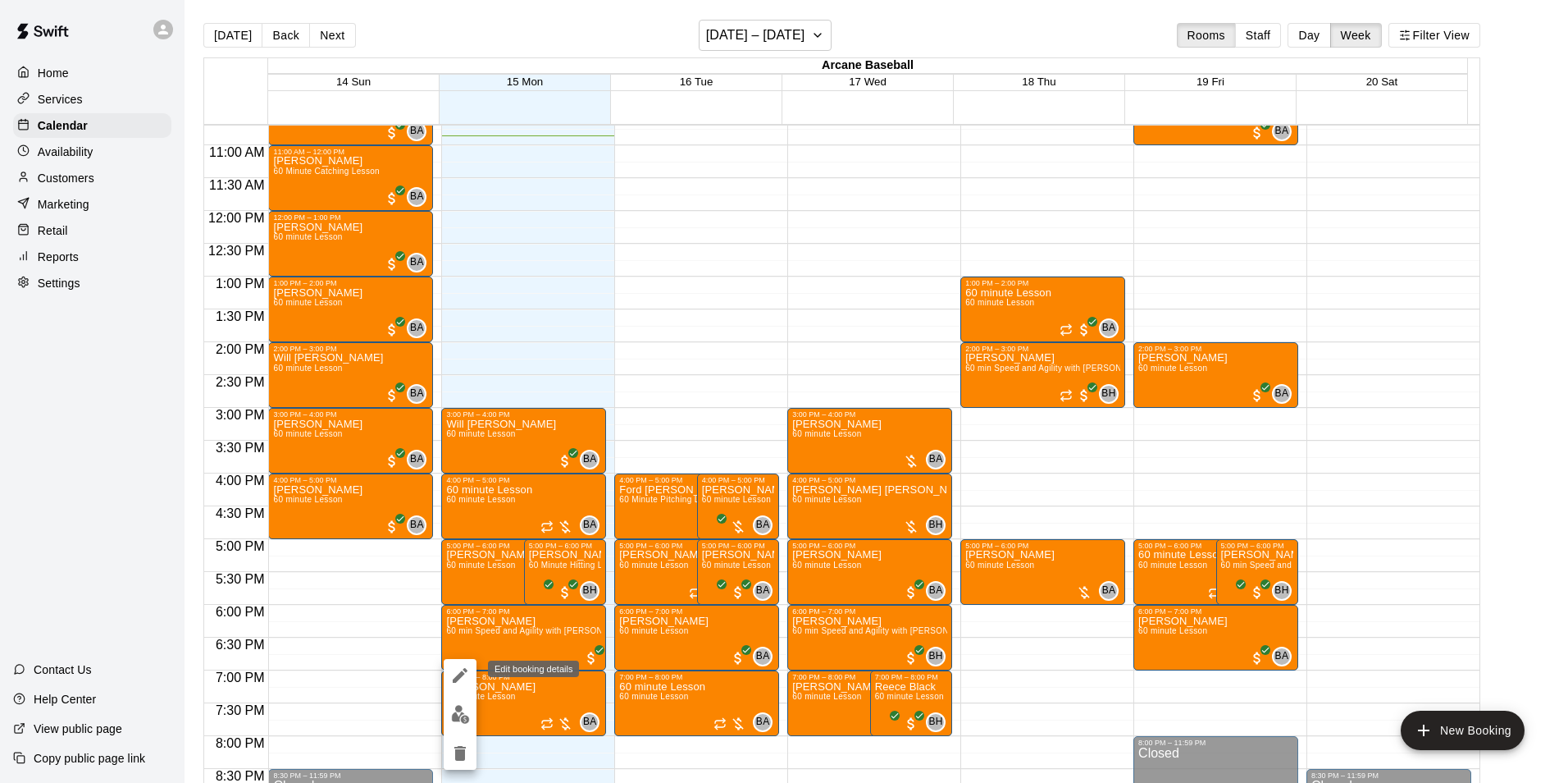
click at [462, 661] on button "edit" at bounding box center [459, 675] width 33 height 33
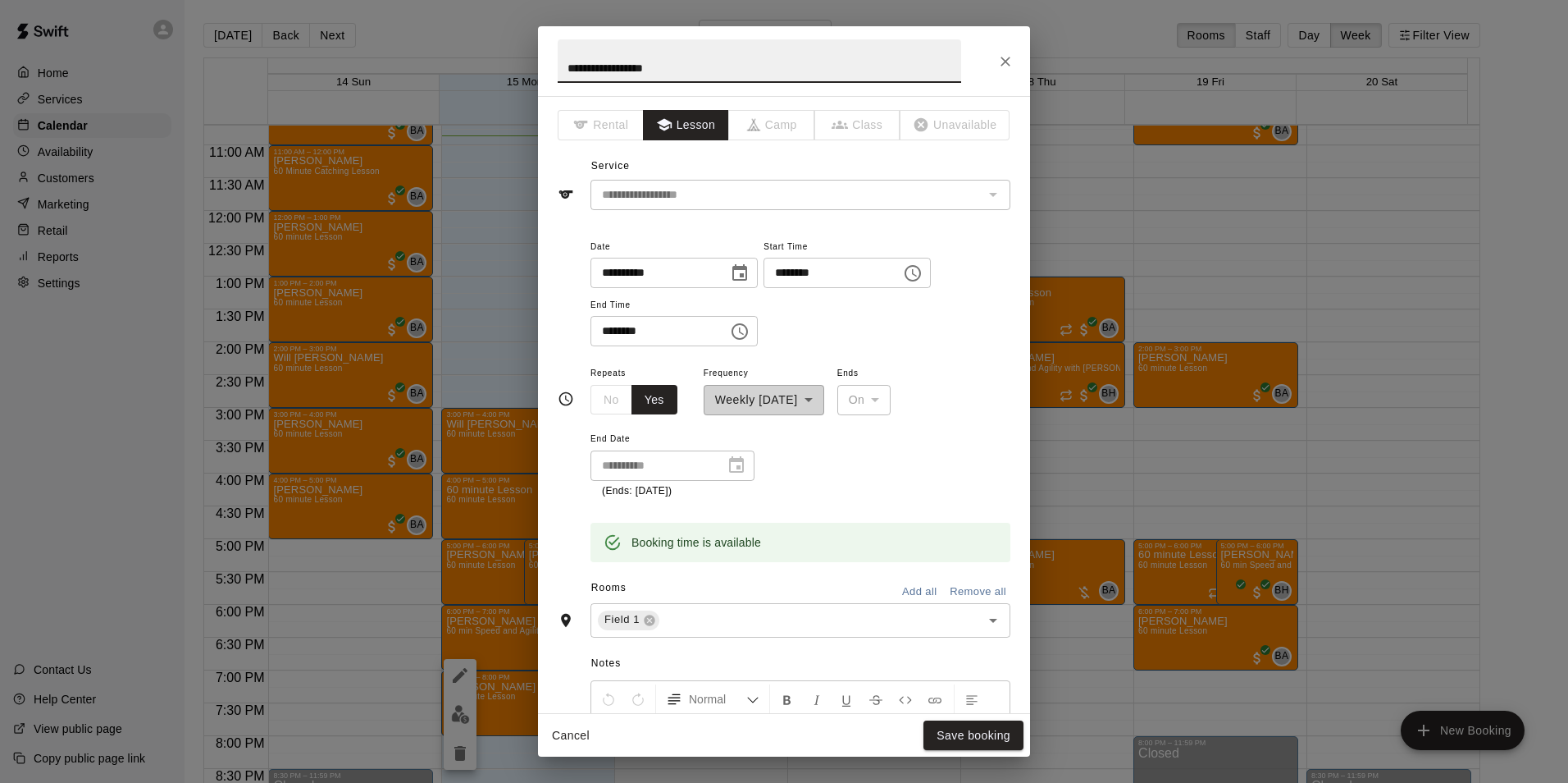
click at [798, 274] on input "********" at bounding box center [826, 272] width 127 height 31
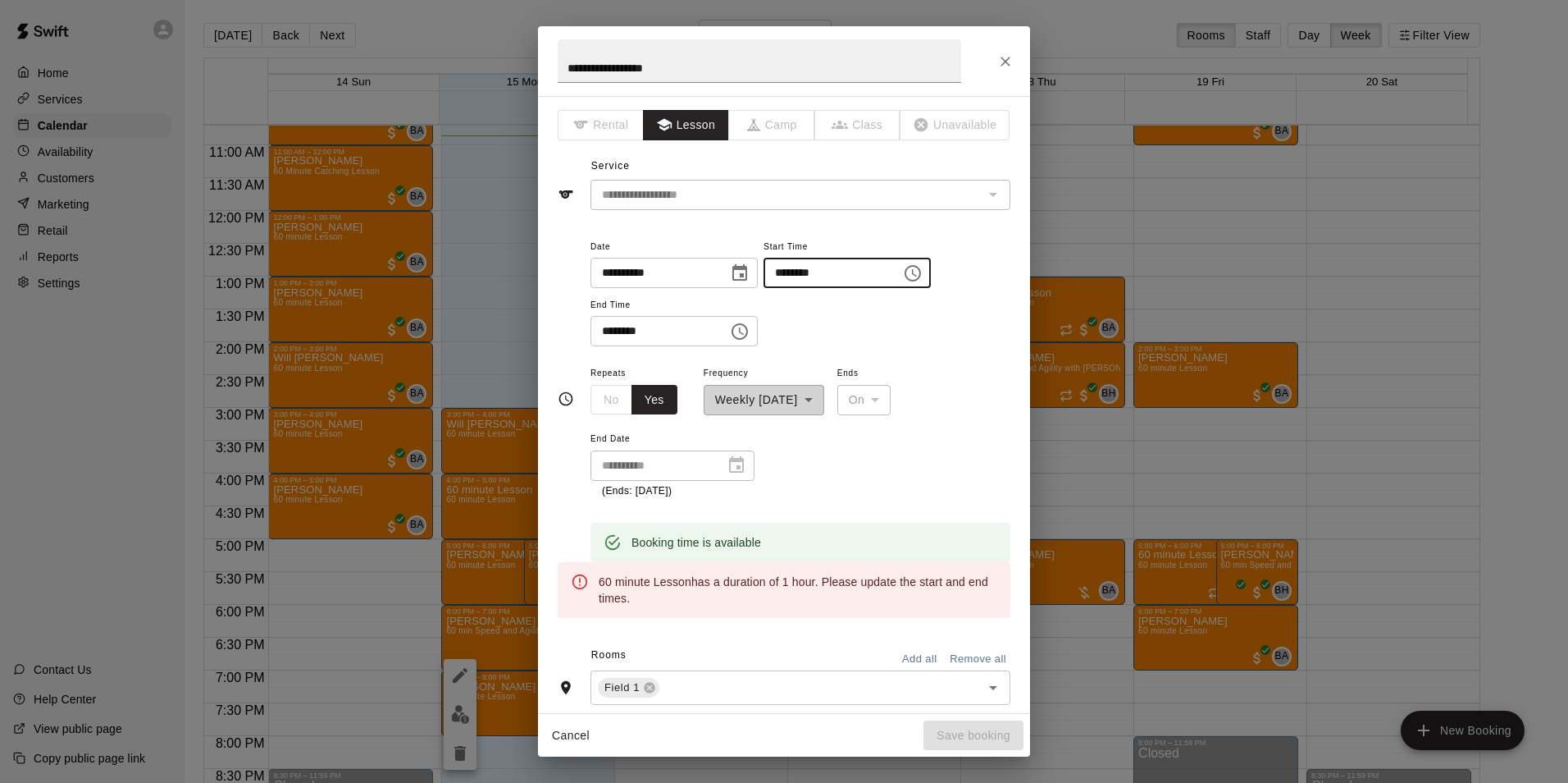
type input "********"
click at [611, 333] on input "********" at bounding box center [654, 331] width 127 height 31
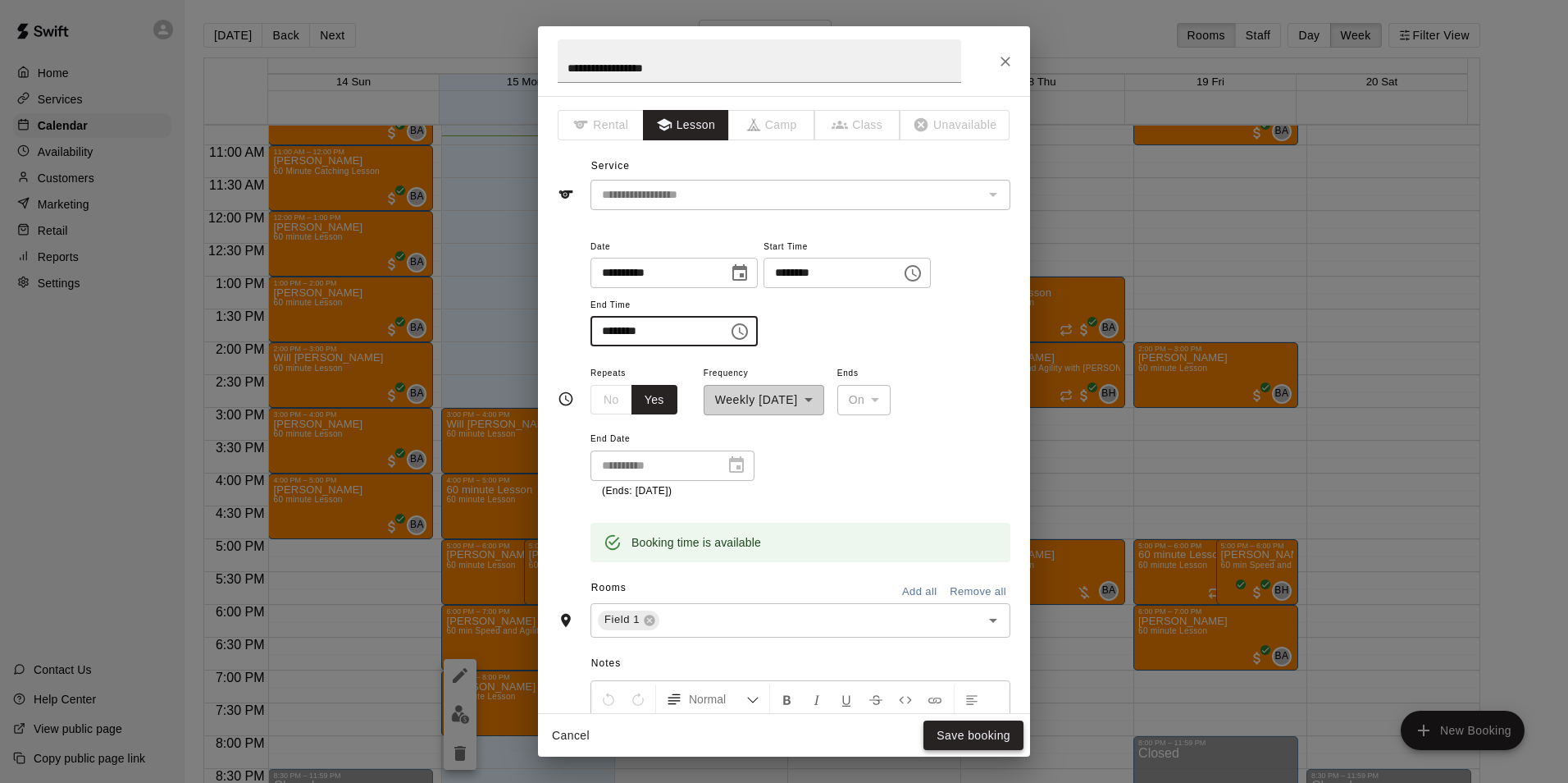
type input "********"
click at [976, 736] on button "Save booking" at bounding box center [973, 735] width 100 height 31
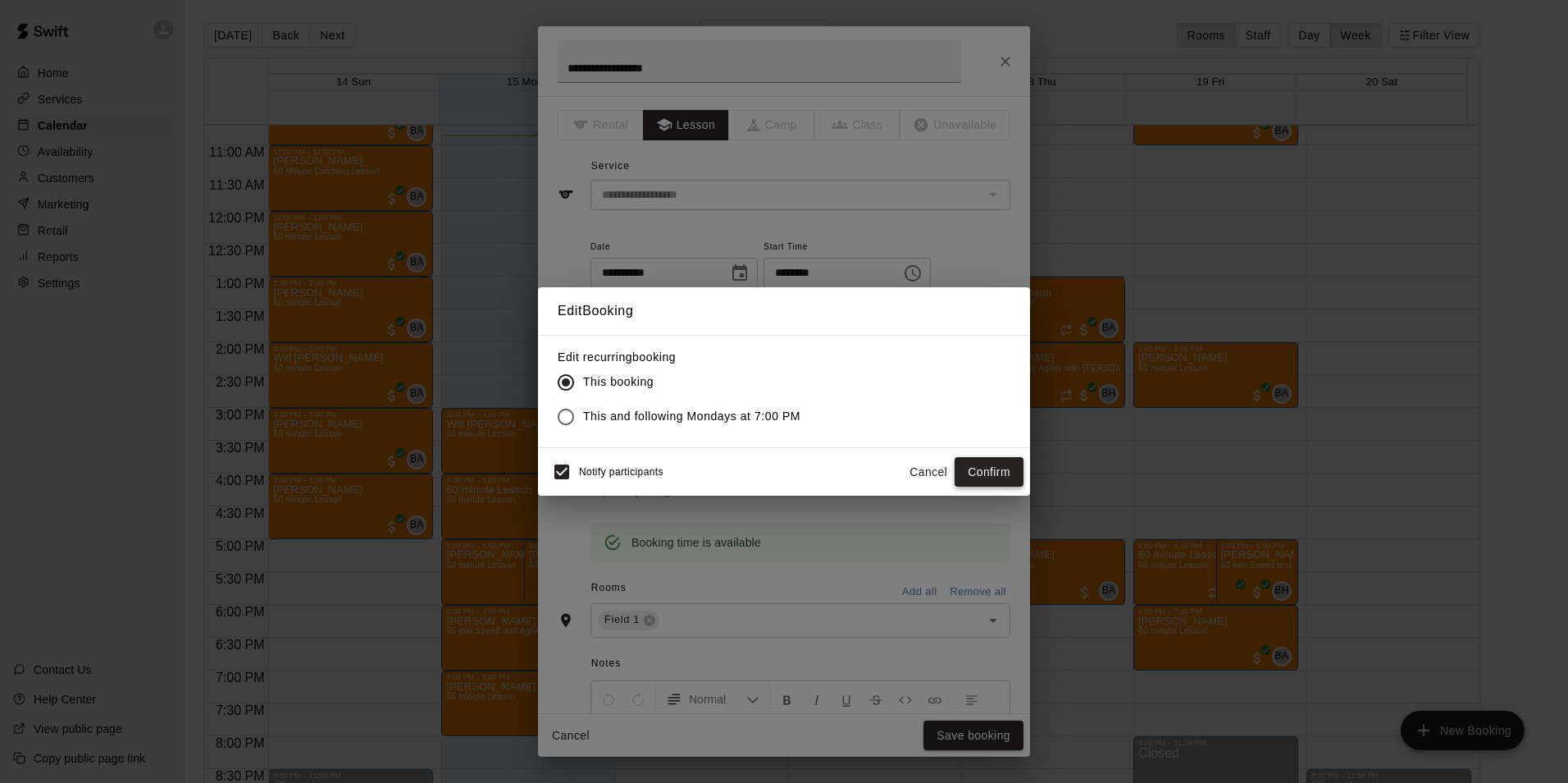
click at [983, 467] on button "Confirm" at bounding box center [989, 472] width 69 height 31
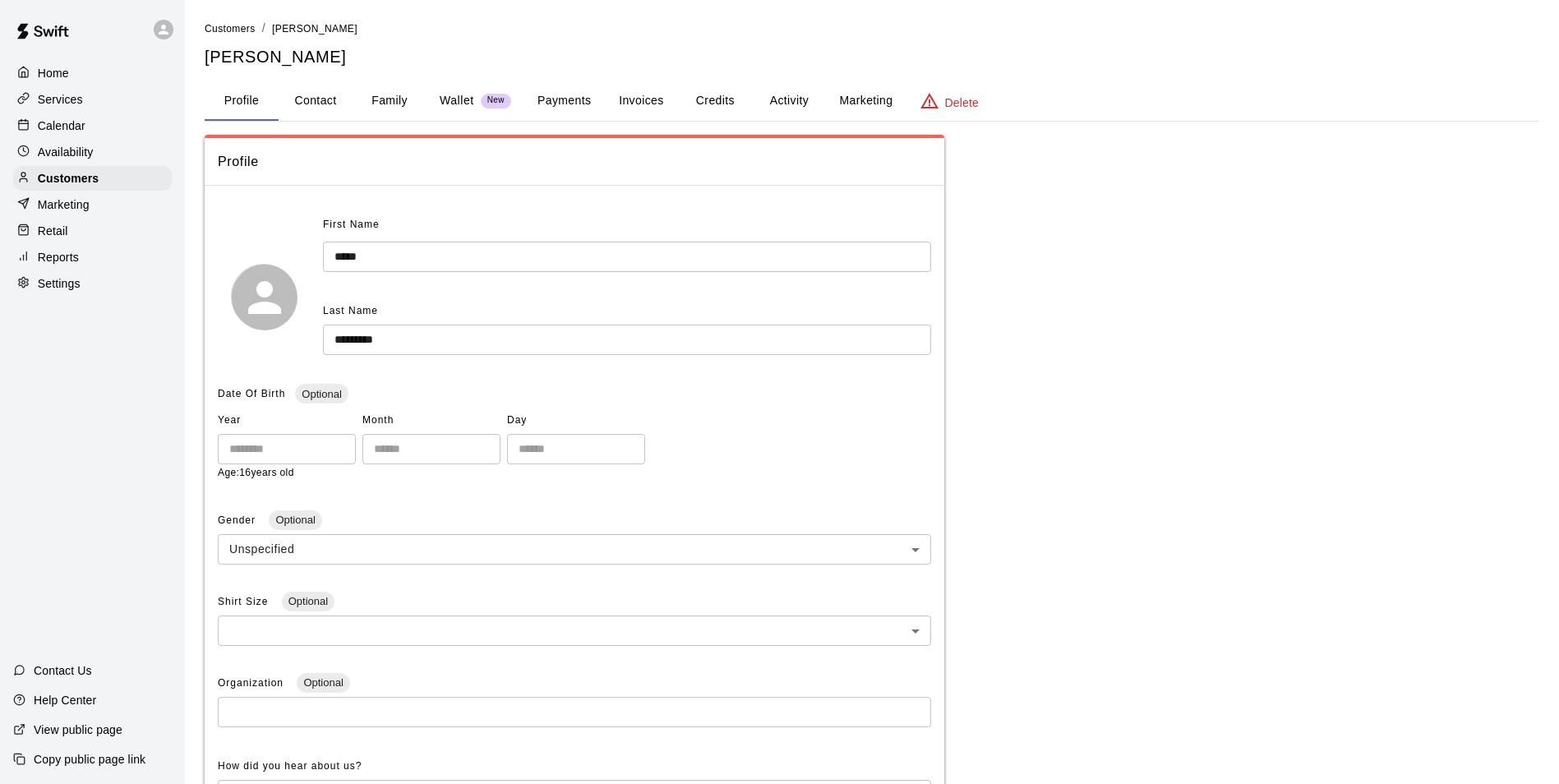
click at [230, 21] on link "Customers" at bounding box center [230, 28] width 51 height 13
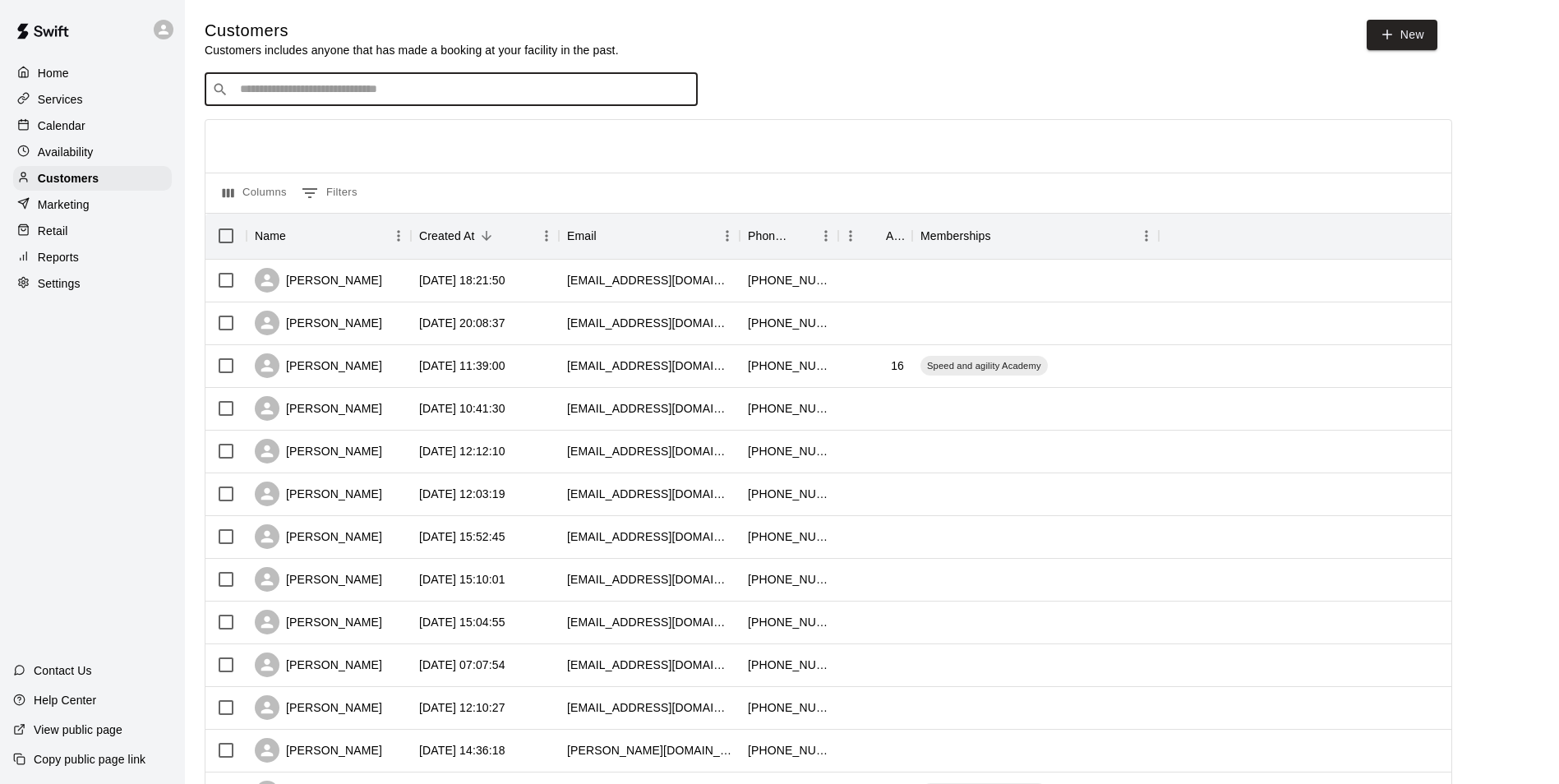
click at [309, 92] on input "Search customers by name or email" at bounding box center [463, 90] width 456 height 17
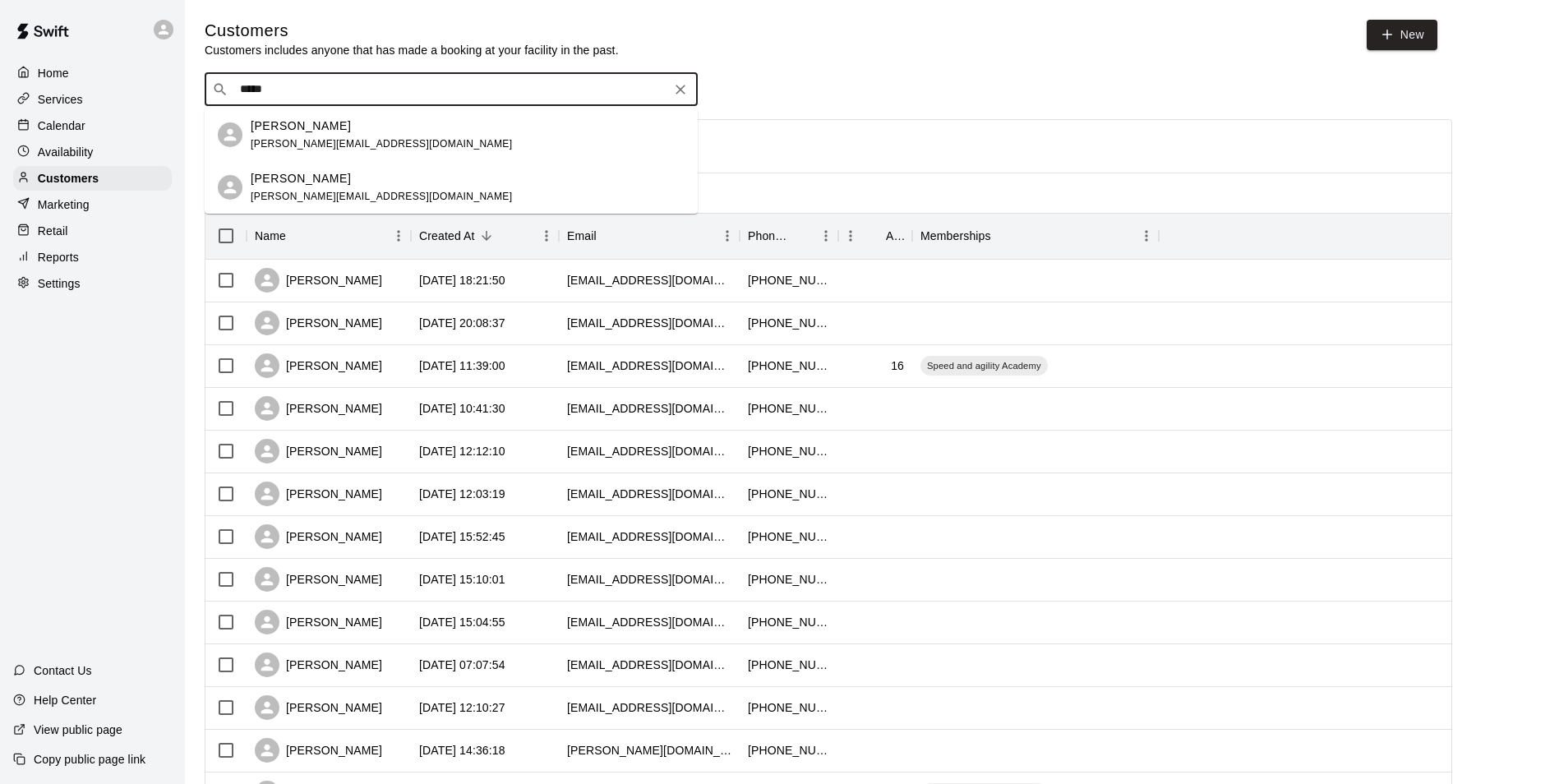
type input "******"
click at [318, 148] on span "george_s_hutton@yahoo.com" at bounding box center [381, 144] width 261 height 11
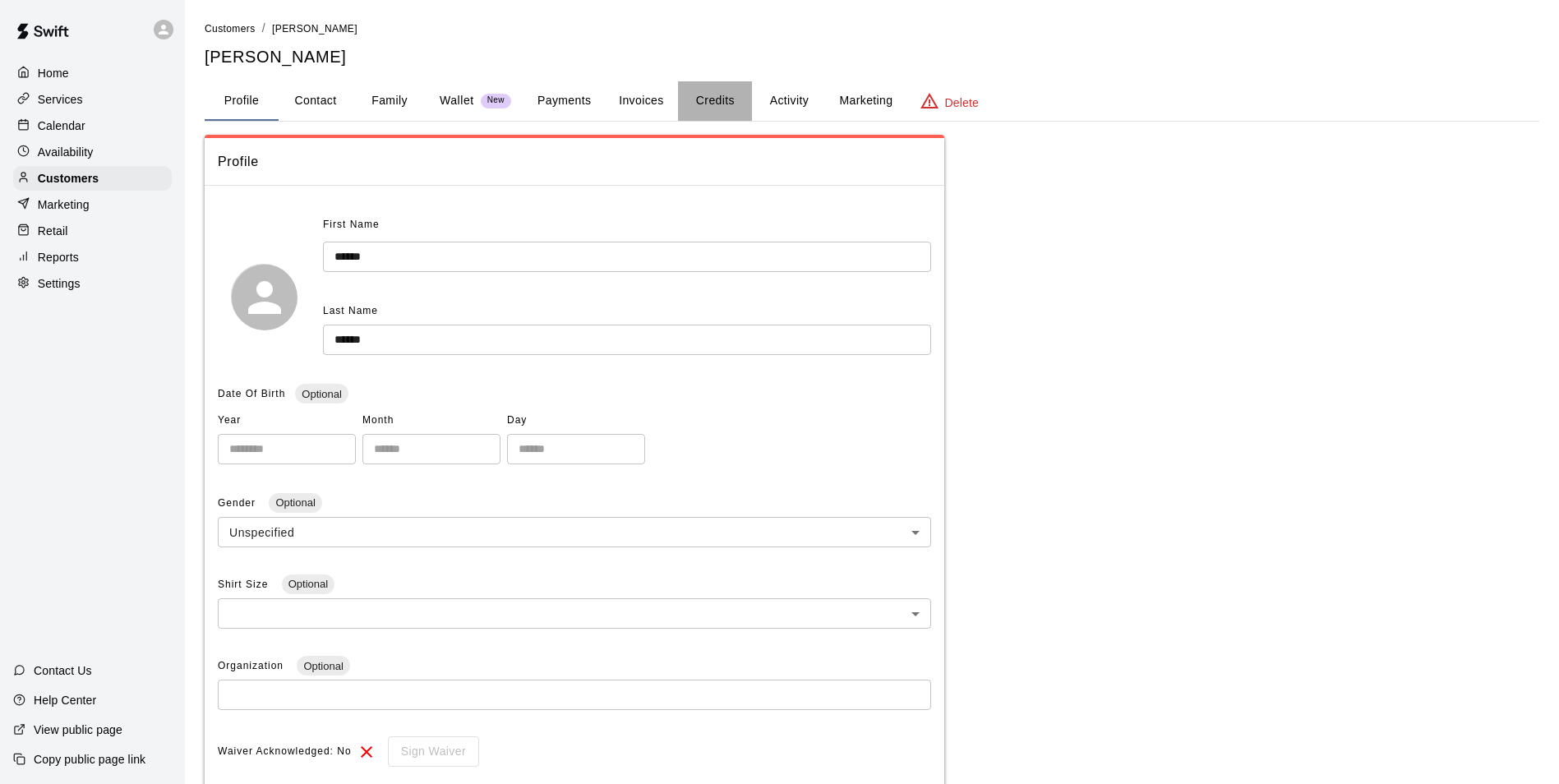
click at [717, 105] on button "Credits" at bounding box center [714, 101] width 74 height 39
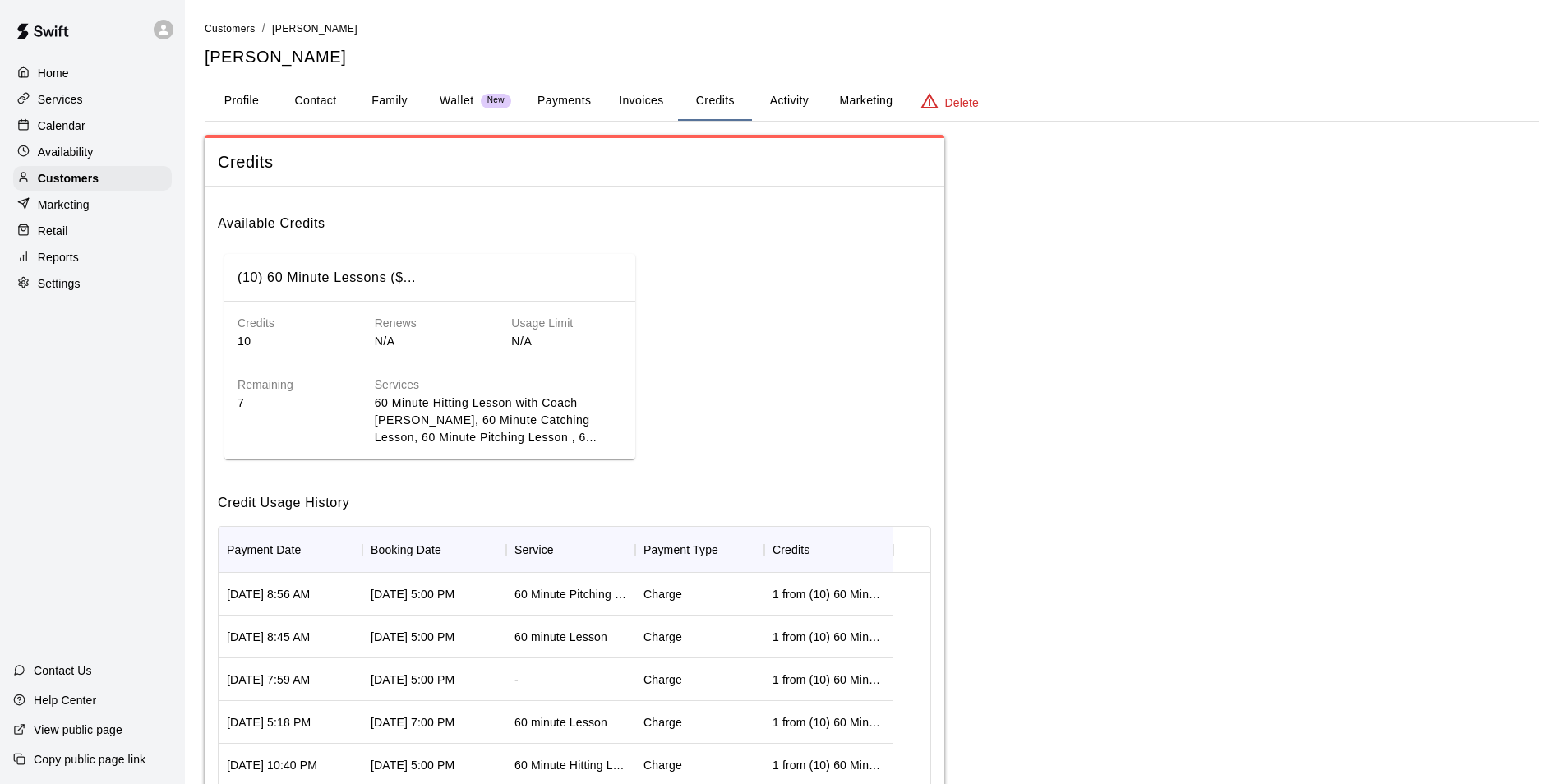
click at [786, 105] on button "Activity" at bounding box center [788, 101] width 74 height 39
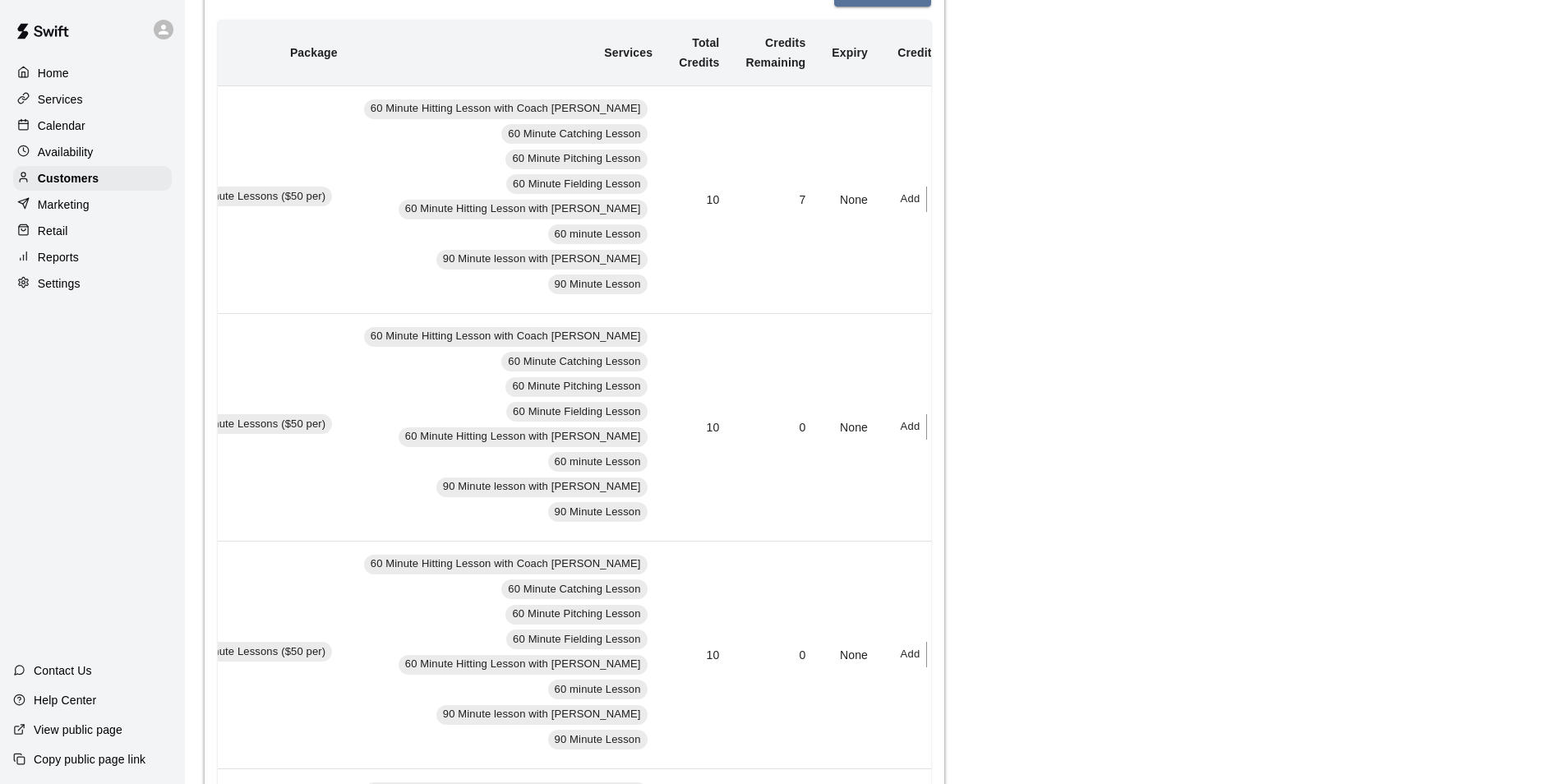
scroll to position [82, 0]
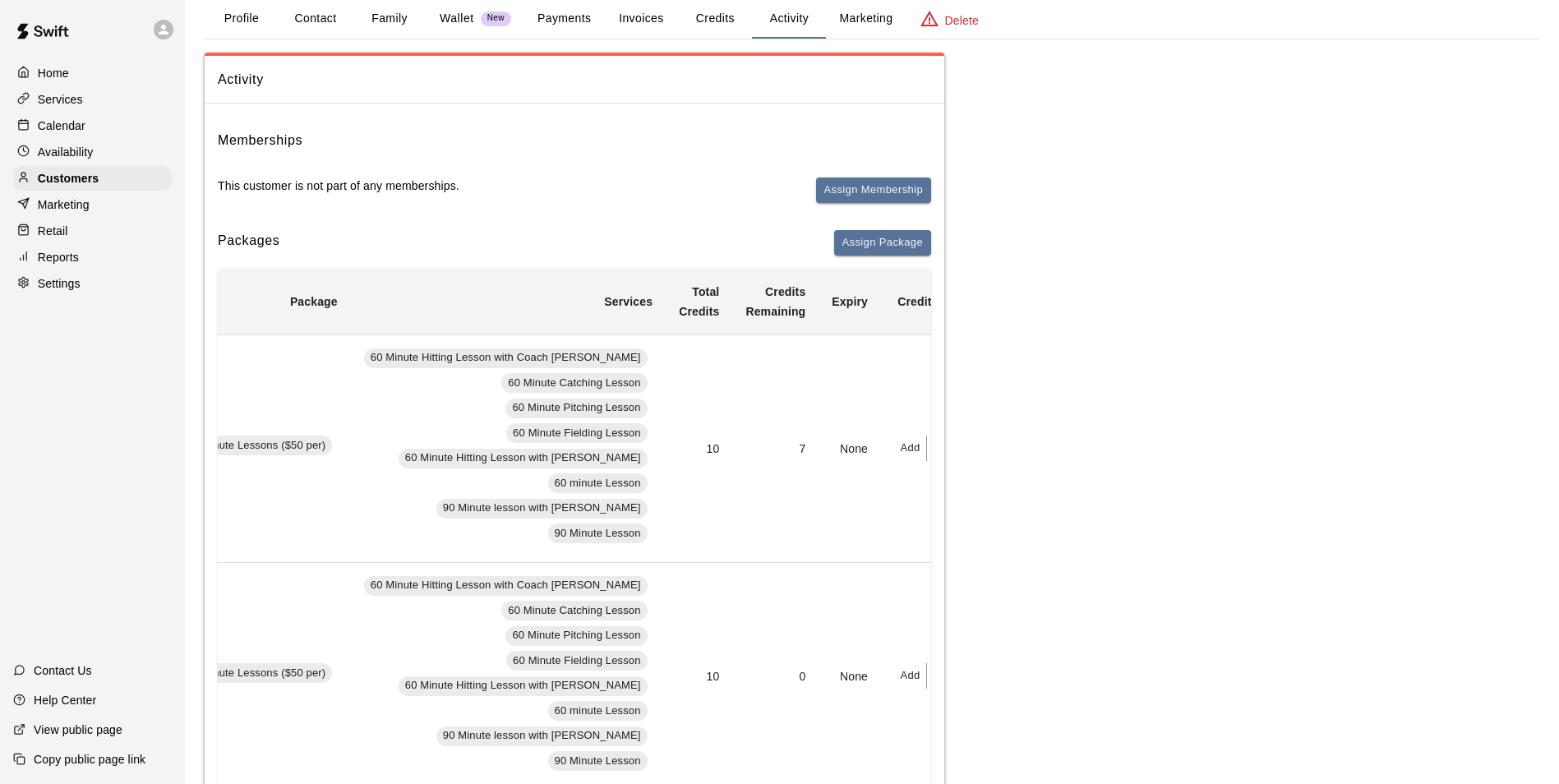
click at [894, 442] on button "Add" at bounding box center [910, 447] width 33 height 25
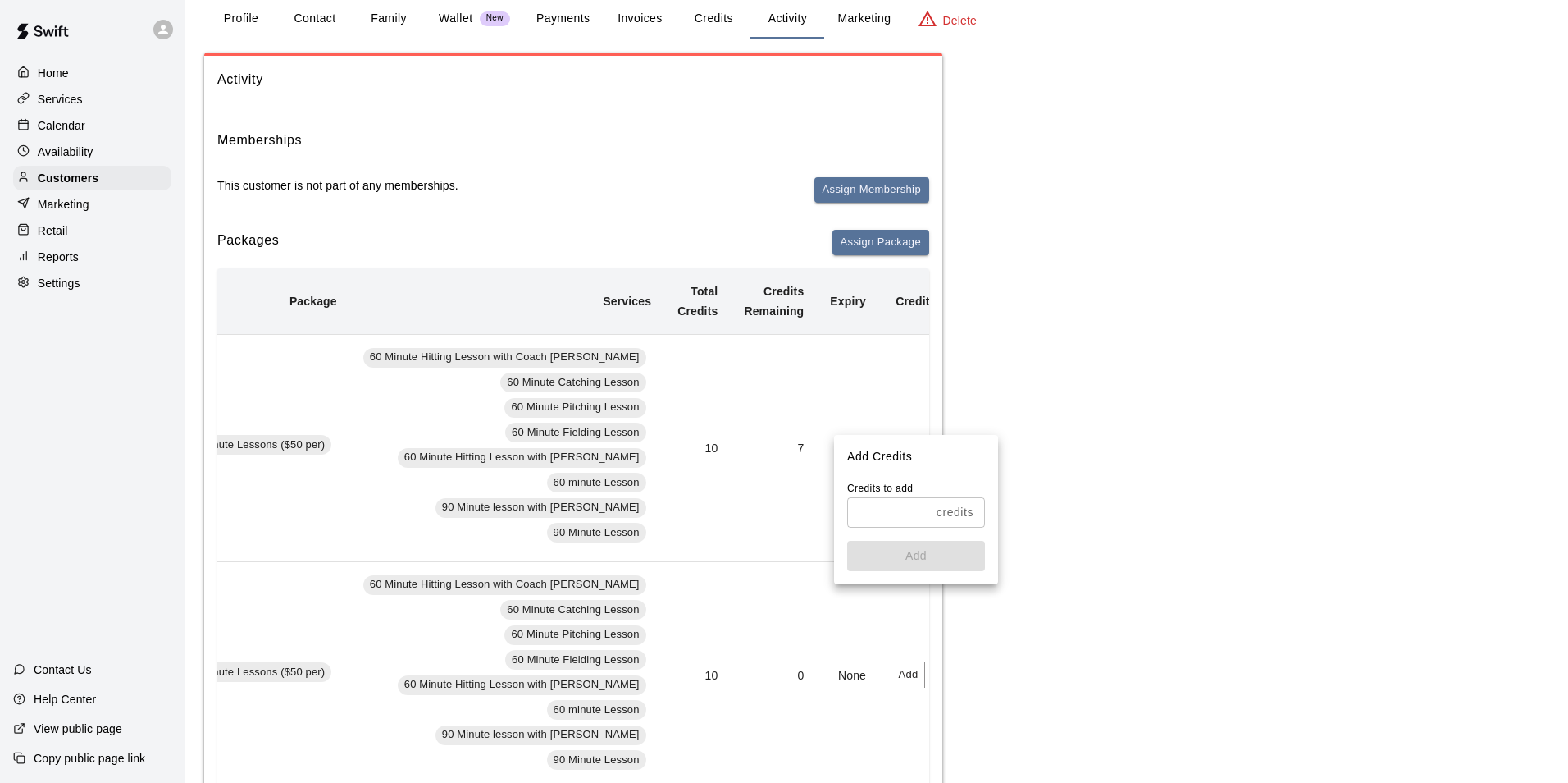
click at [860, 512] on input "text" at bounding box center [888, 512] width 83 height 31
type input "*"
click at [882, 543] on button "Add" at bounding box center [916, 556] width 138 height 31
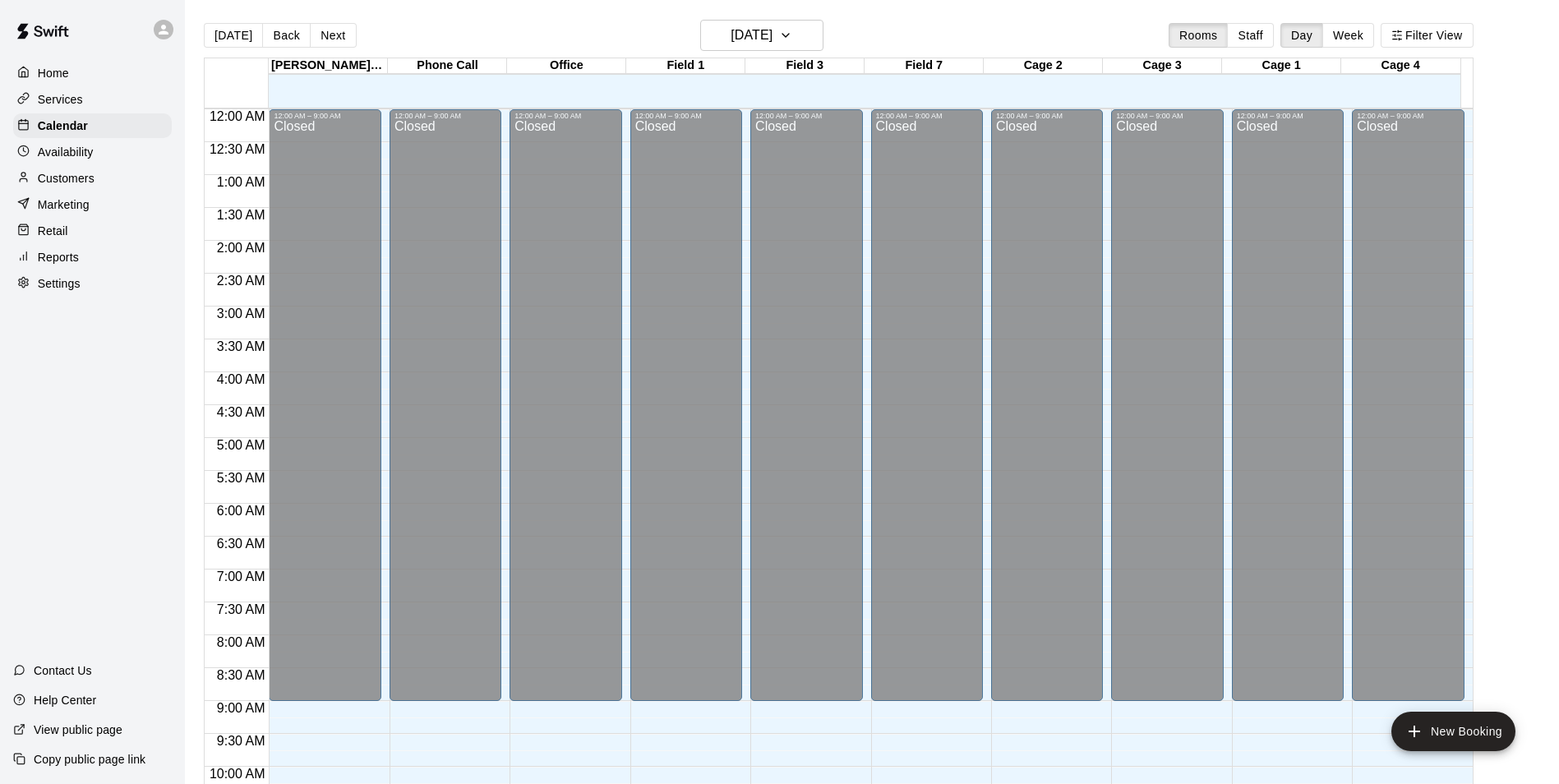
scroll to position [717, 0]
